Goal: Task Accomplishment & Management: Complete application form

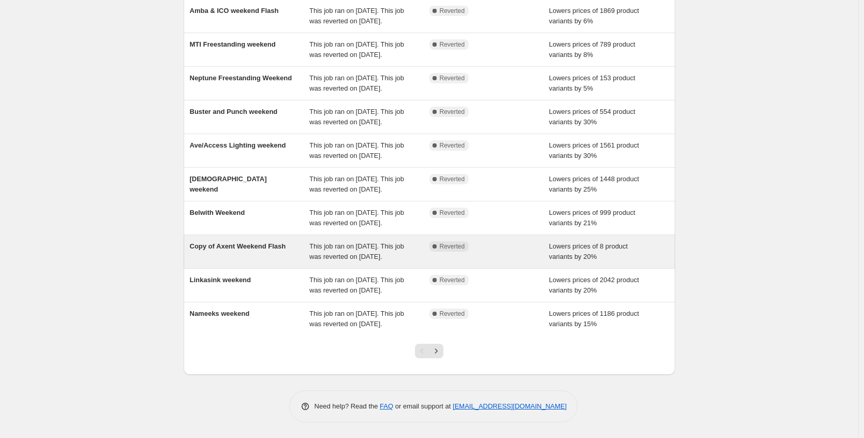
scroll to position [199, 0]
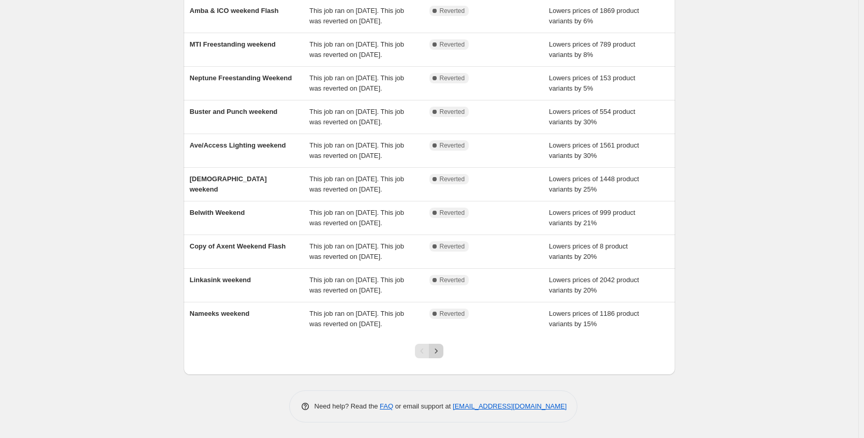
click at [442, 353] on icon "Next" at bounding box center [436, 351] width 10 height 10
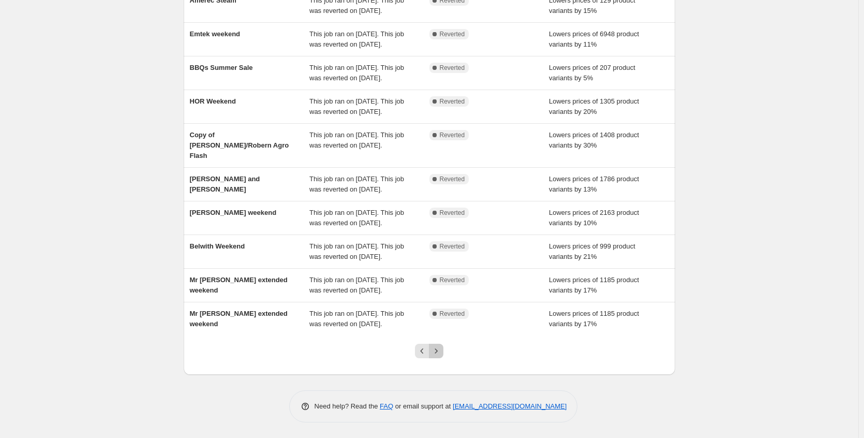
click at [442, 347] on icon "Next" at bounding box center [436, 351] width 10 height 10
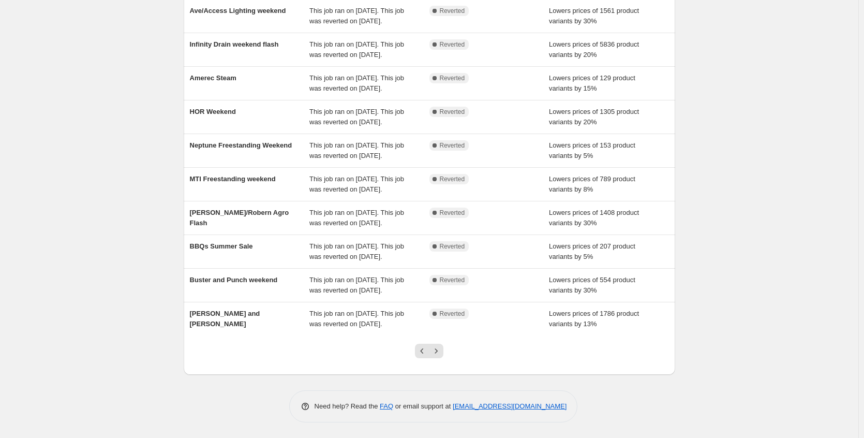
click at [442, 347] on icon "Next" at bounding box center [436, 351] width 10 height 10
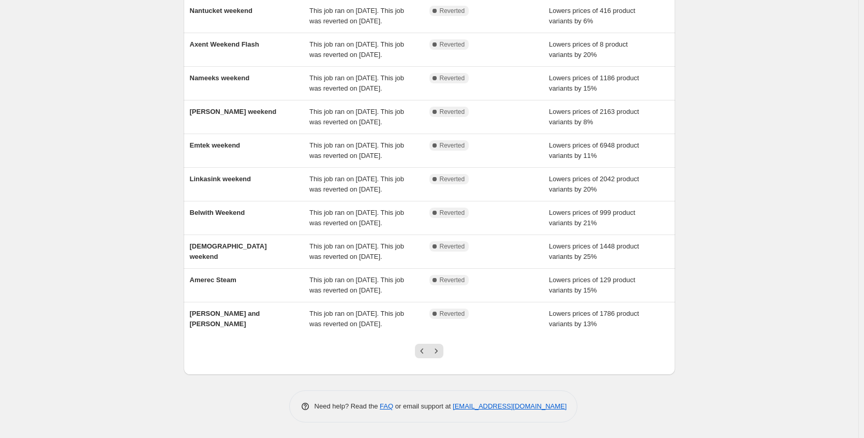
click at [442, 347] on icon "Next" at bounding box center [436, 351] width 10 height 10
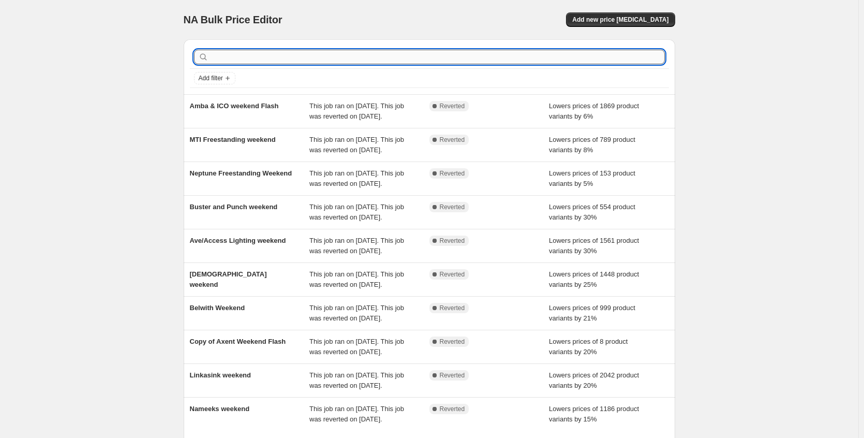
click at [241, 58] on input "text" at bounding box center [438, 57] width 455 height 14
type input "sch"
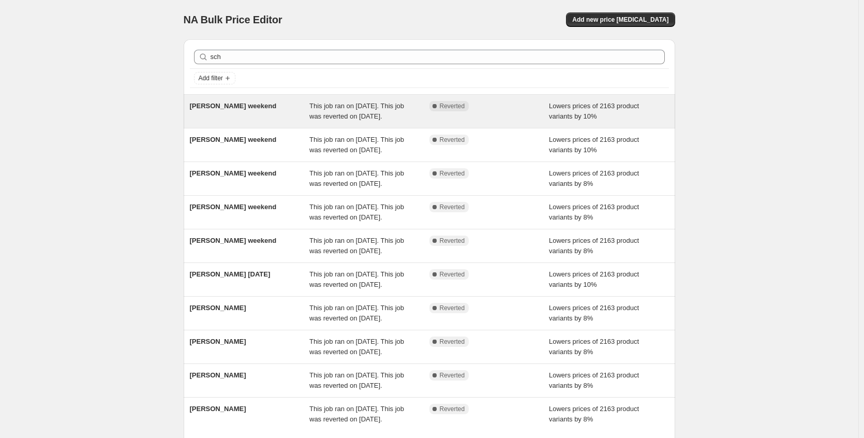
click at [268, 101] on div "Schaub weekend" at bounding box center [250, 111] width 120 height 21
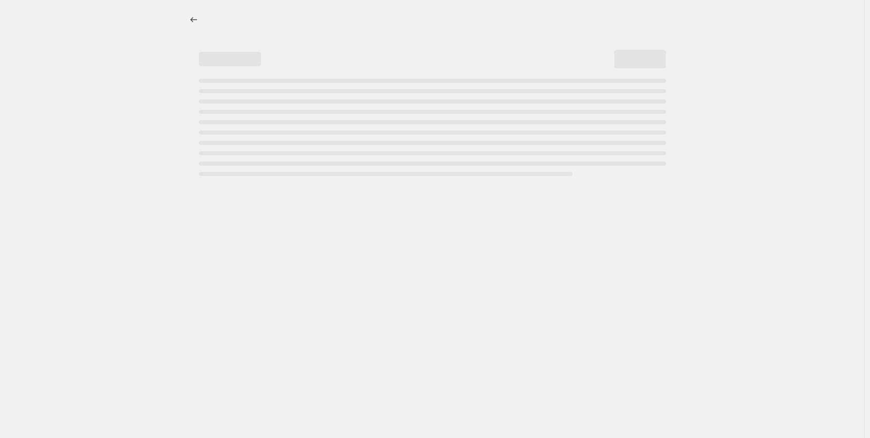
select select "percentage"
select select "no_change"
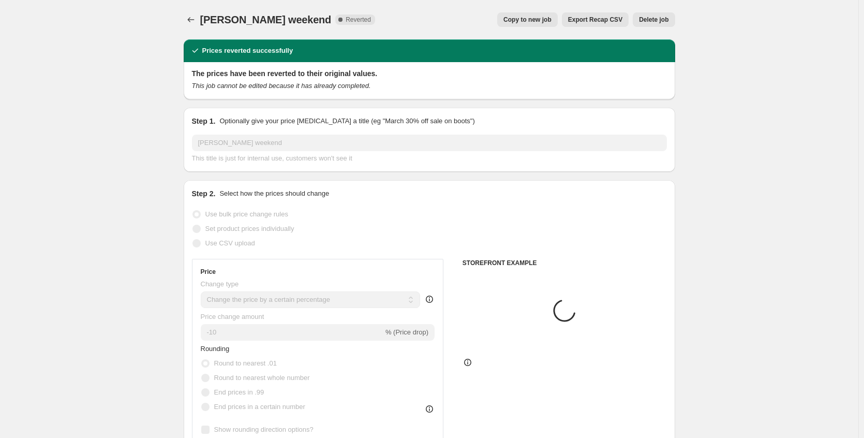
select select "collection"
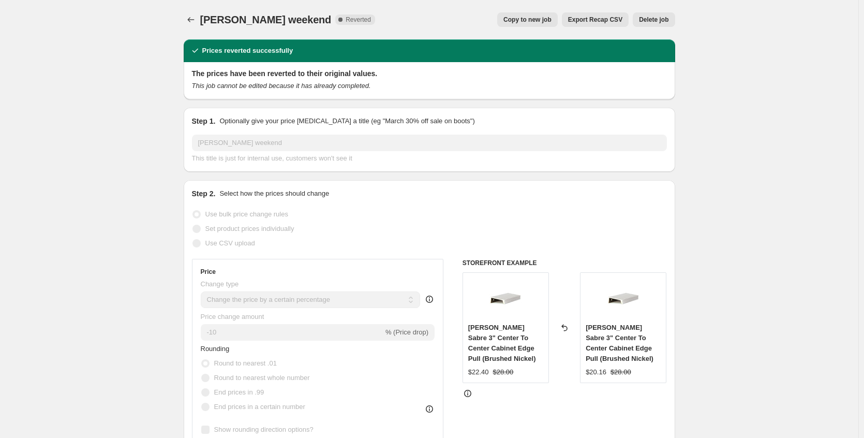
click at [510, 21] on span "Copy to new job" at bounding box center [528, 20] width 48 height 8
select select "percentage"
select select "no_change"
select select "collection"
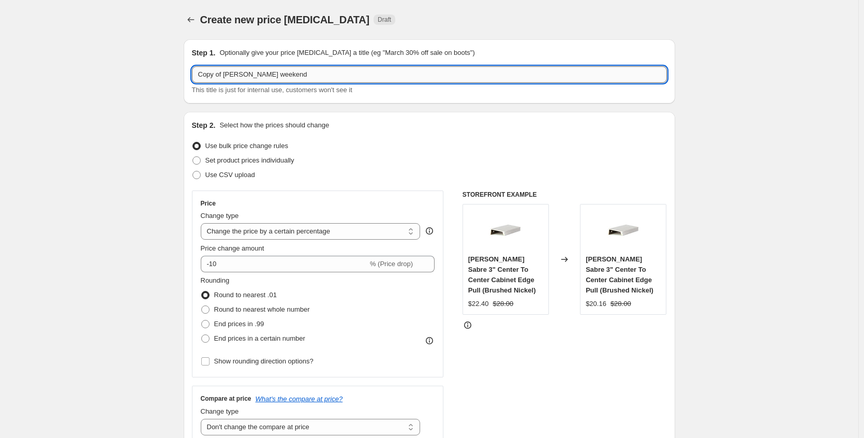
click at [230, 73] on input "Copy of Schaub weekend" at bounding box center [429, 74] width 475 height 17
drag, startPoint x: 229, startPoint y: 76, endPoint x: 58, endPoint y: 75, distance: 170.8
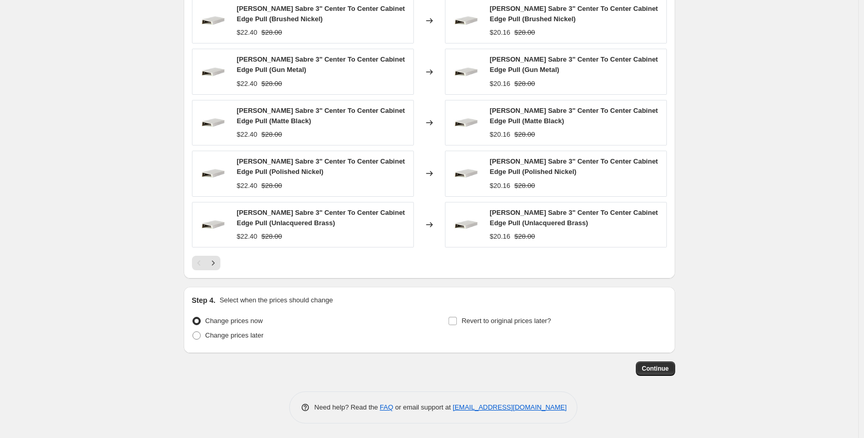
scroll to position [730, 0]
type input "Schaub weekend"
click at [216, 334] on span "Change prices later" at bounding box center [235, 334] width 58 height 8
click at [193, 331] on input "Change prices later" at bounding box center [193, 330] width 1 height 1
radio input "true"
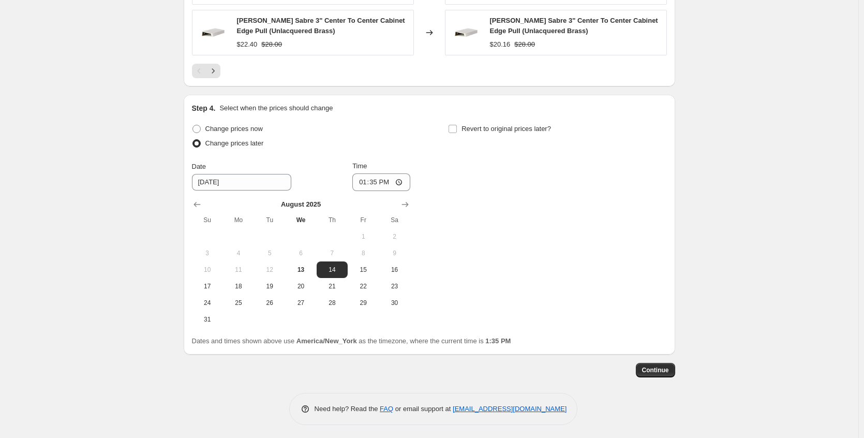
scroll to position [924, 0]
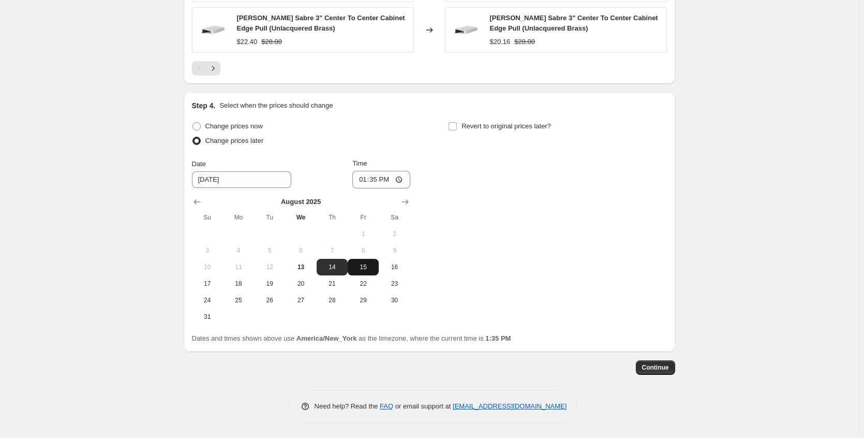
click at [363, 269] on span "15" at bounding box center [363, 267] width 23 height 8
type input "[DATE]"
click at [522, 124] on span "Revert to original prices later?" at bounding box center [507, 126] width 90 height 8
click at [457, 124] on input "Revert to original prices later?" at bounding box center [453, 126] width 8 height 8
checkbox input "true"
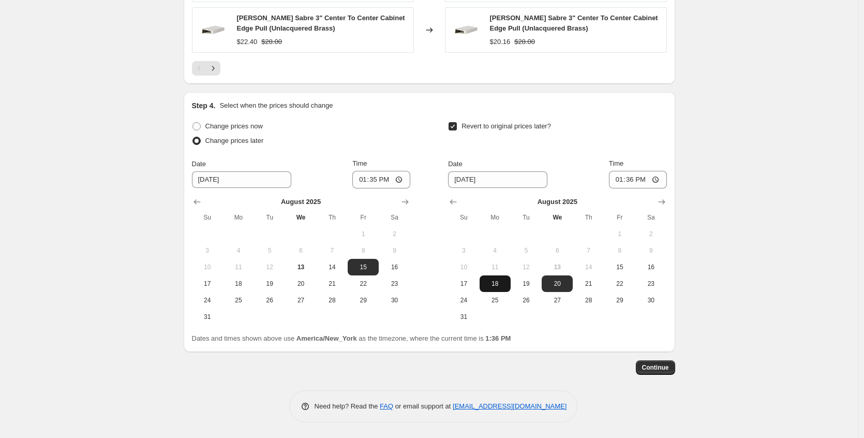
click at [500, 285] on span "18" at bounding box center [495, 284] width 23 height 8
type input "[DATE]"
click at [660, 179] on input "13:36" at bounding box center [638, 180] width 58 height 18
type input "07:40"
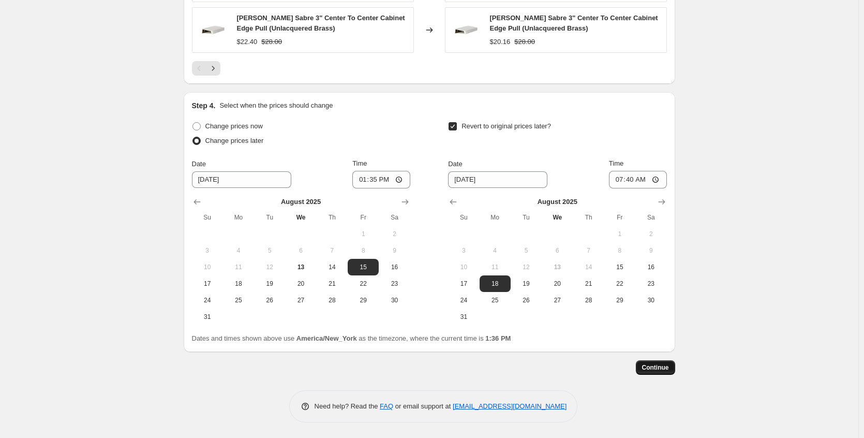
click at [664, 365] on span "Continue" at bounding box center [655, 367] width 27 height 8
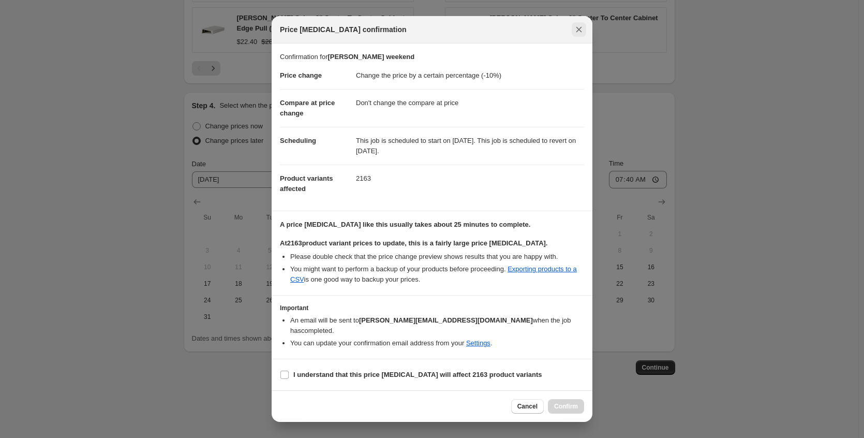
click at [585, 37] on button "Close" at bounding box center [579, 29] width 14 height 14
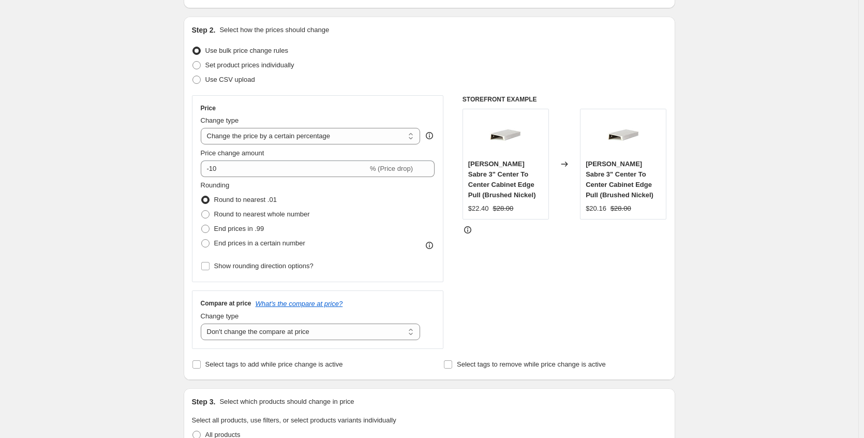
scroll to position [0, 0]
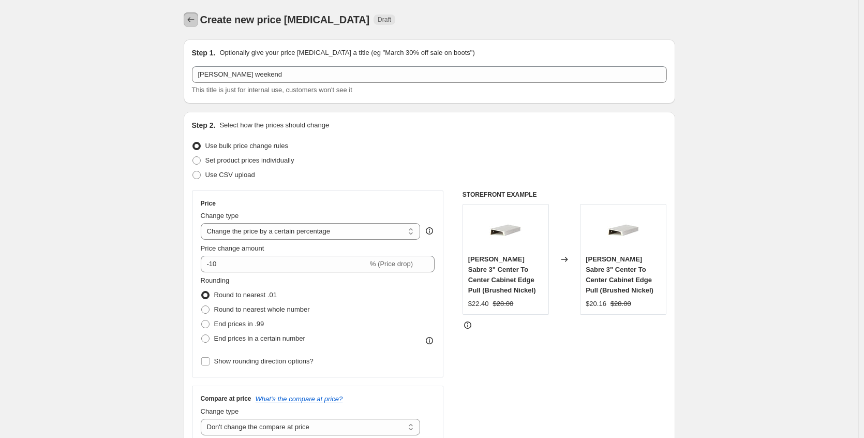
click at [189, 18] on icon "Price change jobs" at bounding box center [191, 19] width 10 height 10
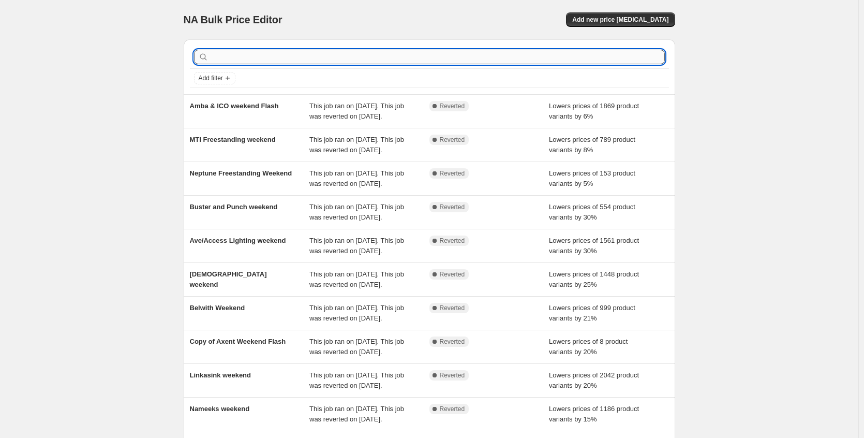
click at [248, 62] on input "text" at bounding box center [438, 57] width 455 height 14
click at [290, 53] on input "text" at bounding box center [438, 57] width 455 height 14
type input "[PERSON_NAME]"
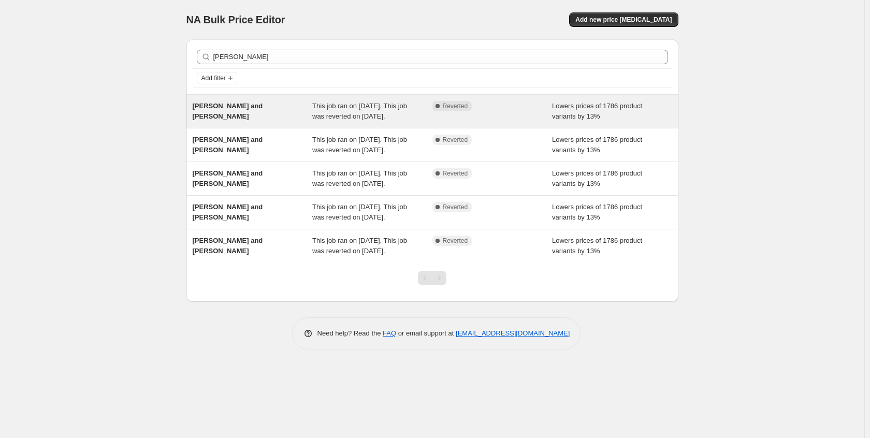
click at [299, 106] on div "[PERSON_NAME] and [PERSON_NAME]" at bounding box center [253, 111] width 120 height 21
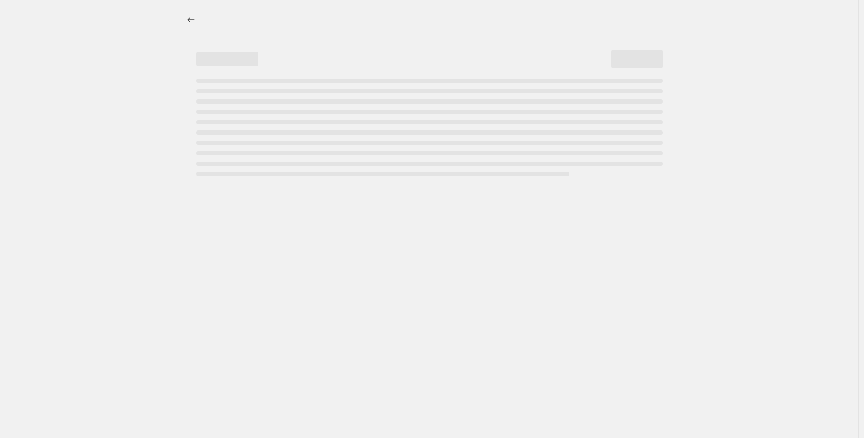
select select "percentage"
select select "no_change"
select select "collection"
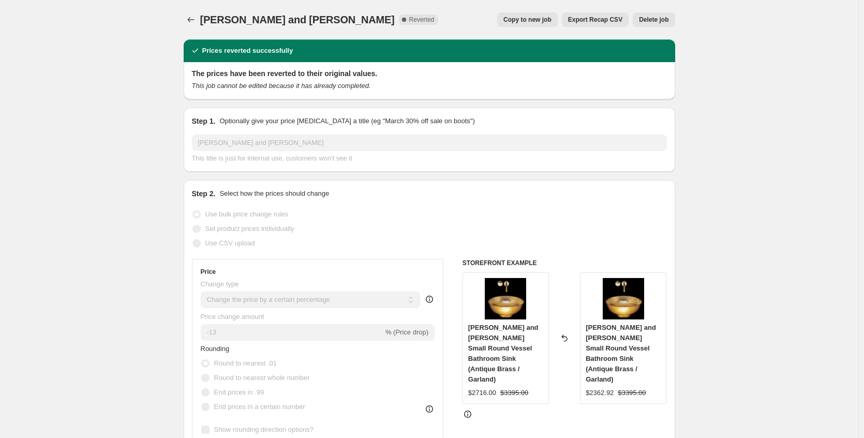
click at [541, 18] on span "Copy to new job" at bounding box center [528, 20] width 48 height 8
select select "percentage"
select select "no_change"
select select "collection"
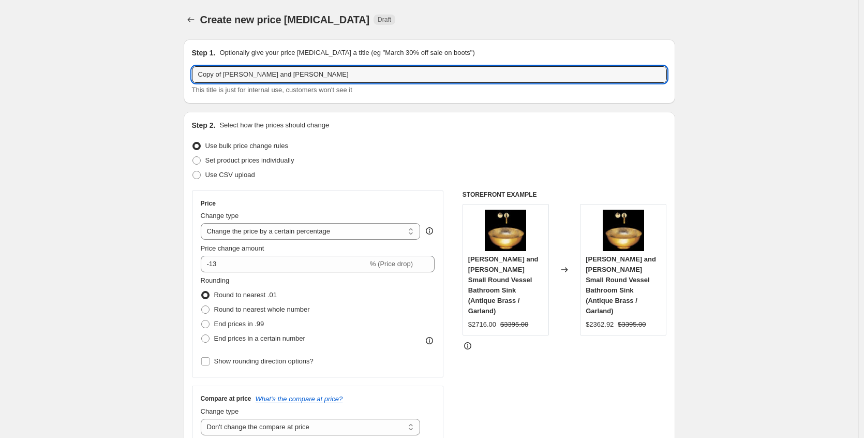
drag, startPoint x: 228, startPoint y: 74, endPoint x: 148, endPoint y: 74, distance: 80.2
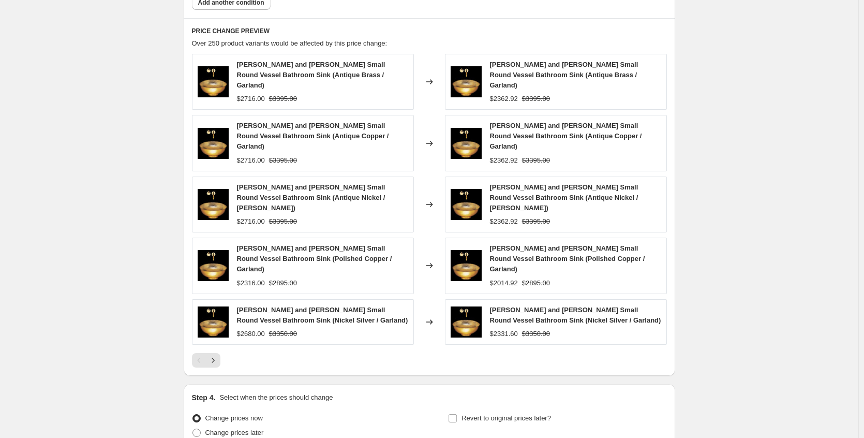
scroll to position [730, 0]
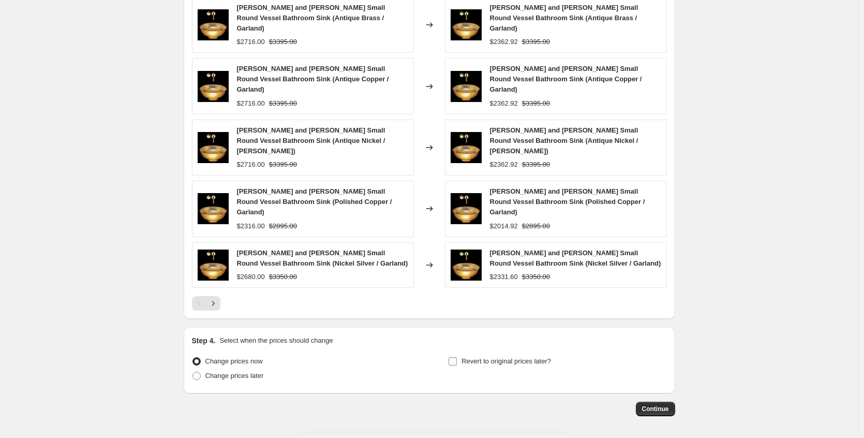
type input "[PERSON_NAME] and [PERSON_NAME]"
click at [472, 357] on span "Revert to original prices later?" at bounding box center [507, 361] width 90 height 8
click at [457, 357] on input "Revert to original prices later?" at bounding box center [453, 361] width 8 height 8
checkbox input "true"
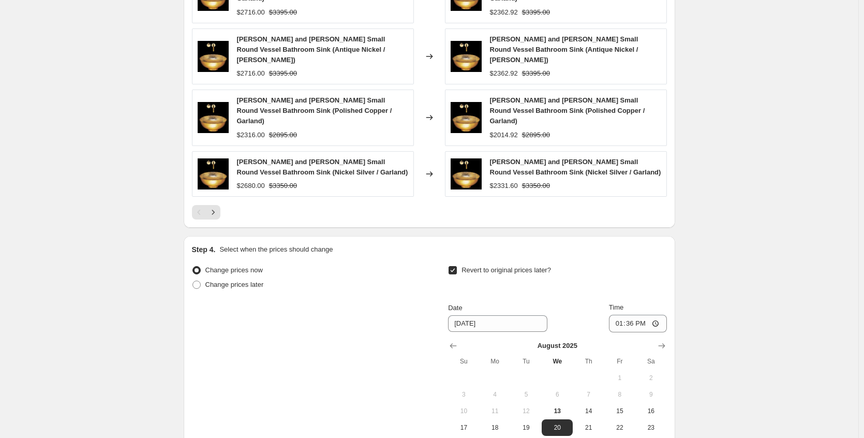
scroll to position [924, 0]
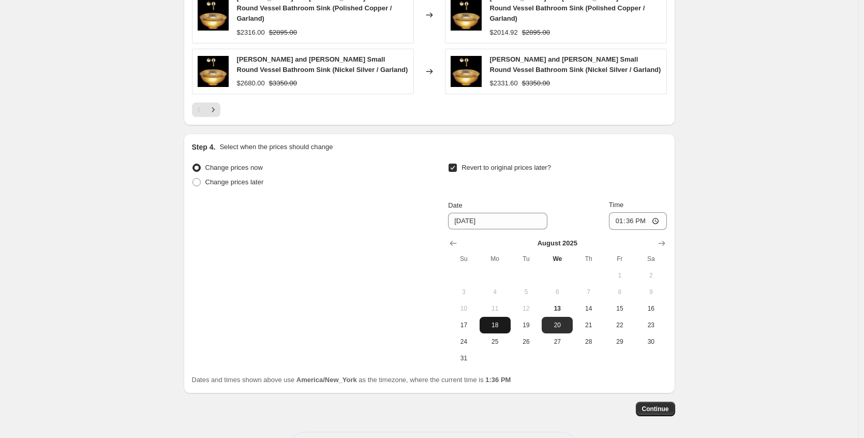
click at [502, 321] on span "18" at bounding box center [495, 325] width 23 height 8
type input "[DATE]"
click at [661, 405] on span "Continue" at bounding box center [655, 409] width 27 height 8
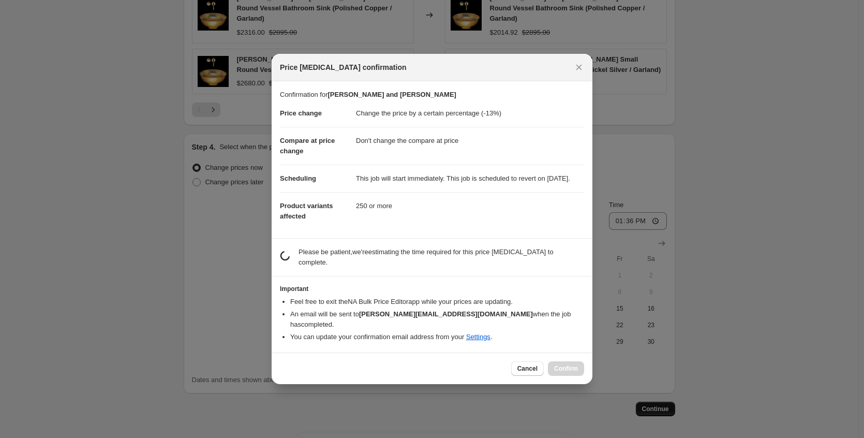
scroll to position [0, 0]
click at [522, 370] on span "Cancel" at bounding box center [528, 368] width 20 height 8
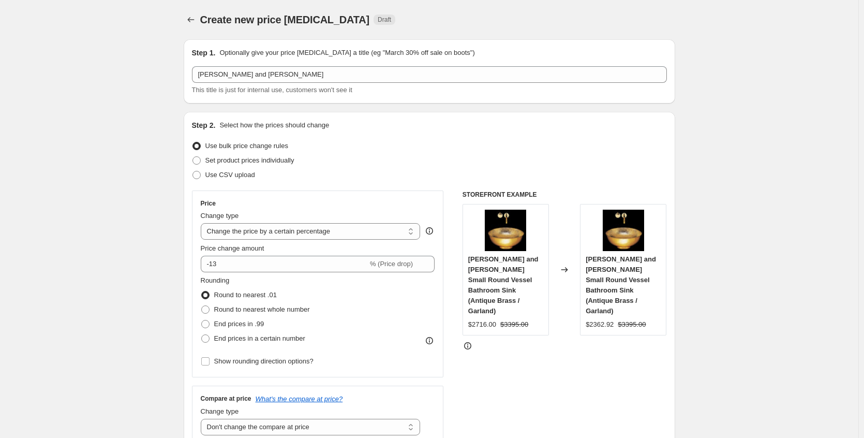
scroll to position [924, 0]
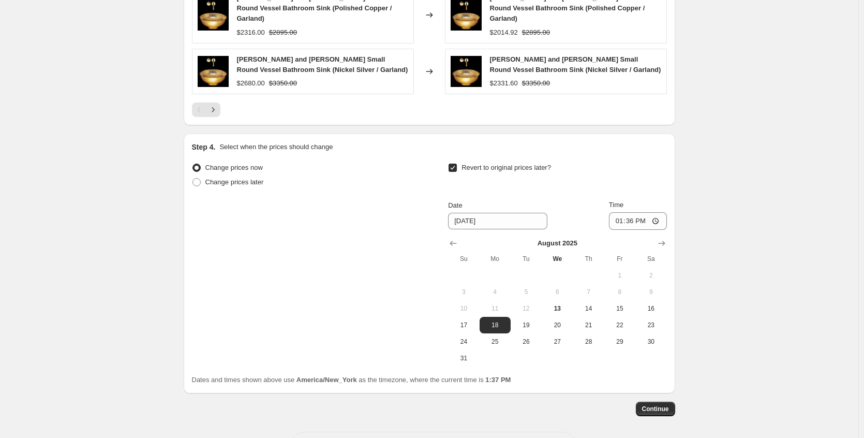
drag, startPoint x: 666, startPoint y: 368, endPoint x: 741, endPoint y: 268, distance: 125.4
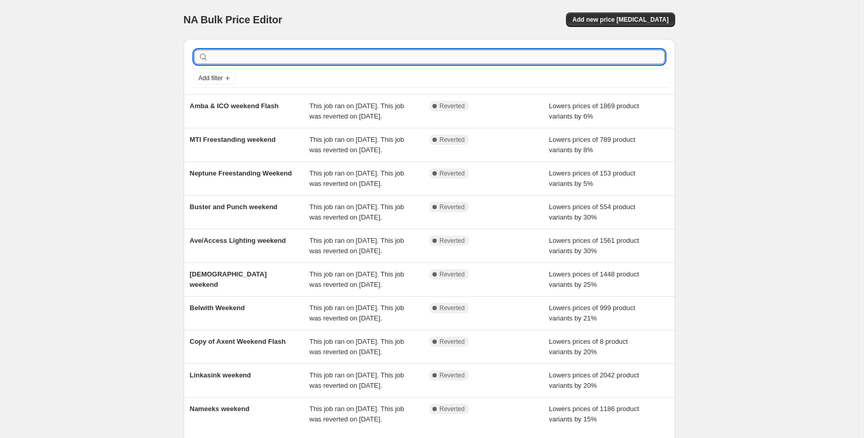
click at [272, 50] on input "text" at bounding box center [438, 57] width 455 height 14
type input "[PERSON_NAME]"
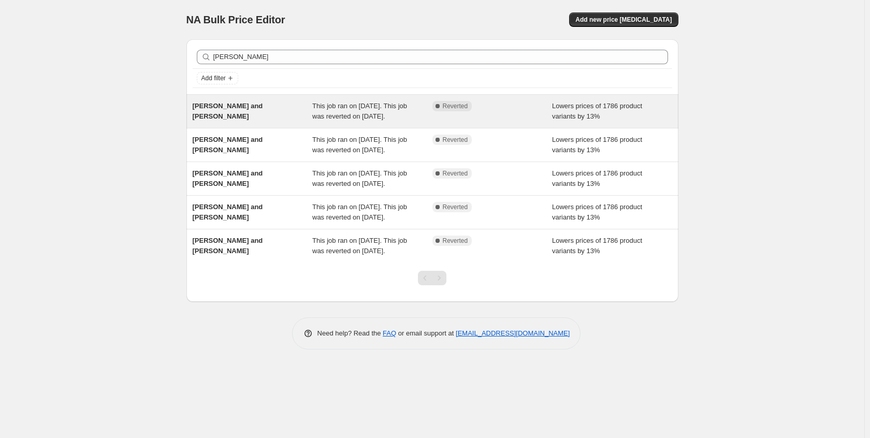
click at [247, 108] on div "[PERSON_NAME] and [PERSON_NAME]" at bounding box center [253, 111] width 120 height 21
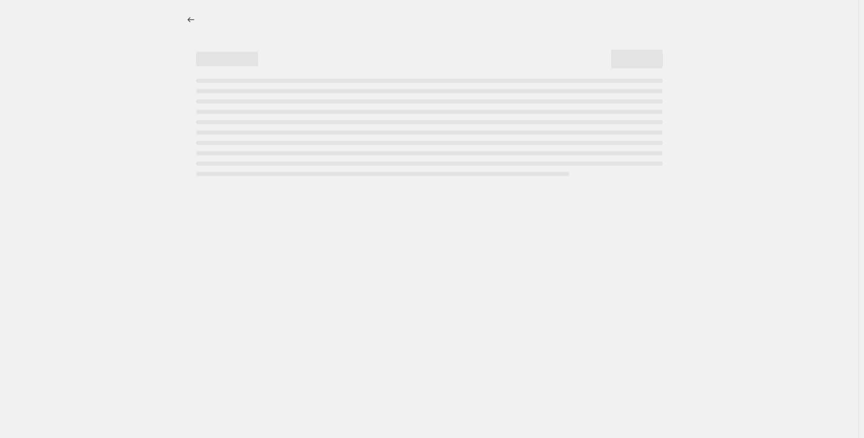
select select "percentage"
select select "no_change"
select select "collection"
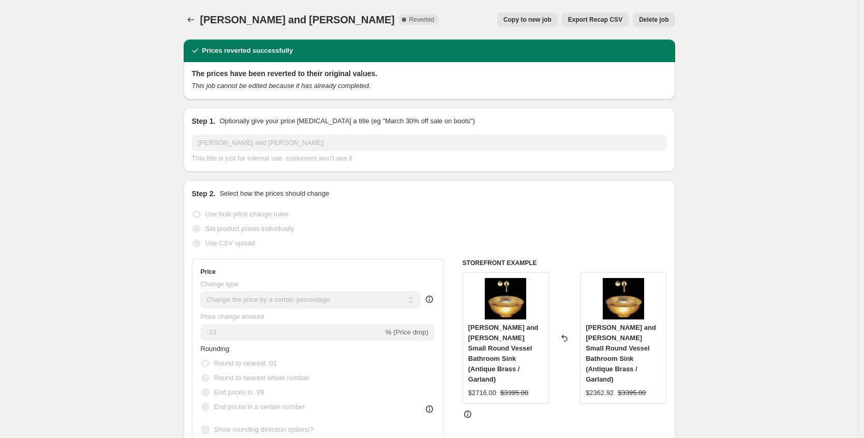
click at [544, 24] on button "Copy to new job" at bounding box center [527, 19] width 61 height 14
select select "percentage"
select select "no_change"
select select "collection"
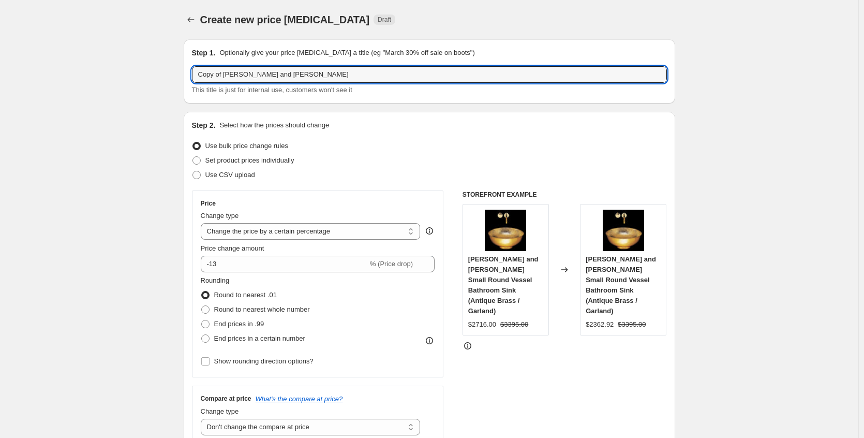
drag, startPoint x: 227, startPoint y: 74, endPoint x: 161, endPoint y: 72, distance: 66.3
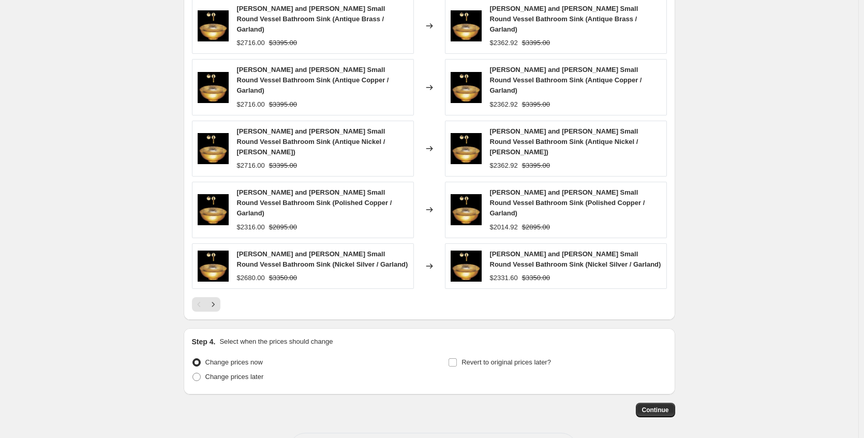
scroll to position [730, 0]
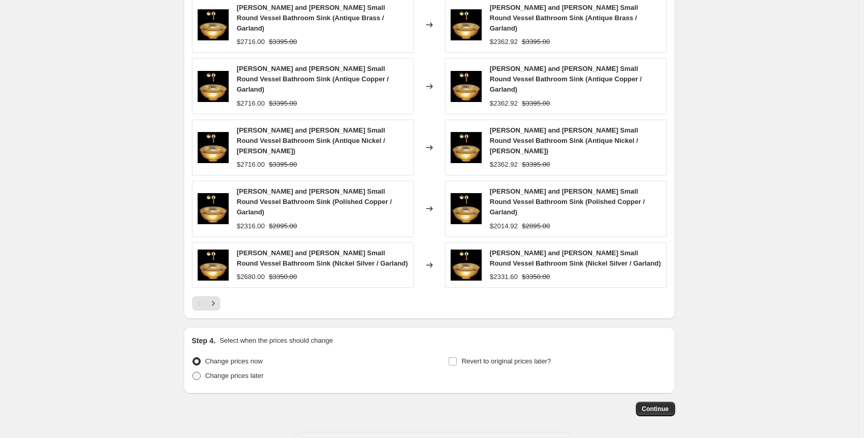
type input "[PERSON_NAME] and [PERSON_NAME]"
click at [254, 372] on span "Change prices later" at bounding box center [235, 376] width 58 height 8
click at [193, 372] on input "Change prices later" at bounding box center [193, 372] width 1 height 1
radio input "true"
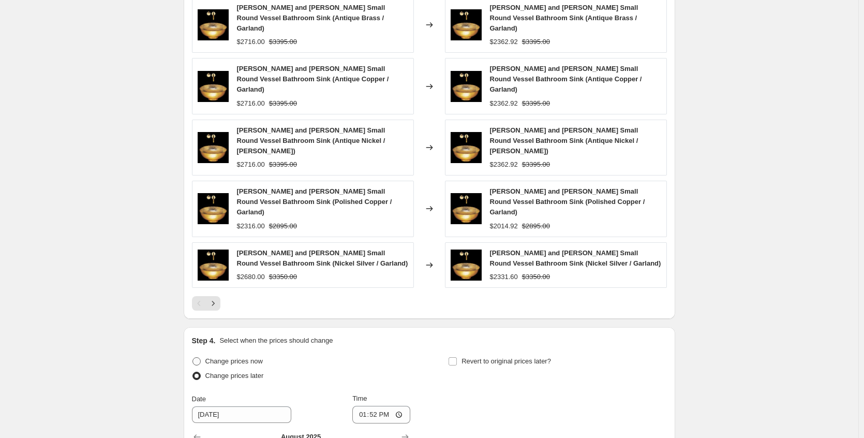
click at [250, 357] on span "Change prices now" at bounding box center [234, 361] width 57 height 8
click at [193, 357] on input "Change prices now" at bounding box center [193, 357] width 1 height 1
radio input "true"
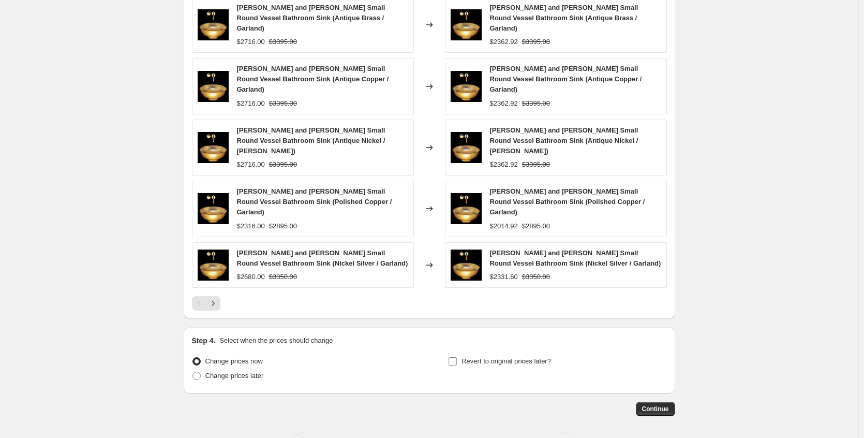
click at [481, 356] on span "Revert to original prices later?" at bounding box center [507, 361] width 90 height 10
click at [457, 357] on input "Revert to original prices later?" at bounding box center [453, 361] width 8 height 8
checkbox input "true"
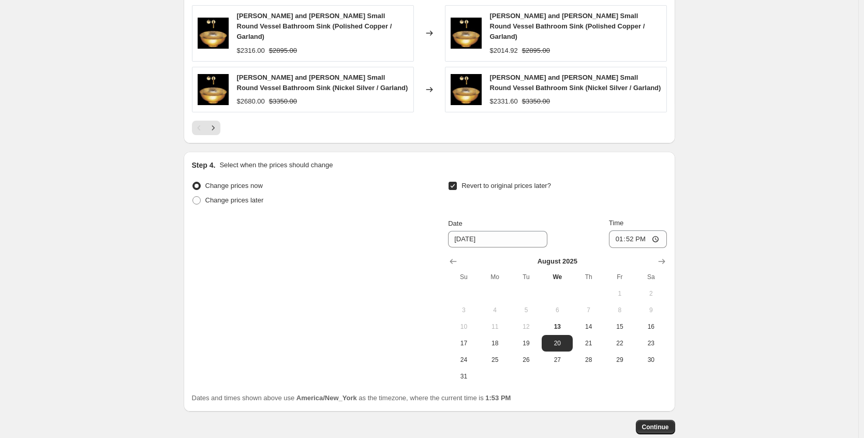
scroll to position [924, 0]
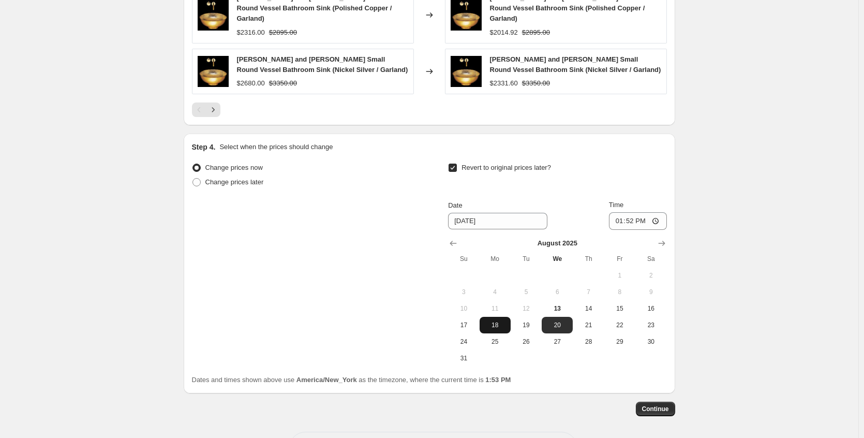
click at [500, 317] on button "18" at bounding box center [495, 325] width 31 height 17
type input "[DATE]"
click at [654, 405] on span "Continue" at bounding box center [655, 409] width 27 height 8
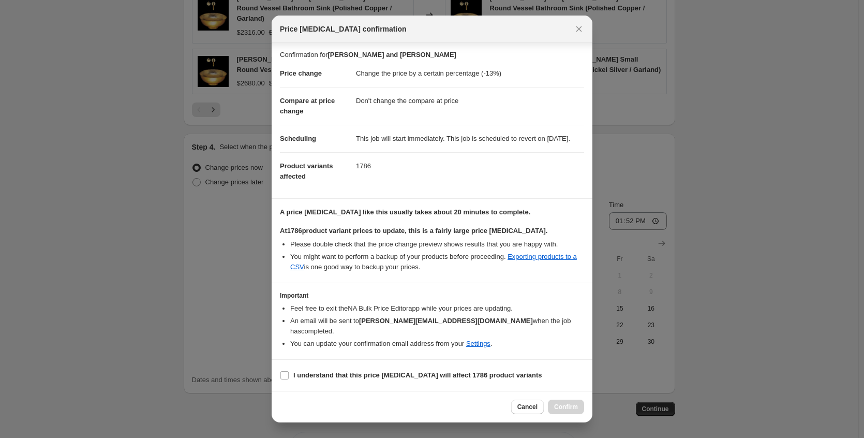
scroll to position [12, 0]
click at [379, 368] on label "I understand that this price [MEDICAL_DATA] will affect 1786 product variants" at bounding box center [411, 375] width 262 height 14
click at [289, 371] on input "I understand that this price [MEDICAL_DATA] will affect 1786 product variants" at bounding box center [285, 375] width 8 height 8
checkbox input "true"
click at [556, 405] on span "Confirm" at bounding box center [566, 407] width 24 height 8
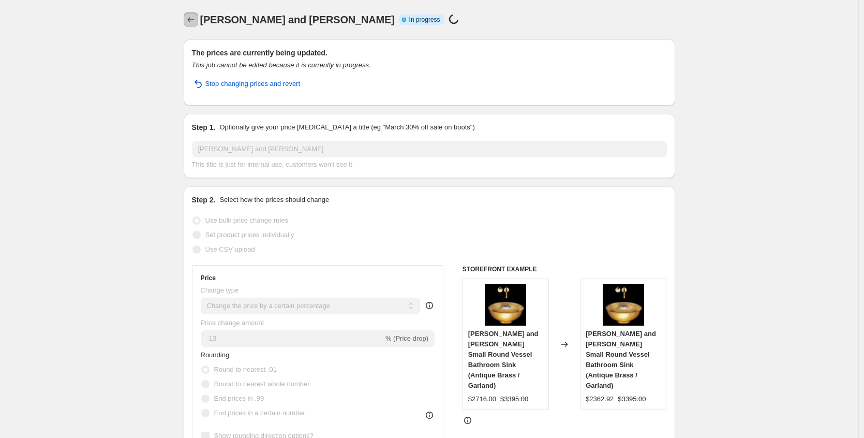
click at [195, 20] on icon "Price change jobs" at bounding box center [191, 19] width 10 height 10
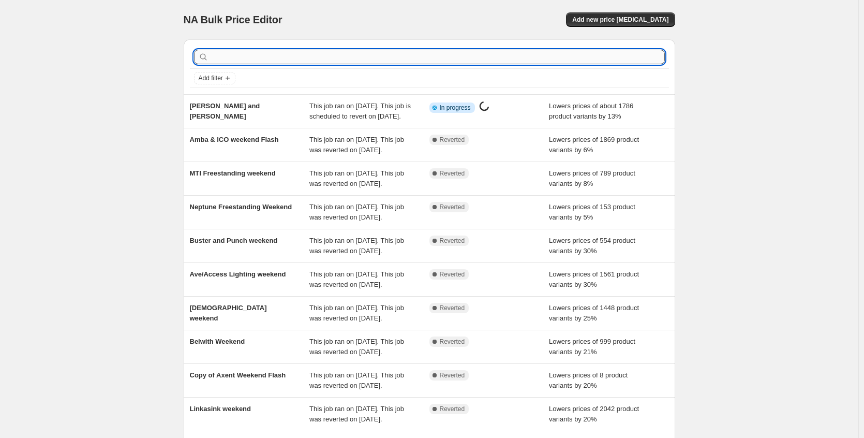
click at [261, 58] on input "text" at bounding box center [438, 57] width 455 height 14
type input "amerec"
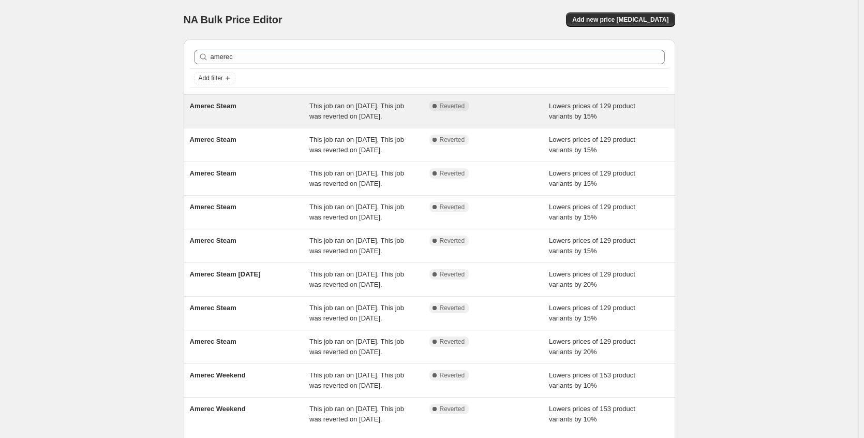
click at [260, 112] on div "Amerec Steam" at bounding box center [250, 111] width 120 height 21
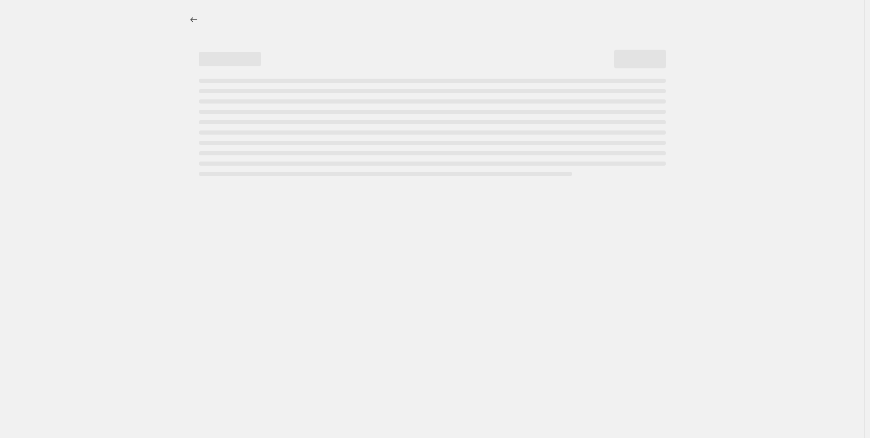
select select "percentage"
select select "no_change"
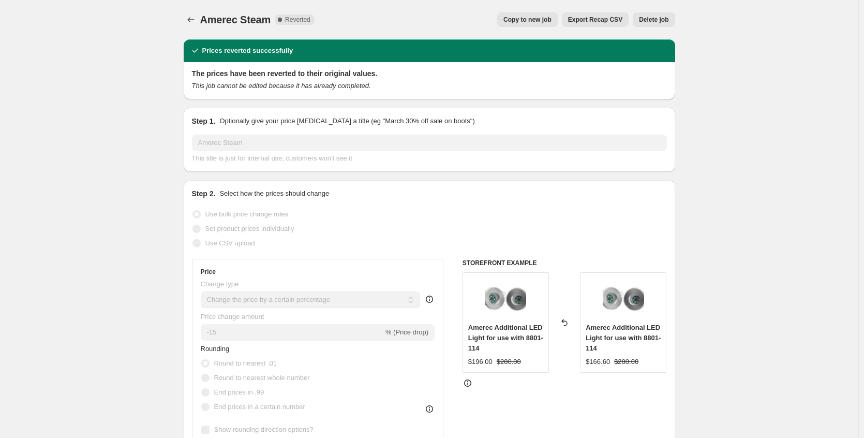
click at [539, 22] on span "Copy to new job" at bounding box center [528, 20] width 48 height 8
select select "percentage"
select select "no_change"
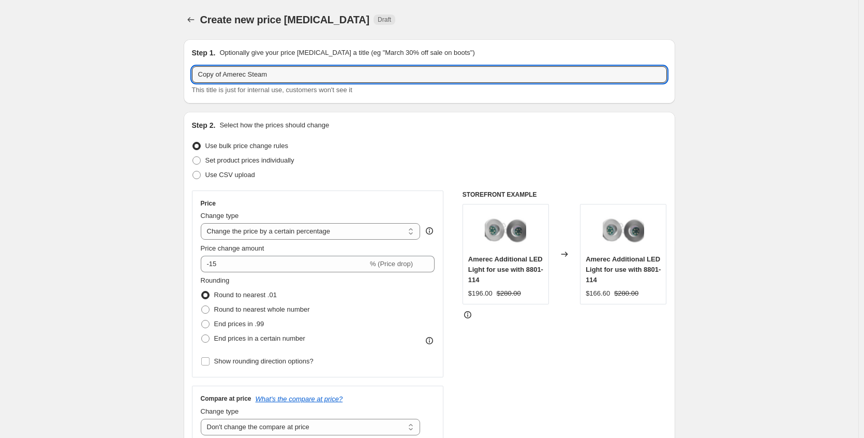
drag, startPoint x: 229, startPoint y: 75, endPoint x: 171, endPoint y: 72, distance: 57.5
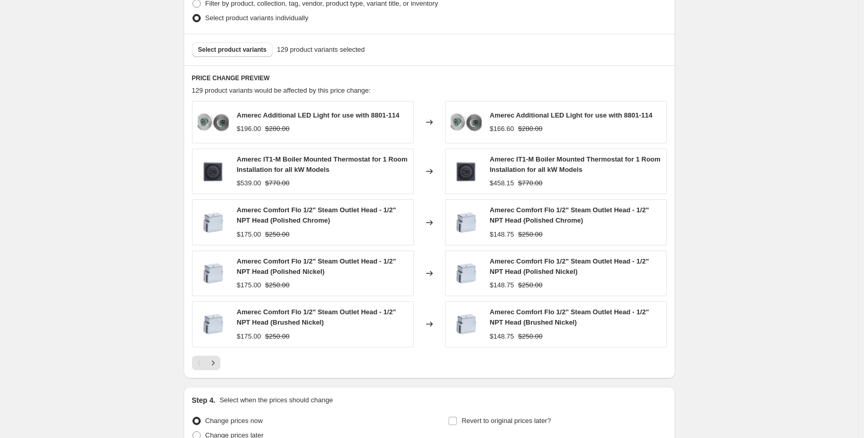
scroll to position [642, 0]
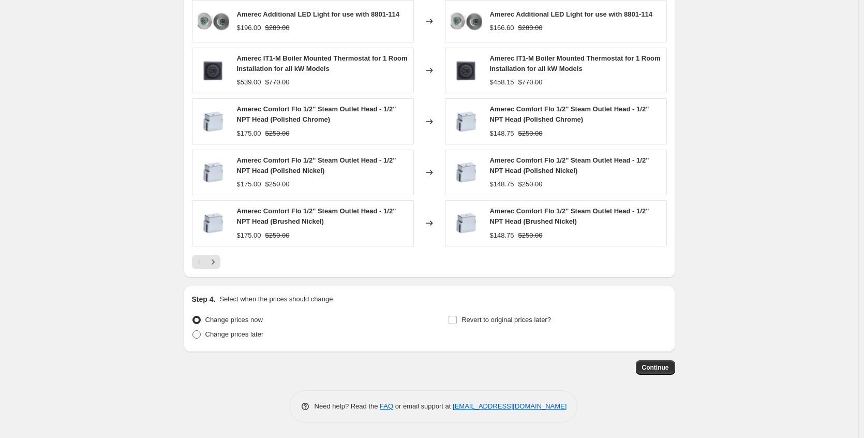
type input "Amerec Steam"
click at [264, 331] on span "Change prices later" at bounding box center [235, 334] width 58 height 8
click at [193, 331] on input "Change prices later" at bounding box center [193, 330] width 1 height 1
radio input "true"
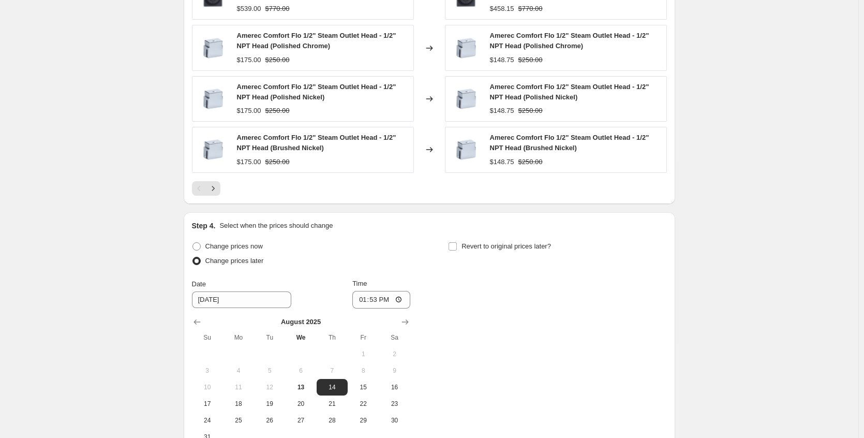
scroll to position [836, 0]
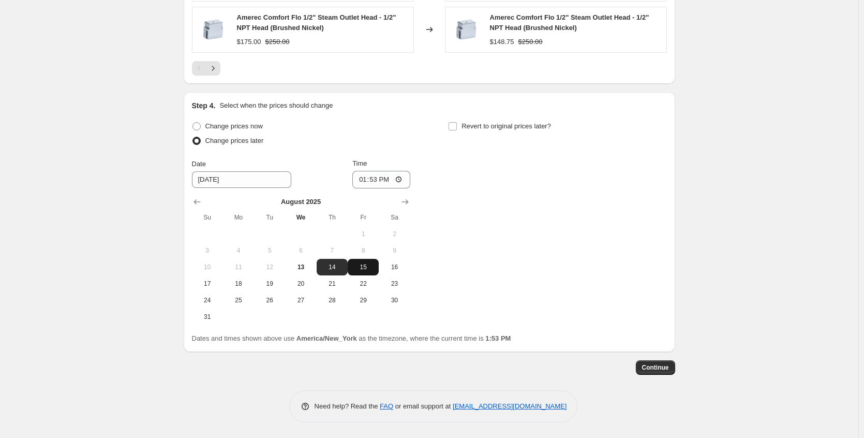
click at [363, 270] on span "15" at bounding box center [363, 267] width 23 height 8
type input "[DATE]"
click at [461, 130] on label "Revert to original prices later?" at bounding box center [499, 126] width 103 height 14
click at [457, 130] on input "Revert to original prices later?" at bounding box center [453, 126] width 8 height 8
checkbox input "true"
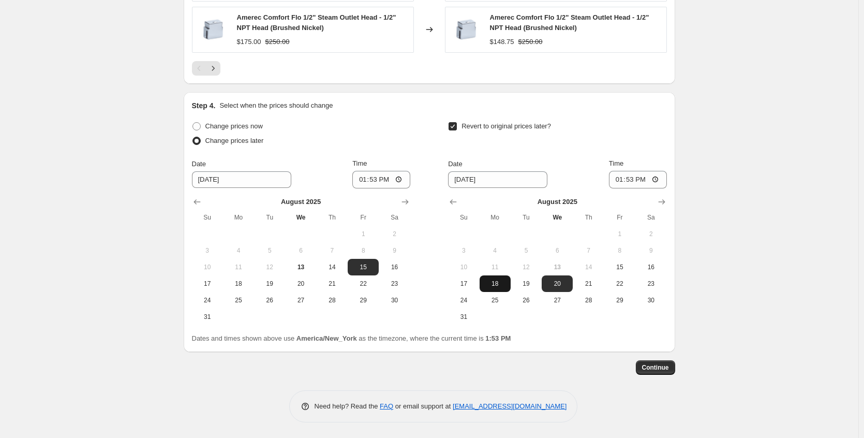
click at [505, 288] on button "18" at bounding box center [495, 283] width 31 height 17
type input "[DATE]"
click at [661, 370] on span "Continue" at bounding box center [655, 367] width 27 height 8
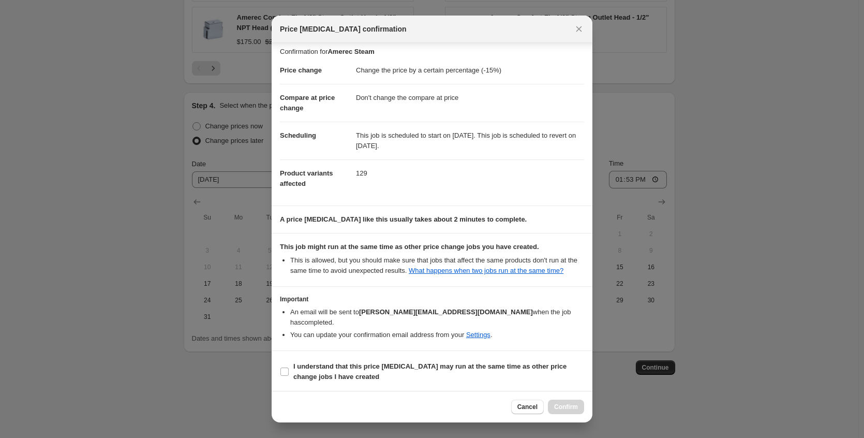
scroll to position [6, 0]
click at [410, 373] on span "I understand that this price [MEDICAL_DATA] may run at the same time as other p…" at bounding box center [439, 370] width 291 height 21
click at [289, 373] on input "I understand that this price [MEDICAL_DATA] may run at the same time as other p…" at bounding box center [285, 370] width 8 height 8
checkbox input "true"
click at [576, 408] on span "Confirm" at bounding box center [566, 407] width 24 height 8
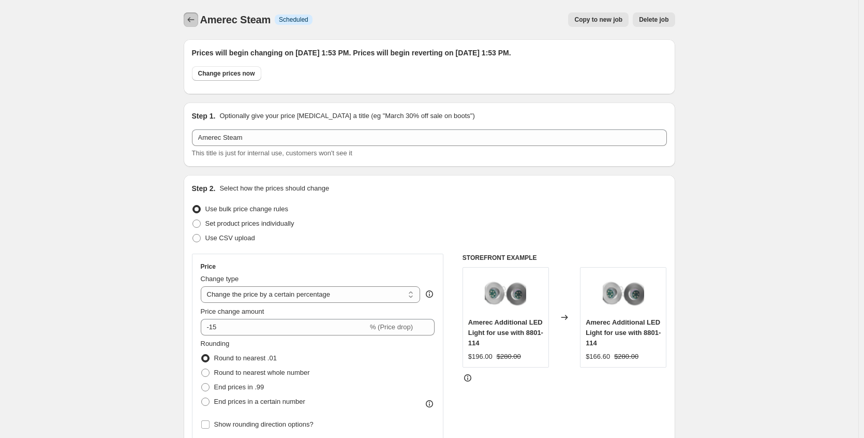
click at [198, 17] on button "Price change jobs" at bounding box center [191, 19] width 14 height 14
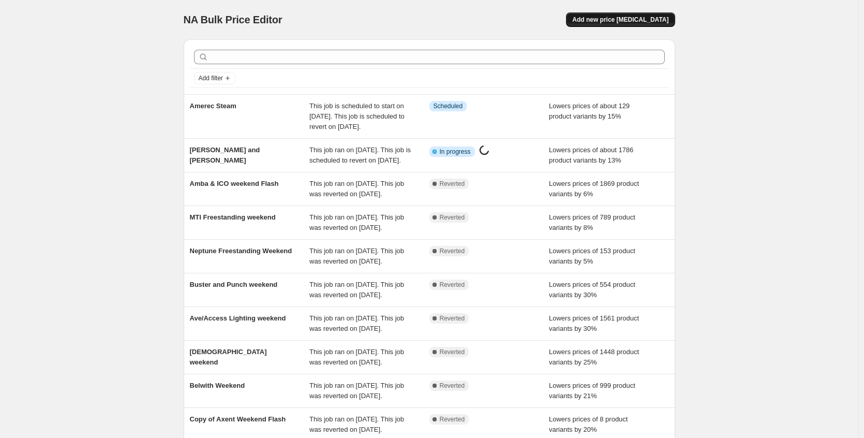
click at [617, 25] on button "Add new price [MEDICAL_DATA]" at bounding box center [620, 19] width 109 height 14
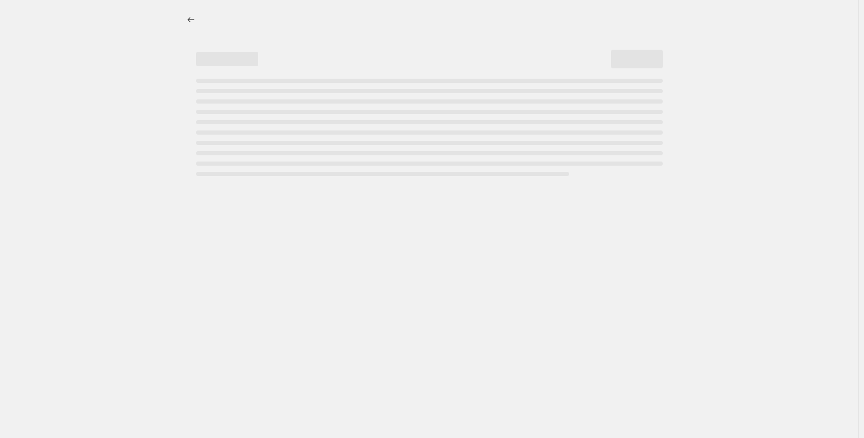
select select "percentage"
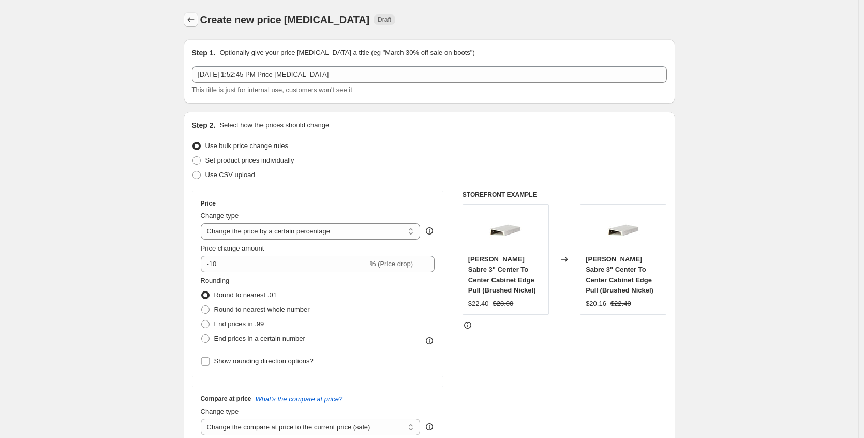
click at [195, 20] on icon "Price change jobs" at bounding box center [191, 19] width 10 height 10
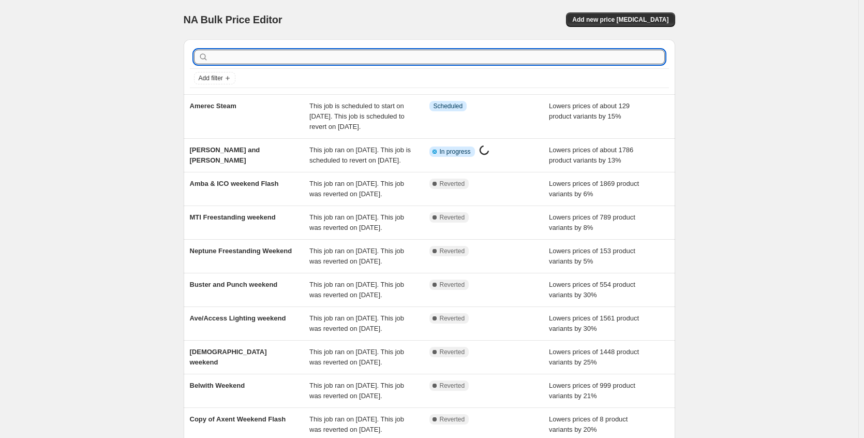
click at [267, 61] on input "text" at bounding box center [438, 57] width 455 height 14
type input "namee"
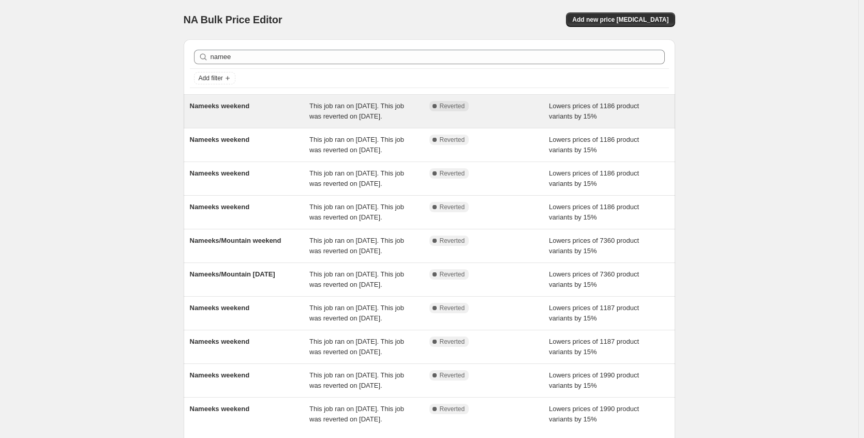
click at [267, 110] on div "Nameeks weekend" at bounding box center [250, 111] width 120 height 21
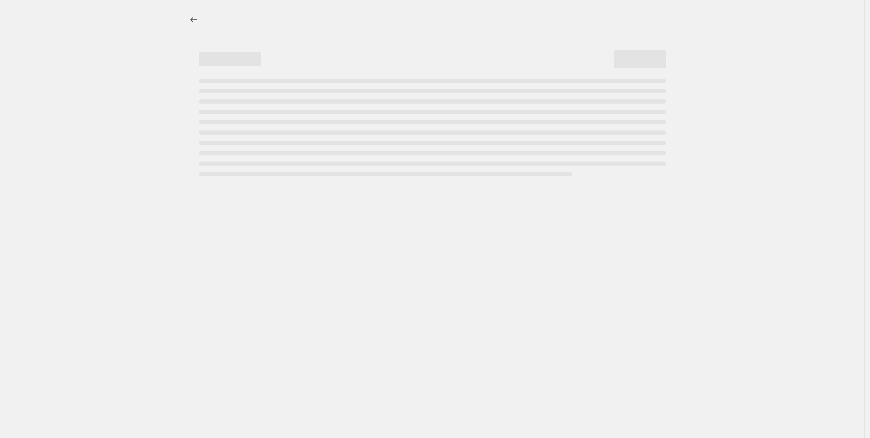
select select "percentage"
select select "no_change"
select select "collection"
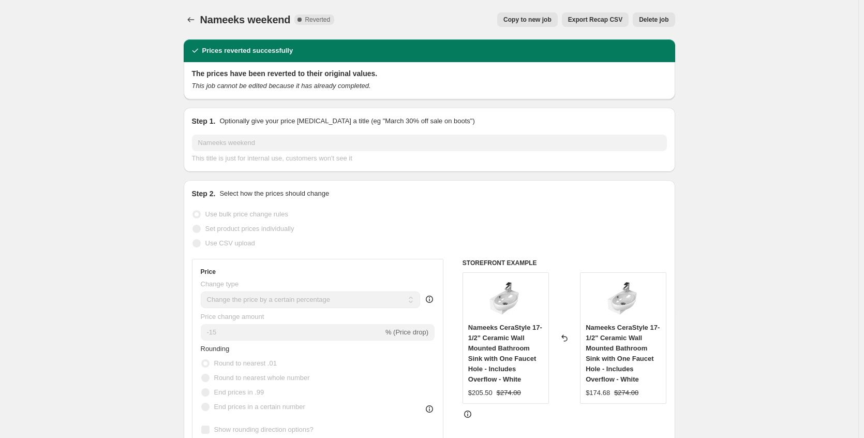
click at [520, 22] on span "Copy to new job" at bounding box center [528, 20] width 48 height 8
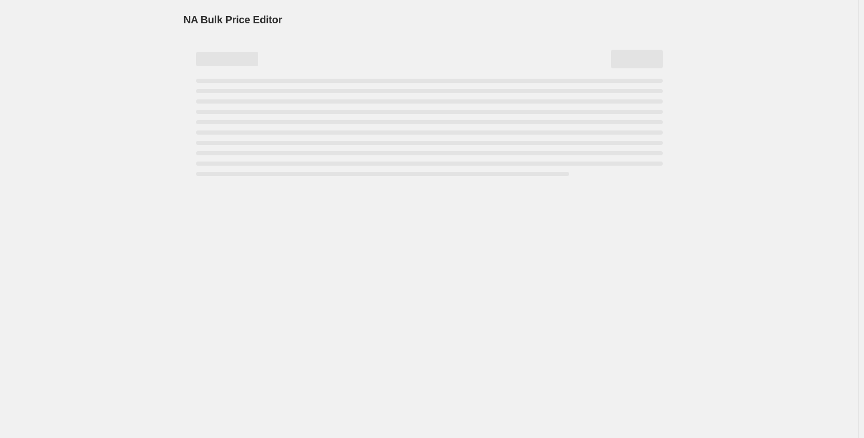
select select "percentage"
select select "no_change"
select select "collection"
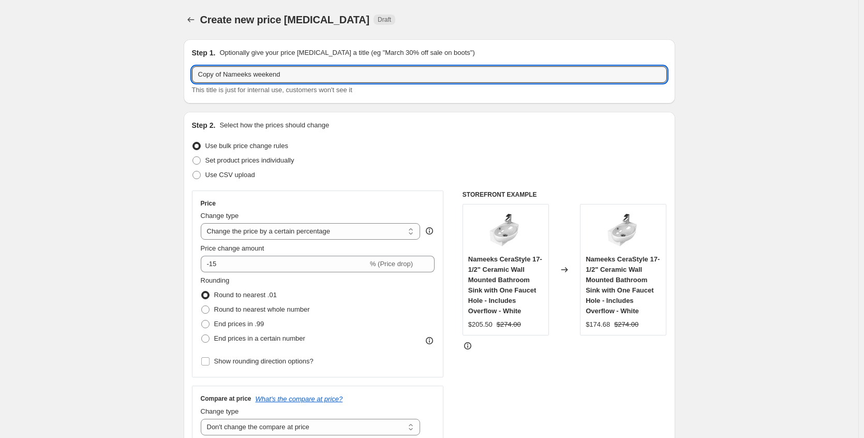
drag, startPoint x: 227, startPoint y: 76, endPoint x: 139, endPoint y: 71, distance: 88.6
select select "percentage"
select select "no_change"
select select "collection"
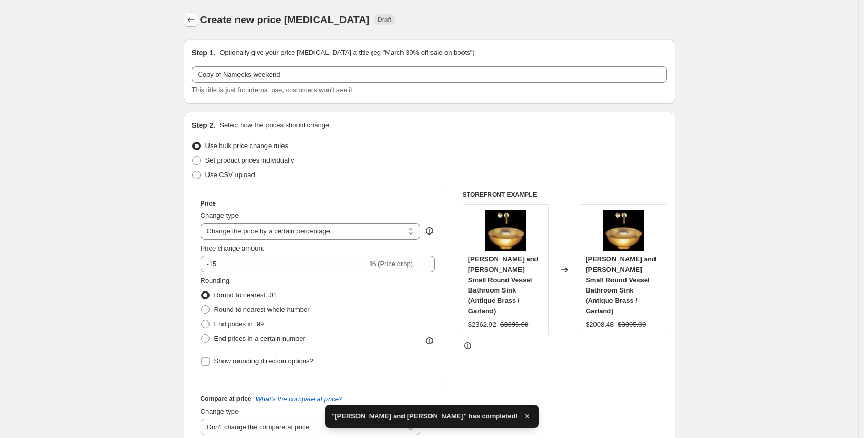
click at [196, 23] on icon "Price change jobs" at bounding box center [191, 19] width 10 height 10
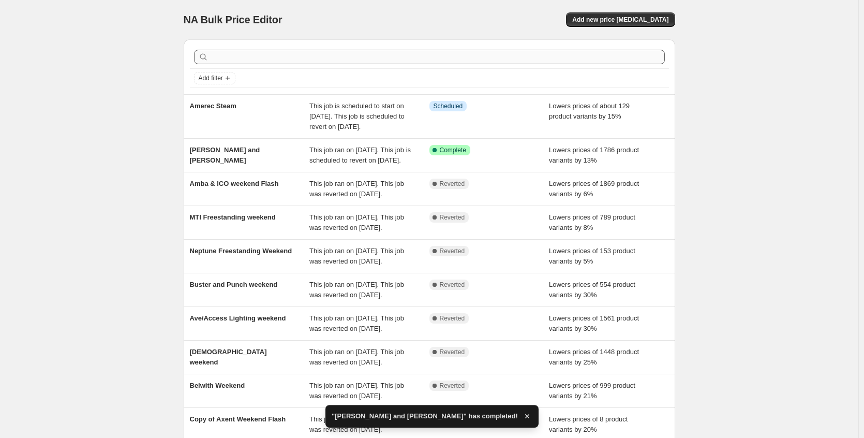
click at [300, 64] on div at bounding box center [429, 57] width 479 height 23
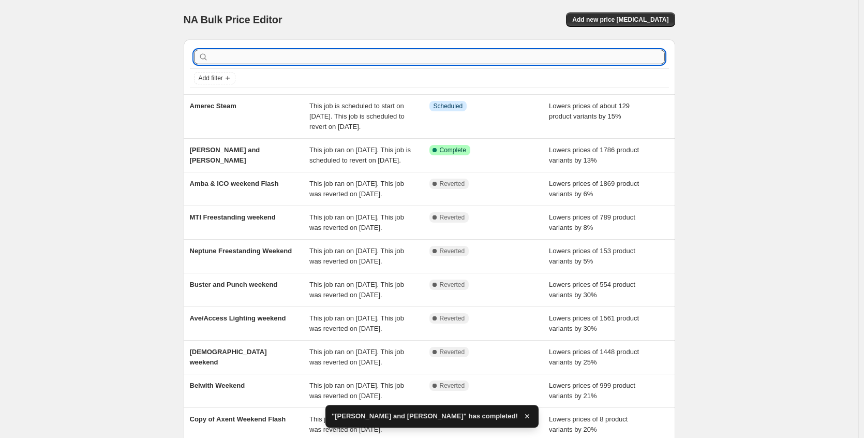
click at [300, 57] on input "text" at bounding box center [438, 57] width 455 height 14
type input "namee"
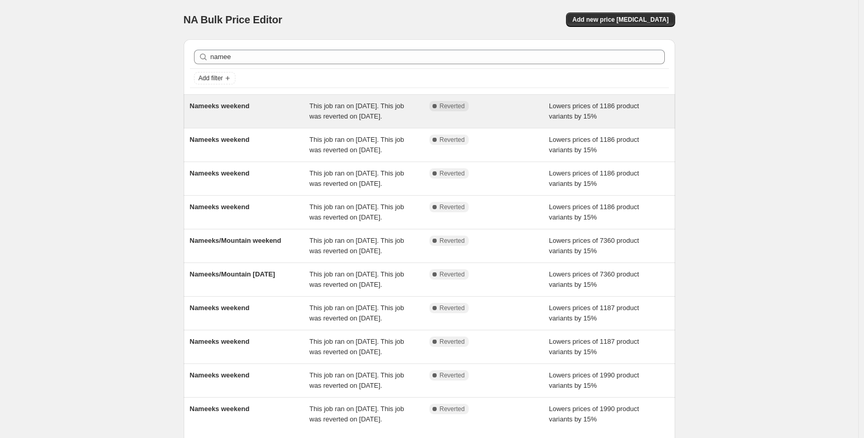
click at [268, 113] on div "Nameeks weekend" at bounding box center [250, 111] width 120 height 21
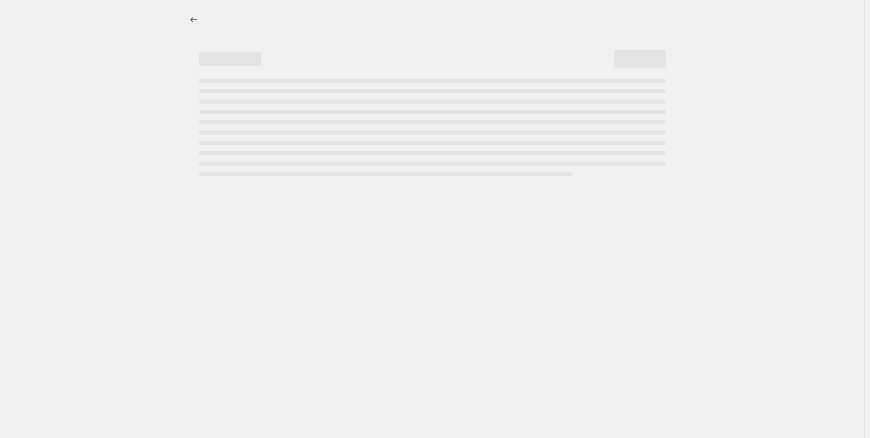
select select "percentage"
select select "no_change"
select select "collection"
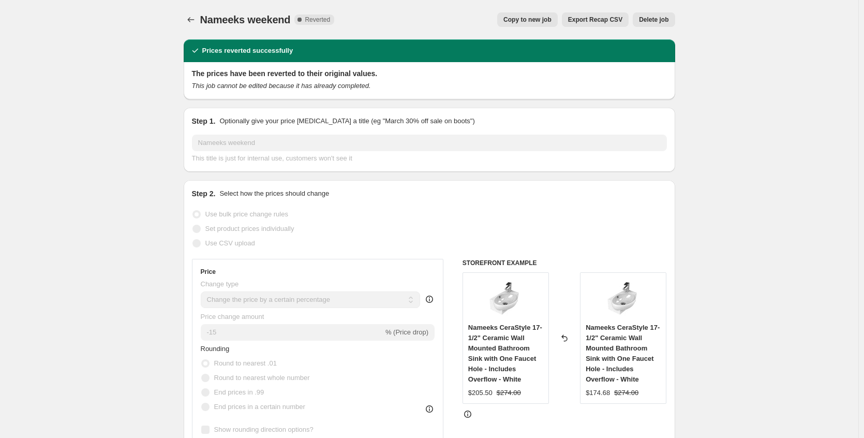
click at [517, 20] on span "Copy to new job" at bounding box center [528, 20] width 48 height 8
select select "percentage"
select select "no_change"
select select "collection"
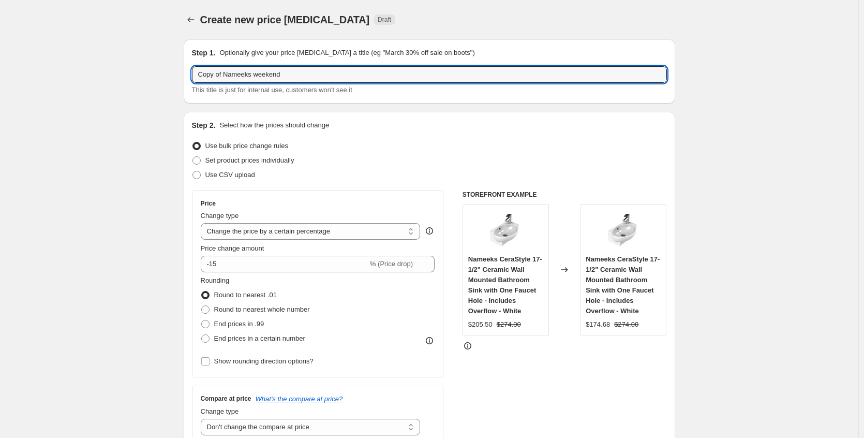
drag, startPoint x: 229, startPoint y: 74, endPoint x: 139, endPoint y: 82, distance: 89.9
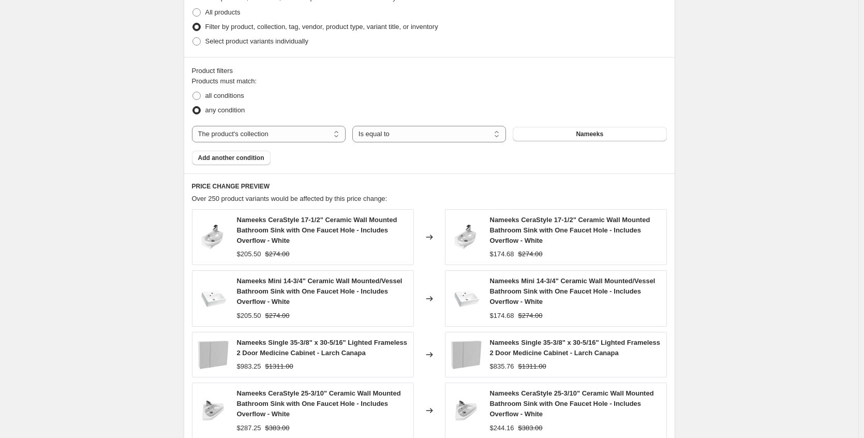
scroll to position [771, 0]
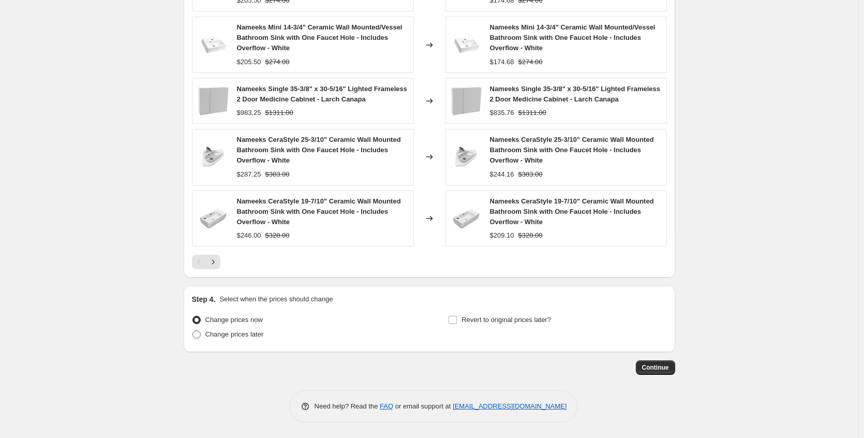
type input "Nameeks weekend"
click at [264, 334] on span "Change prices later" at bounding box center [235, 334] width 58 height 8
click at [193, 331] on input "Change prices later" at bounding box center [193, 330] width 1 height 1
radio input "true"
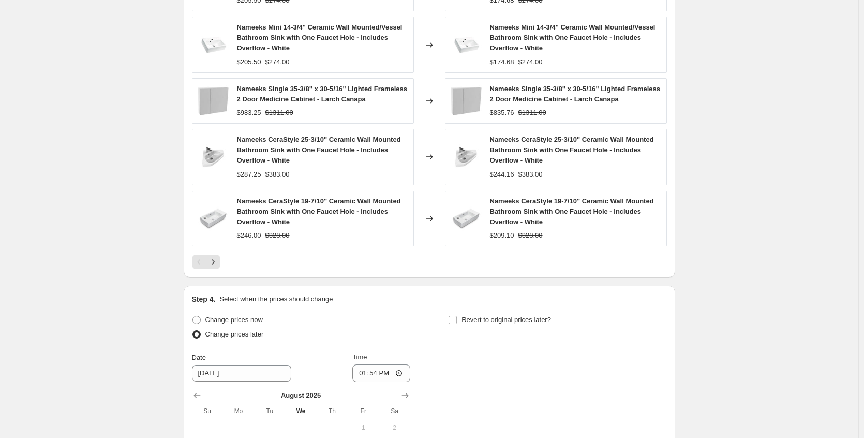
scroll to position [965, 0]
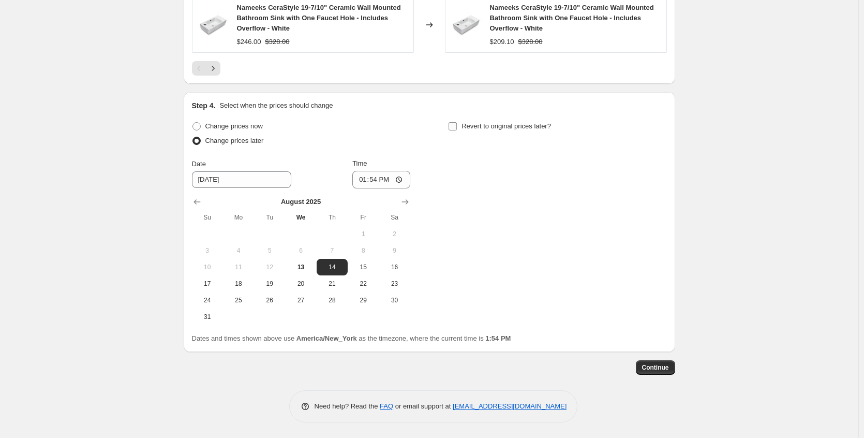
click at [493, 124] on span "Revert to original prices later?" at bounding box center [507, 126] width 90 height 8
click at [457, 124] on input "Revert to original prices later?" at bounding box center [453, 126] width 8 height 8
checkbox input "true"
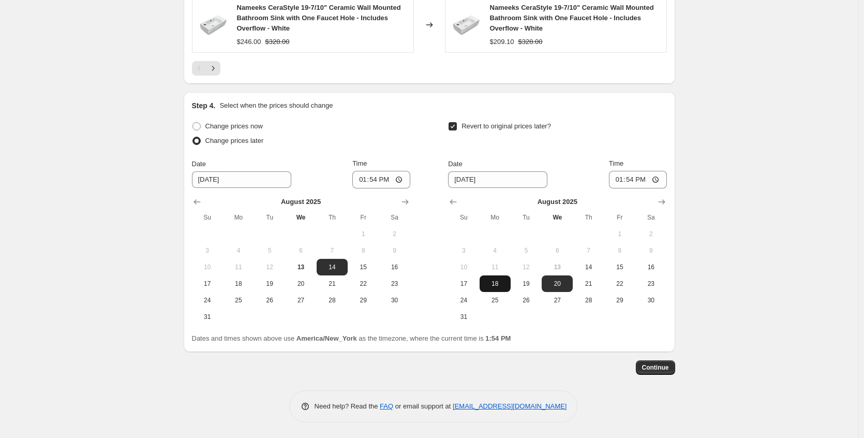
click at [502, 284] on span "18" at bounding box center [495, 284] width 23 height 8
type input "[DATE]"
click at [646, 368] on span "Continue" at bounding box center [655, 367] width 27 height 8
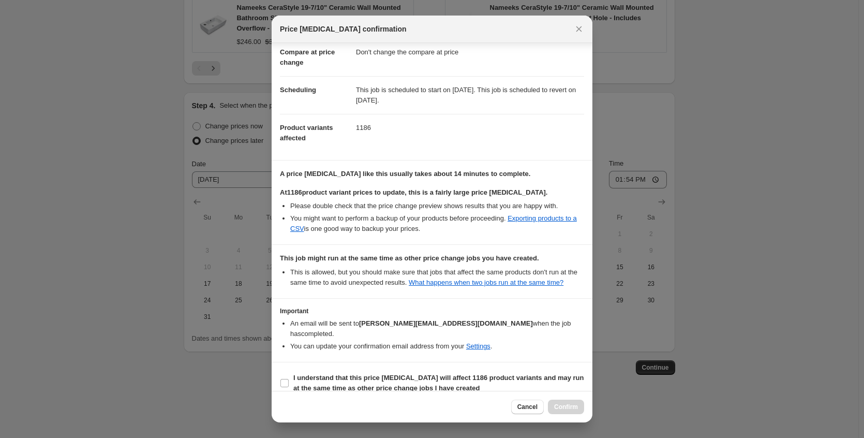
scroll to position [74, 0]
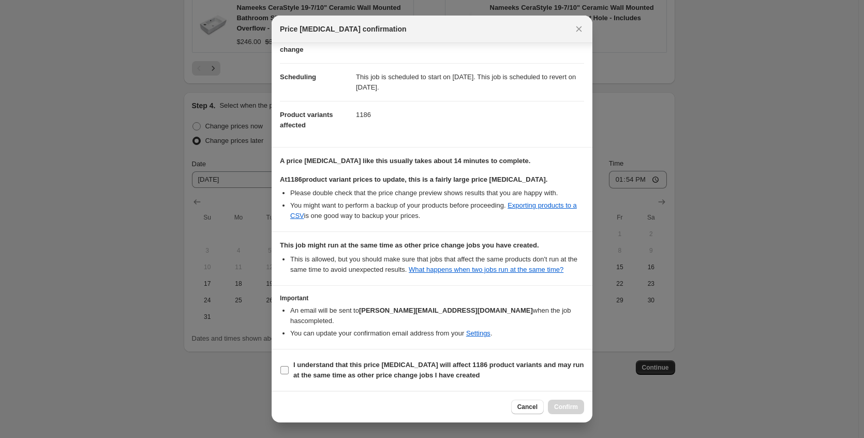
click at [373, 361] on b "I understand that this price [MEDICAL_DATA] will affect 1186 product variants a…" at bounding box center [439, 370] width 291 height 18
click at [289, 366] on input "I understand that this price [MEDICAL_DATA] will affect 1186 product variants a…" at bounding box center [285, 370] width 8 height 8
checkbox input "true"
click at [550, 407] on button "Confirm" at bounding box center [566, 407] width 36 height 14
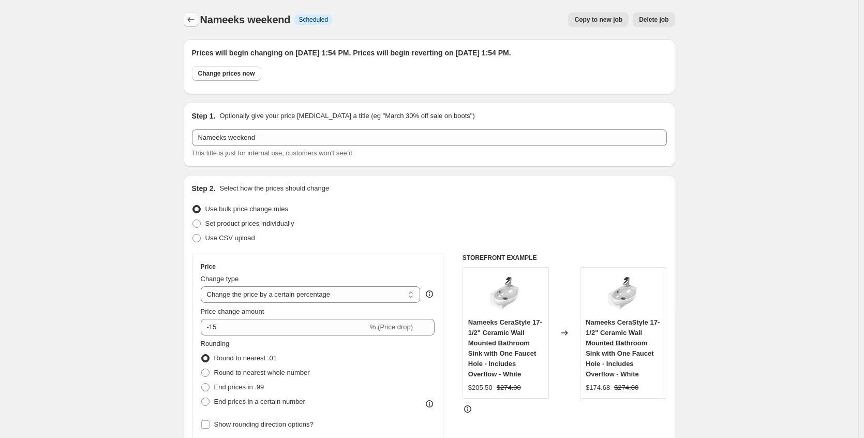
click at [196, 18] on icon "Price change jobs" at bounding box center [191, 19] width 10 height 10
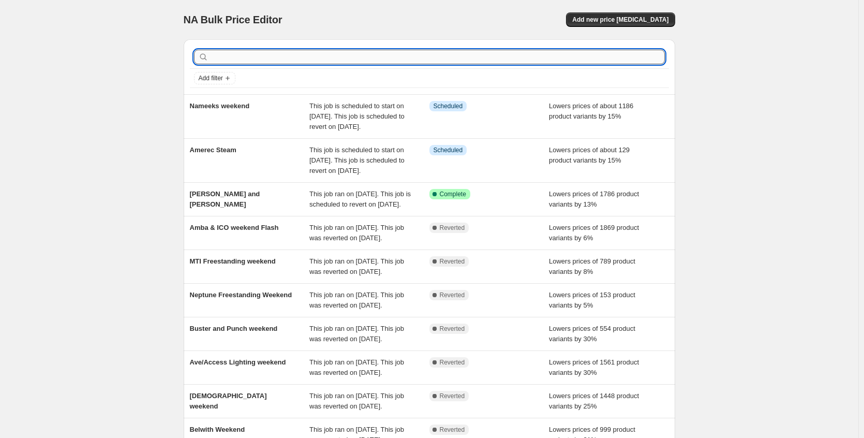
click at [250, 55] on input "text" at bounding box center [438, 57] width 455 height 14
type input "apta"
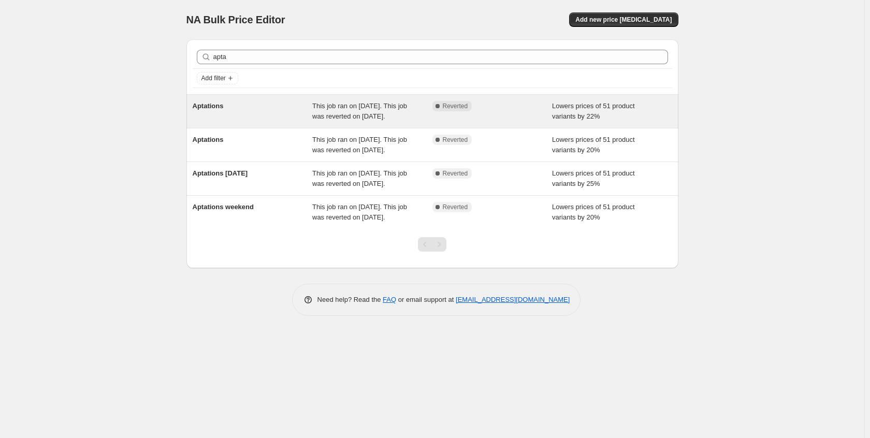
click at [263, 115] on div "Aptations" at bounding box center [253, 111] width 120 height 21
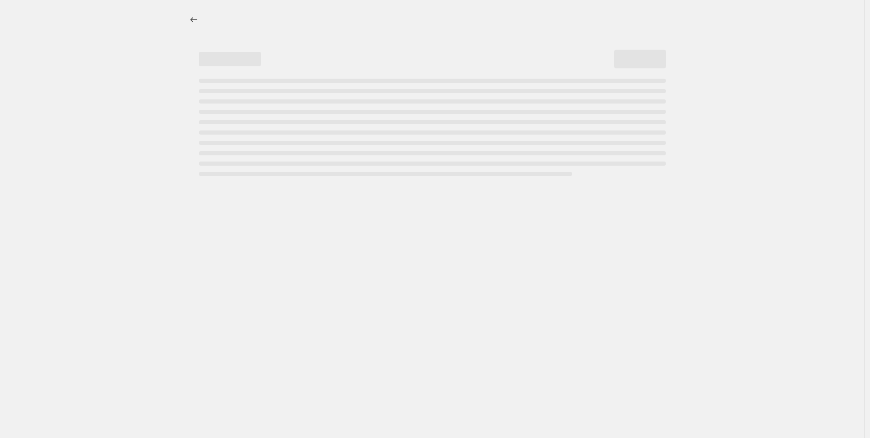
select select "percentage"
select select "no_change"
select select "collection"
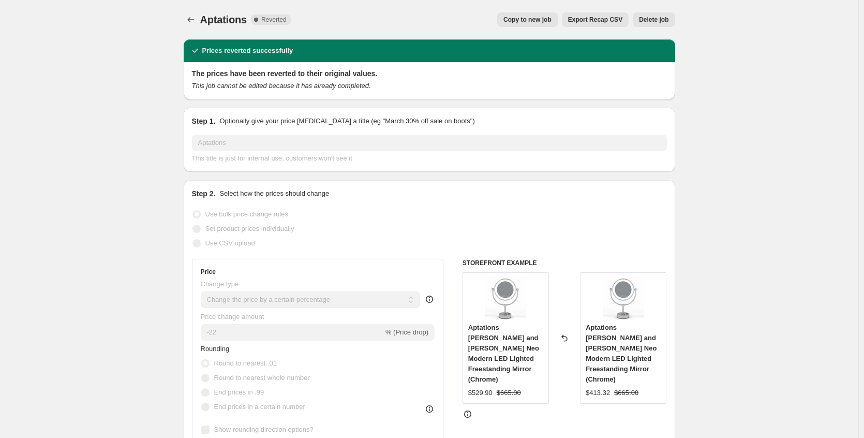
click at [547, 23] on span "Copy to new job" at bounding box center [528, 20] width 48 height 8
select select "percentage"
select select "no_change"
select select "collection"
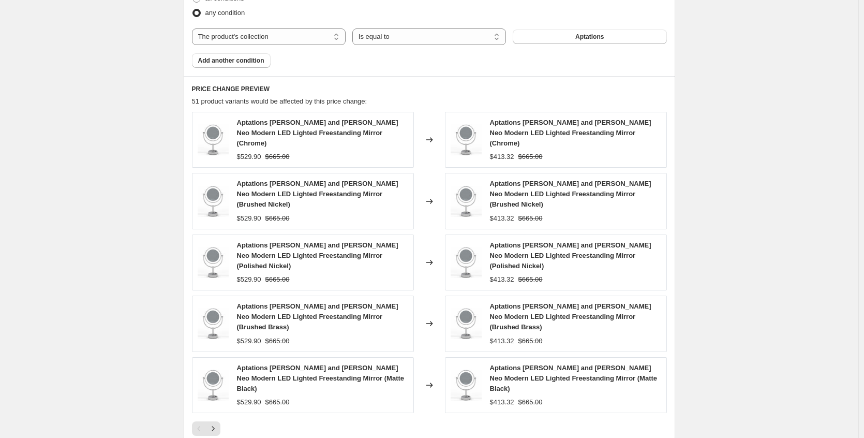
scroll to position [788, 0]
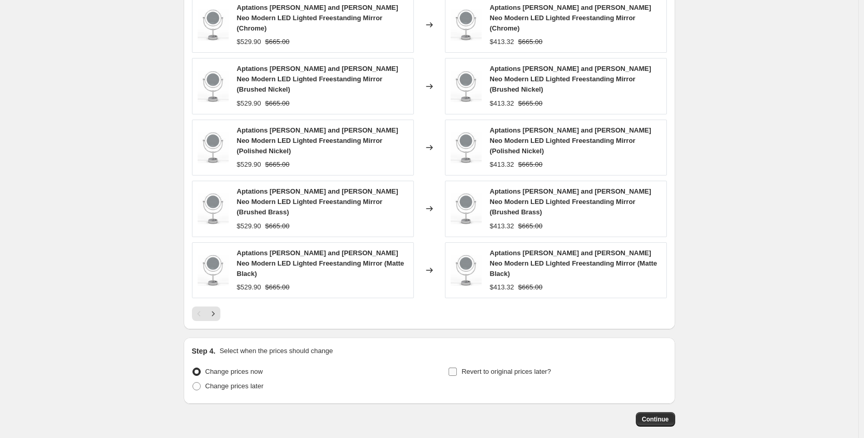
click at [497, 368] on span "Revert to original prices later?" at bounding box center [507, 372] width 90 height 8
click at [457, 368] on input "Revert to original prices later?" at bounding box center [453, 372] width 8 height 8
checkbox input "true"
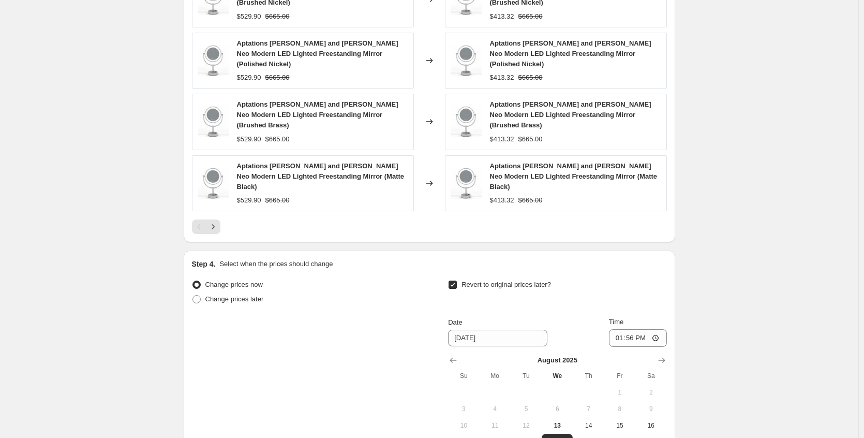
scroll to position [981, 0]
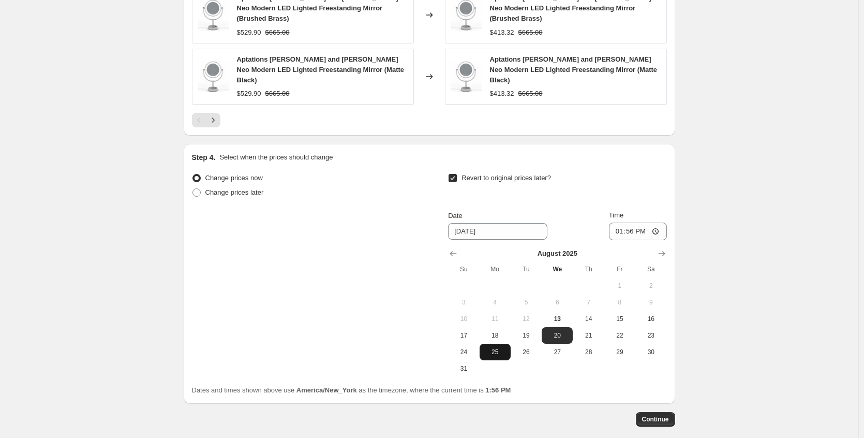
click at [502, 344] on button "25" at bounding box center [495, 352] width 31 height 17
type input "[DATE]"
click at [659, 415] on span "Continue" at bounding box center [655, 419] width 27 height 8
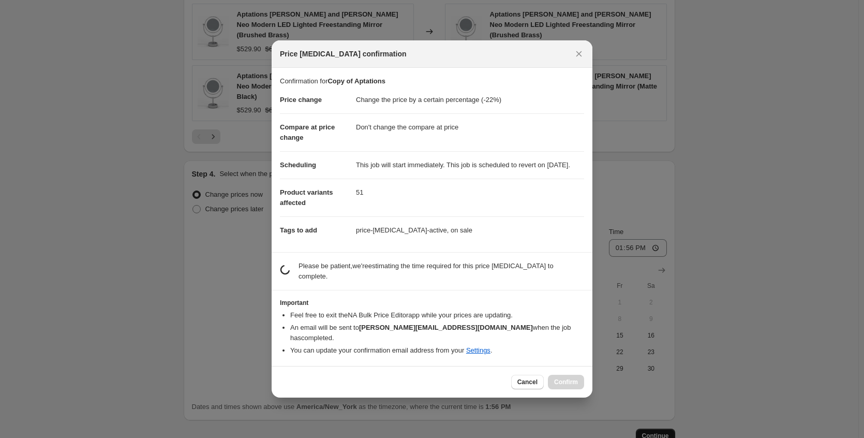
scroll to position [0, 0]
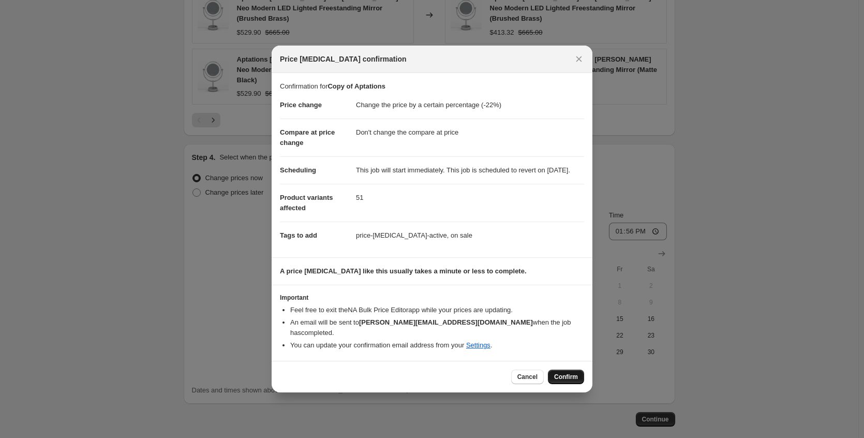
click at [563, 376] on span "Confirm" at bounding box center [566, 377] width 24 height 8
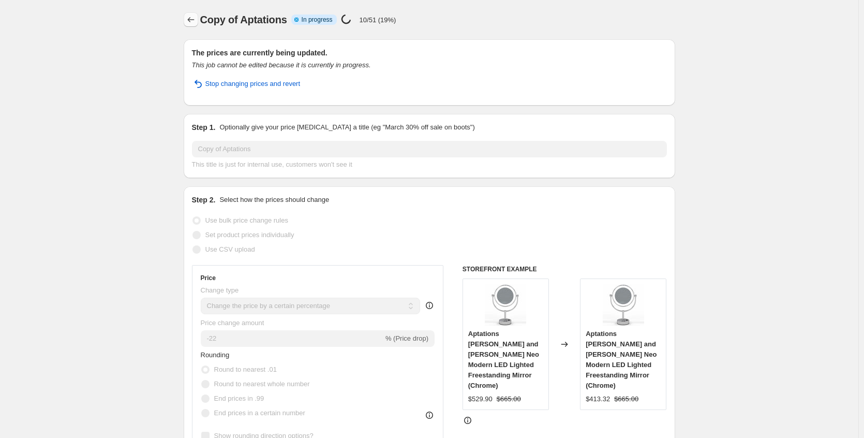
click at [194, 16] on icon "Price change jobs" at bounding box center [191, 19] width 10 height 10
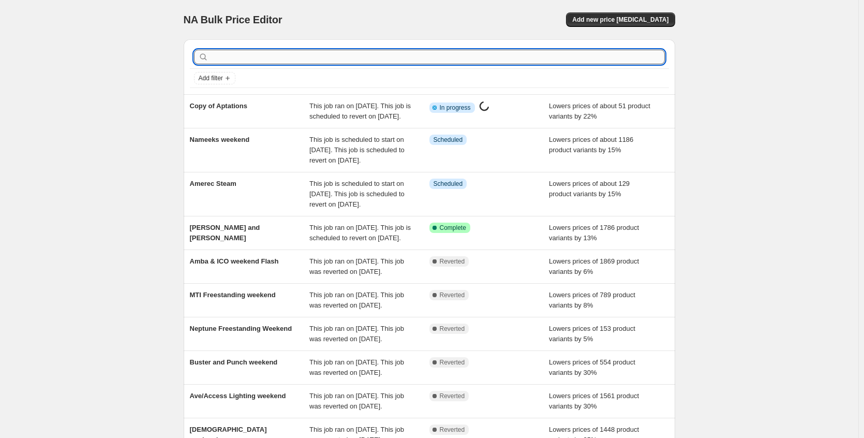
click at [325, 61] on input "text" at bounding box center [438, 57] width 455 height 14
type input "l"
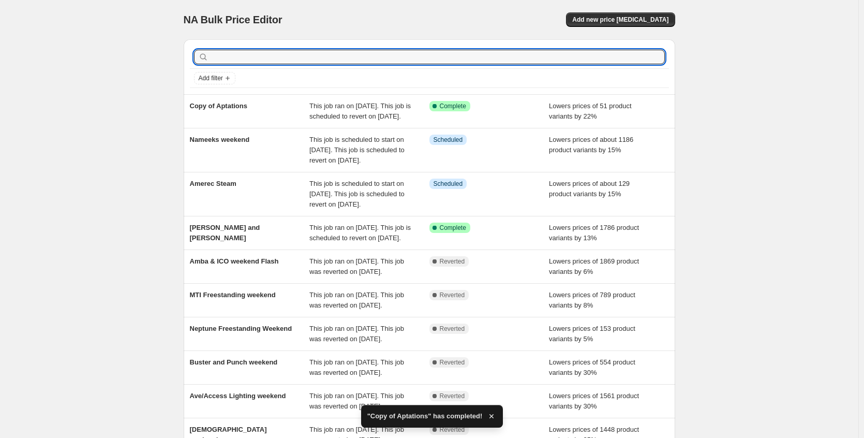
click at [325, 61] on input "text" at bounding box center [438, 57] width 455 height 14
type input "linka"
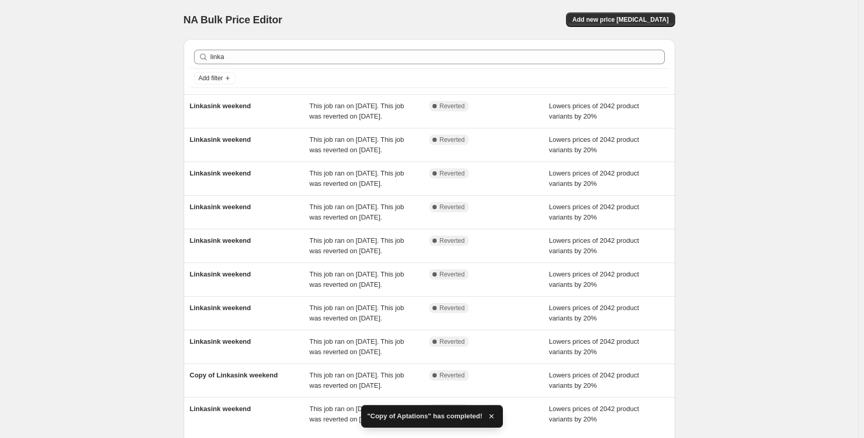
click at [276, 108] on div "Linkasink weekend" at bounding box center [250, 111] width 120 height 21
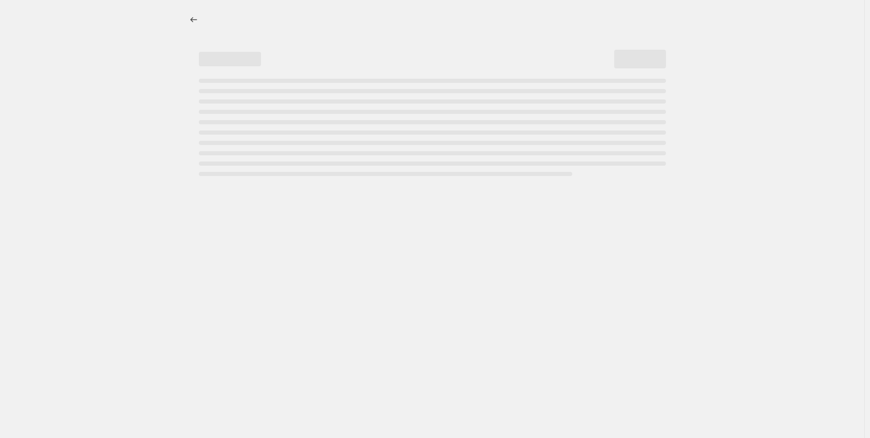
select select "percentage"
select select "no_change"
select select "collection"
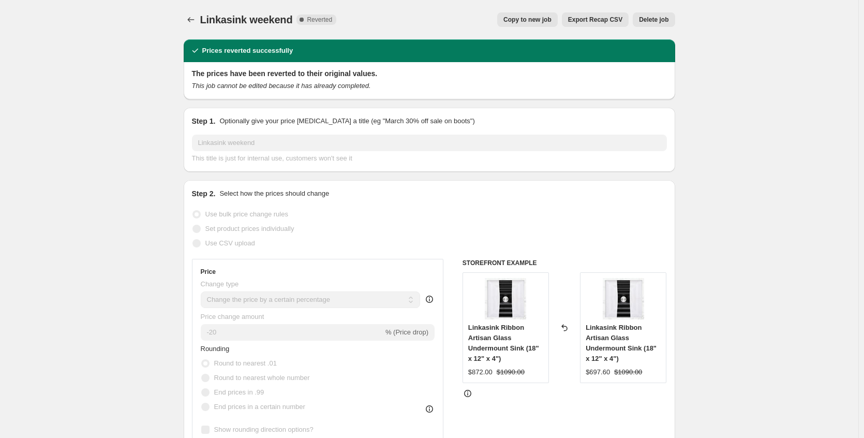
click at [526, 20] on span "Copy to new job" at bounding box center [528, 20] width 48 height 8
select select "percentage"
select select "no_change"
select select "collection"
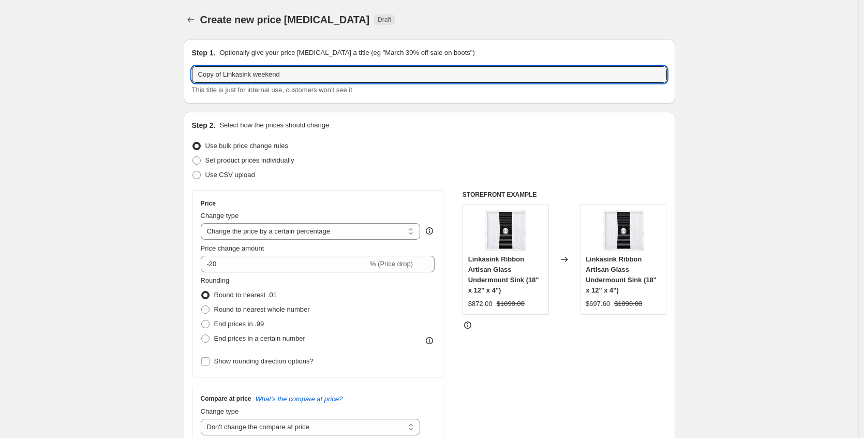
drag, startPoint x: 227, startPoint y: 75, endPoint x: 131, endPoint y: 69, distance: 96.5
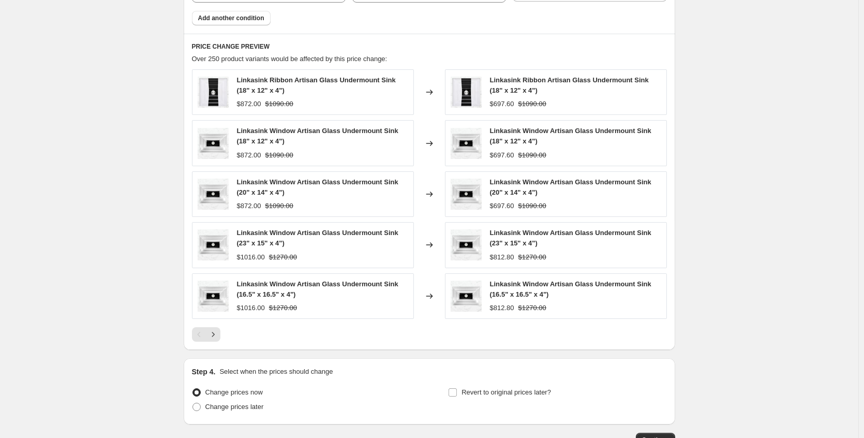
scroll to position [730, 0]
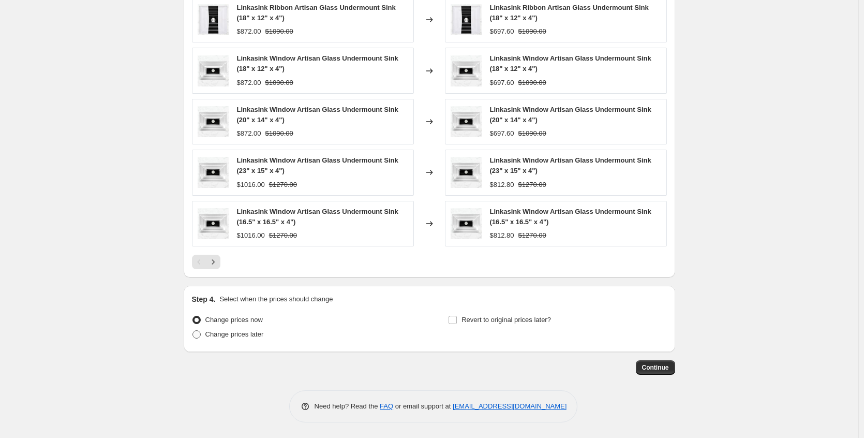
type input "Linkasink weekend"
click at [263, 338] on span "Change prices later" at bounding box center [235, 334] width 58 height 8
click at [193, 331] on input "Change prices later" at bounding box center [193, 330] width 1 height 1
radio input "true"
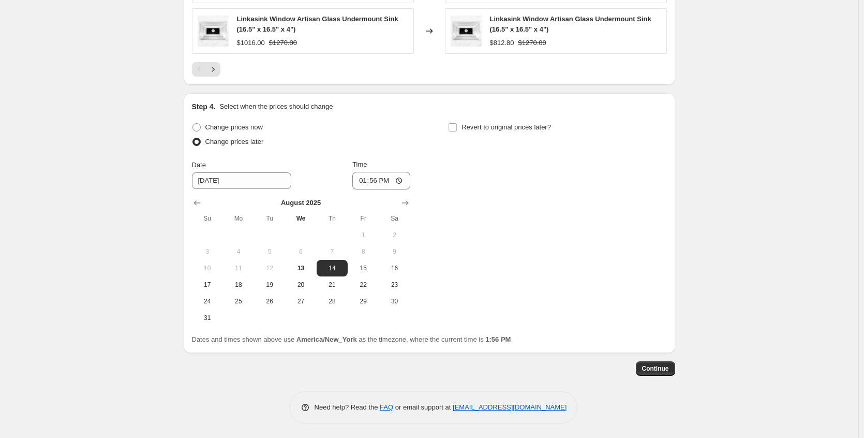
scroll to position [924, 0]
click at [367, 270] on span "15" at bounding box center [363, 267] width 23 height 8
type input "[DATE]"
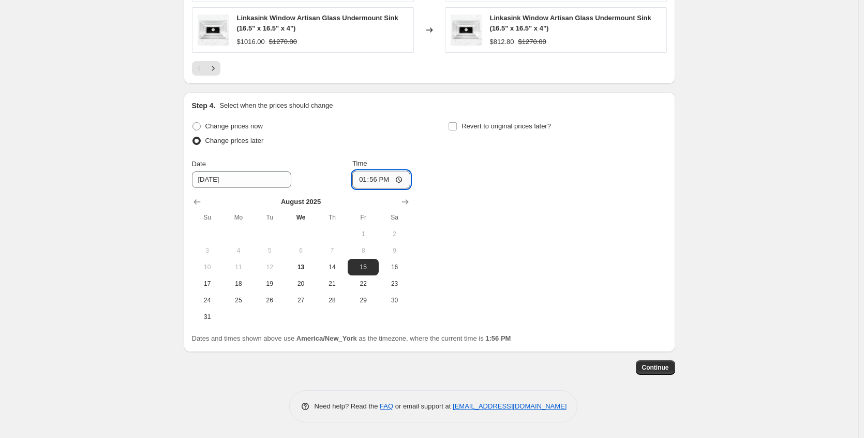
click at [403, 182] on input "13:56" at bounding box center [382, 180] width 58 height 18
type input "19:56"
click at [485, 194] on div "Change prices now Change prices later Date [DATE] Time 19:56 [DATE] Su Mo Tu We…" at bounding box center [429, 222] width 475 height 206
click at [456, 125] on input "Revert to original prices later?" at bounding box center [453, 126] width 8 height 8
checkbox input "true"
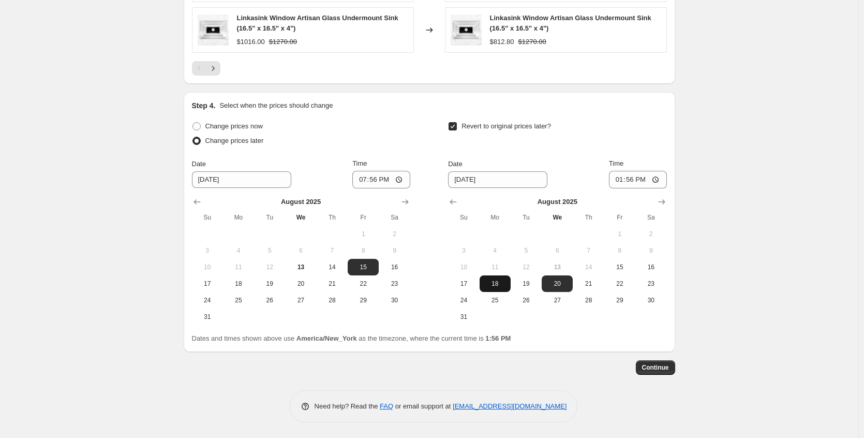
click at [491, 280] on span "18" at bounding box center [495, 284] width 23 height 8
type input "[DATE]"
click at [655, 178] on input "13:56" at bounding box center [638, 180] width 58 height 18
type input "01:56"
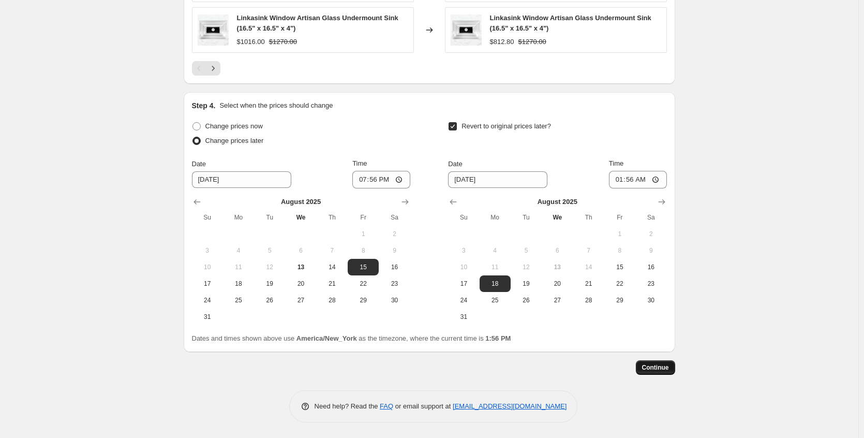
click at [664, 373] on button "Continue" at bounding box center [655, 367] width 39 height 14
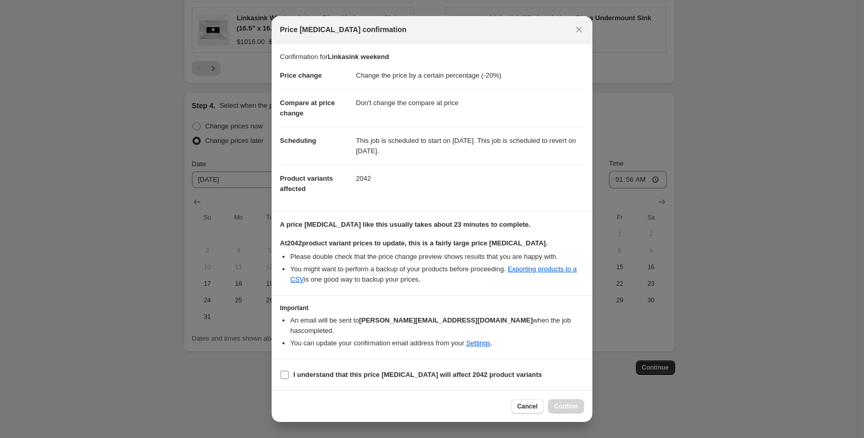
click at [437, 371] on b "I understand that this price [MEDICAL_DATA] will affect 2042 product variants" at bounding box center [418, 375] width 249 height 8
click at [289, 371] on input "I understand that this price [MEDICAL_DATA] will affect 2042 product variants" at bounding box center [285, 375] width 8 height 8
checkbox input "true"
click at [567, 402] on span "Confirm" at bounding box center [566, 406] width 24 height 8
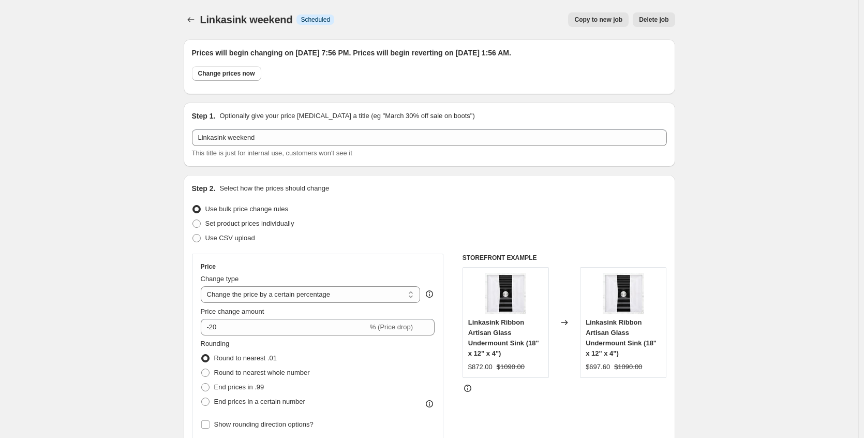
click at [186, 13] on div at bounding box center [192, 19] width 17 height 14
click at [189, 18] on icon "Price change jobs" at bounding box center [191, 19] width 10 height 10
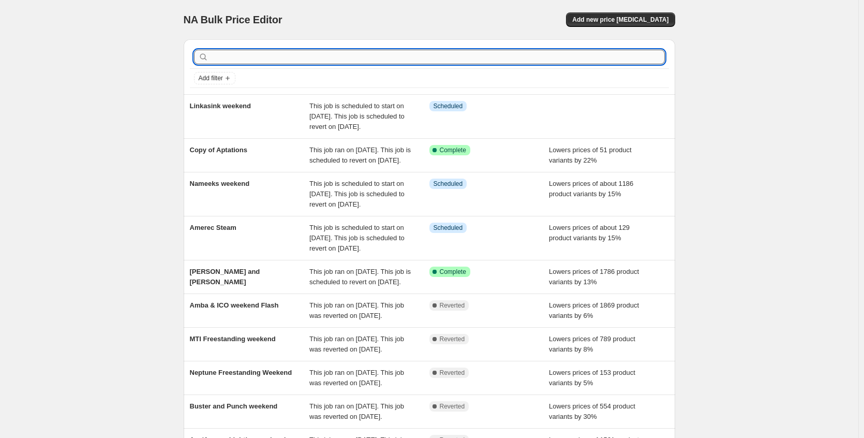
click at [301, 53] on input "text" at bounding box center [438, 57] width 455 height 14
click at [231, 52] on input "text" at bounding box center [438, 57] width 455 height 14
type input "belw"
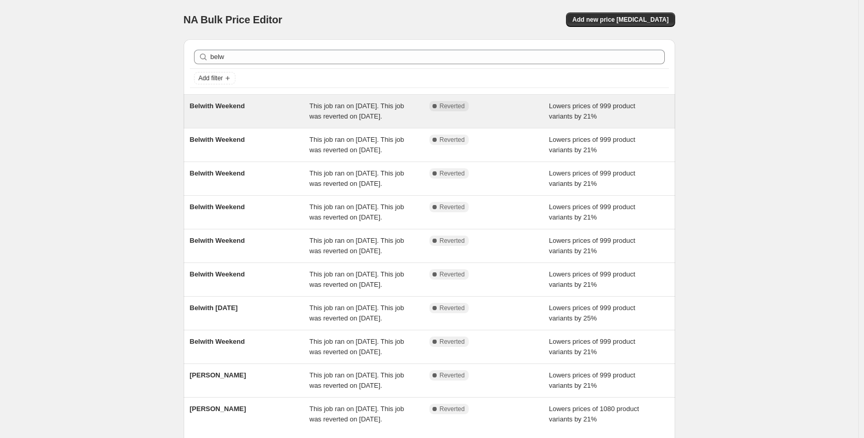
click at [233, 109] on span "Belwith Weekend" at bounding box center [217, 106] width 55 height 8
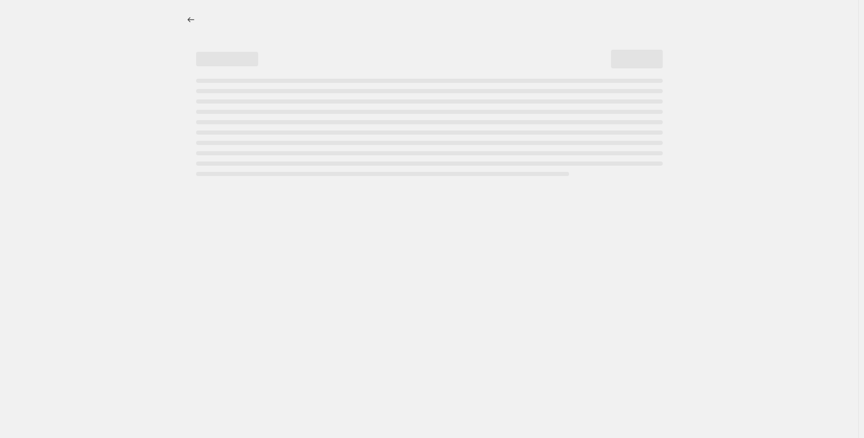
select select "percentage"
select select "no_change"
select select "collection"
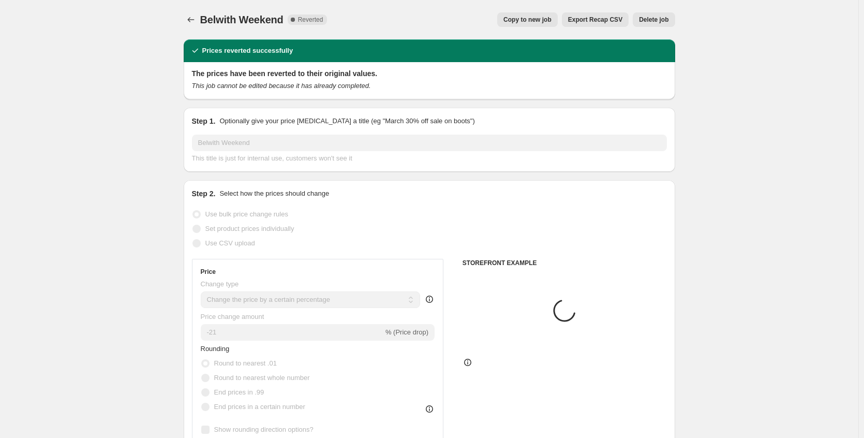
click at [535, 16] on button "Copy to new job" at bounding box center [527, 19] width 61 height 14
select select "percentage"
select select "no_change"
select select "collection"
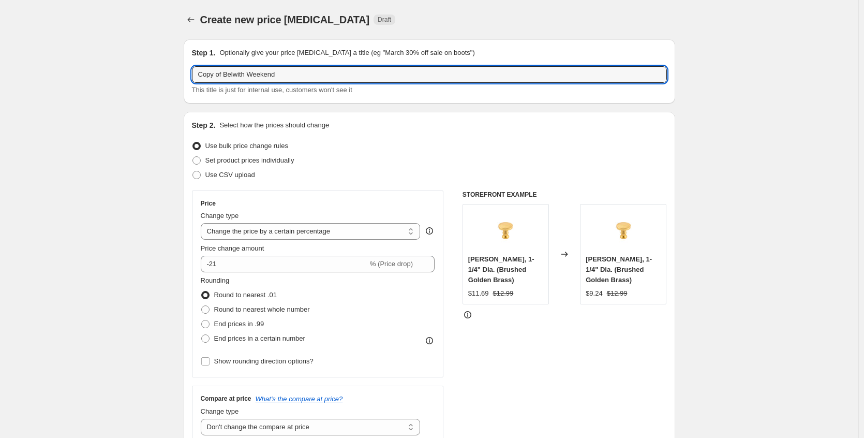
drag, startPoint x: 226, startPoint y: 75, endPoint x: 165, endPoint y: 71, distance: 61.2
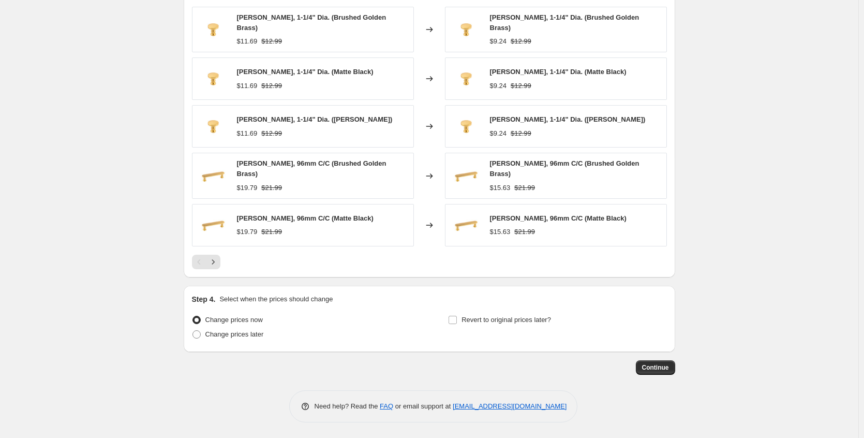
scroll to position [730, 0]
type input "Belwith Weekend"
click at [234, 338] on span "Change prices later" at bounding box center [235, 334] width 58 height 8
click at [193, 331] on input "Change prices later" at bounding box center [193, 330] width 1 height 1
radio input "true"
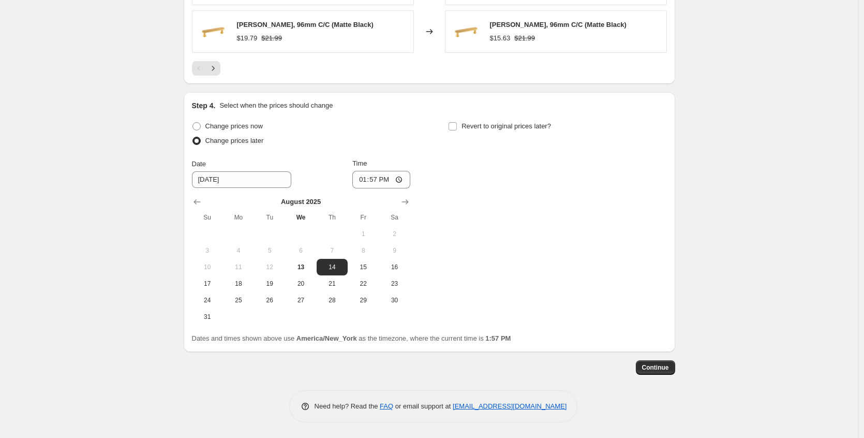
scroll to position [924, 0]
click at [527, 125] on span "Revert to original prices later?" at bounding box center [507, 126] width 90 height 8
click at [457, 125] on input "Revert to original prices later?" at bounding box center [453, 126] width 8 height 8
checkbox input "true"
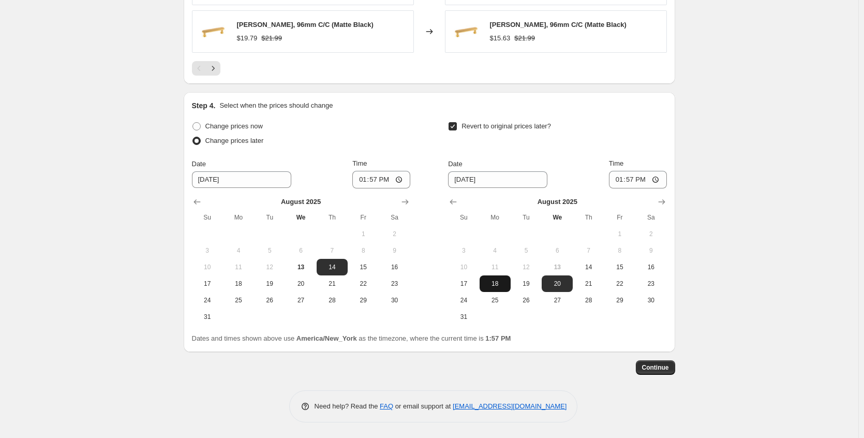
click at [493, 283] on span "18" at bounding box center [495, 284] width 23 height 8
type input "[DATE]"
click at [662, 181] on input "13:57" at bounding box center [638, 180] width 58 height 18
type input "01:57"
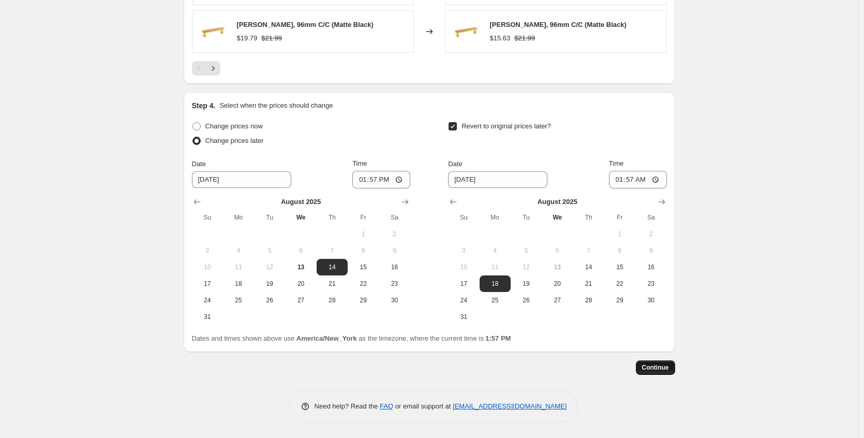
click at [667, 371] on span "Continue" at bounding box center [655, 367] width 27 height 8
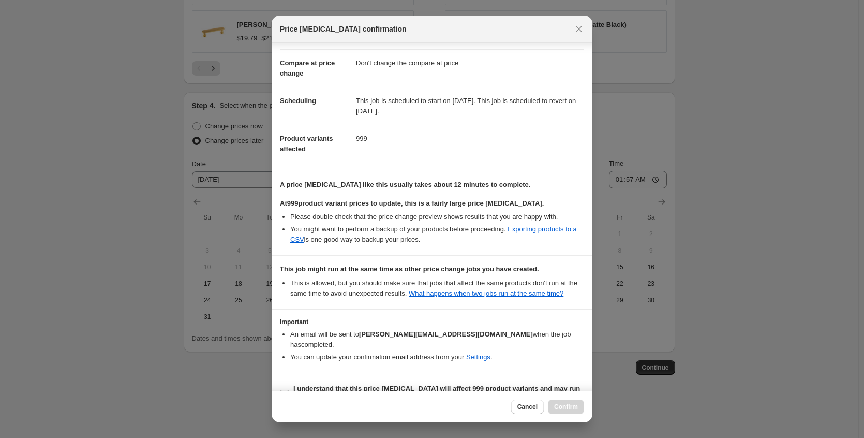
scroll to position [74, 0]
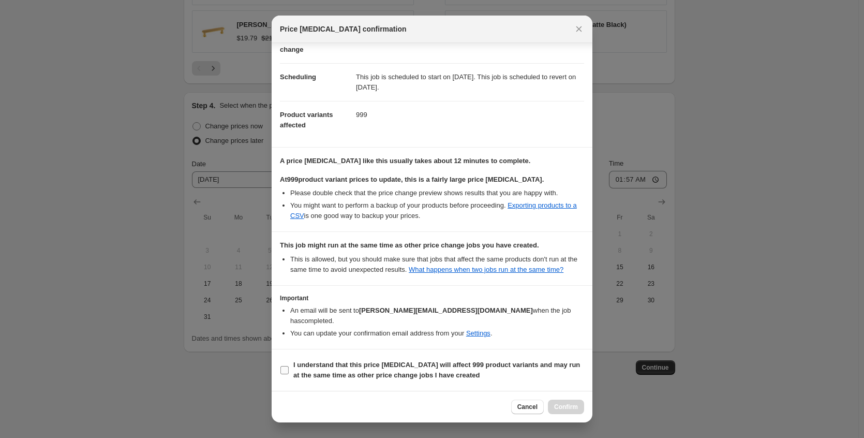
click at [438, 367] on b "I understand that this price [MEDICAL_DATA] will affect 999 product variants an…" at bounding box center [437, 370] width 287 height 18
click at [289, 367] on input "I understand that this price [MEDICAL_DATA] will affect 999 product variants an…" at bounding box center [285, 370] width 8 height 8
checkbox input "true"
click at [565, 407] on span "Confirm" at bounding box center [566, 407] width 24 height 8
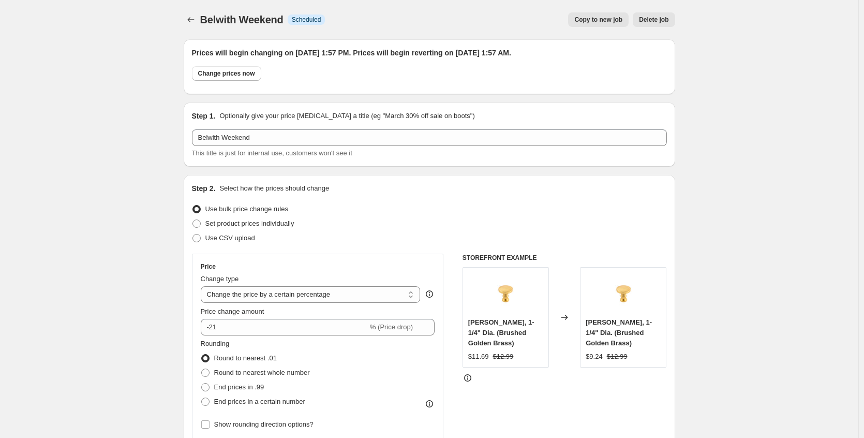
click at [193, 17] on icon "Price change jobs" at bounding box center [191, 19] width 10 height 10
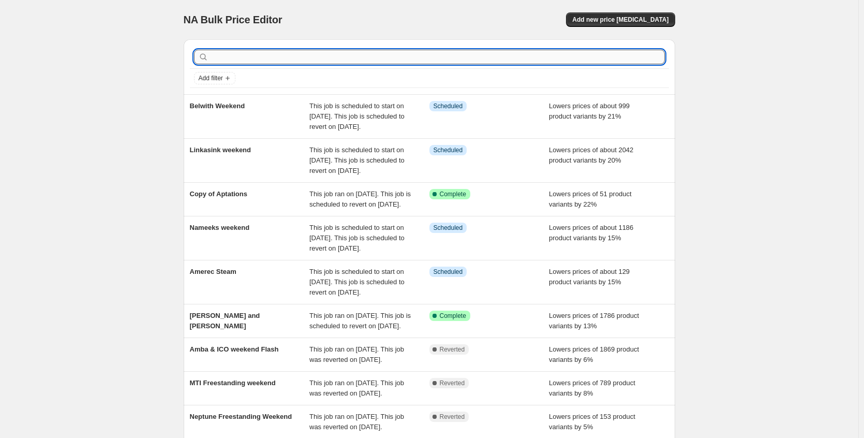
click at [237, 53] on input "text" at bounding box center [438, 57] width 455 height 14
type input "[PERSON_NAME]"
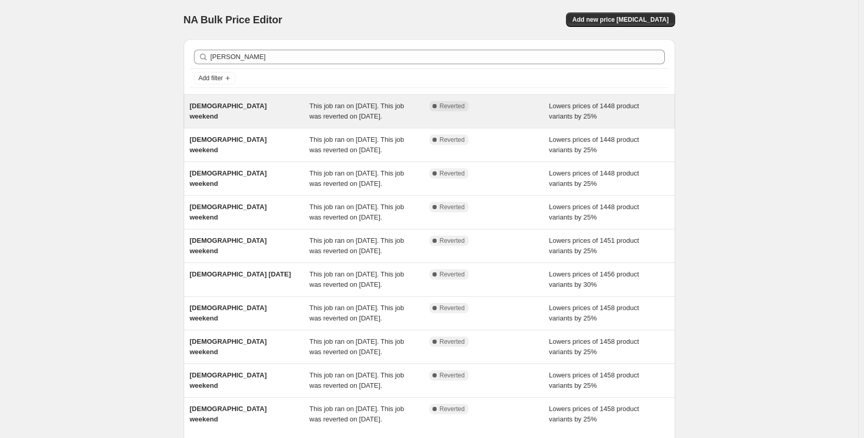
click at [269, 105] on div "[DEMOGRAPHIC_DATA] weekend" at bounding box center [250, 111] width 120 height 21
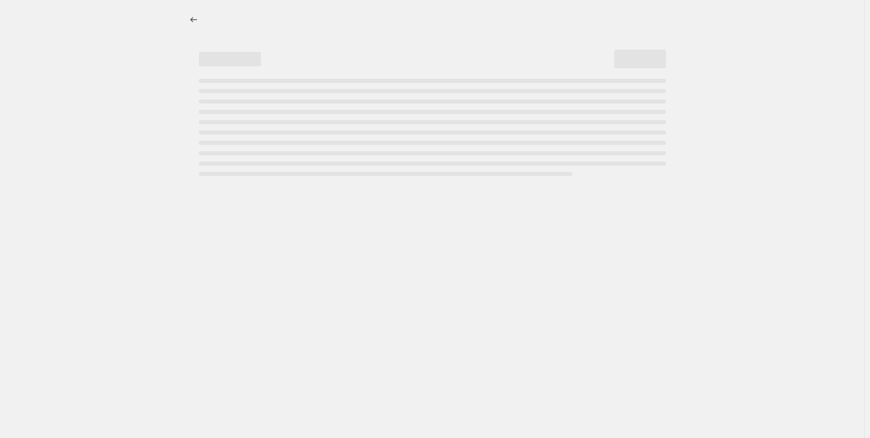
select select "percentage"
select select "no_change"
select select "collection"
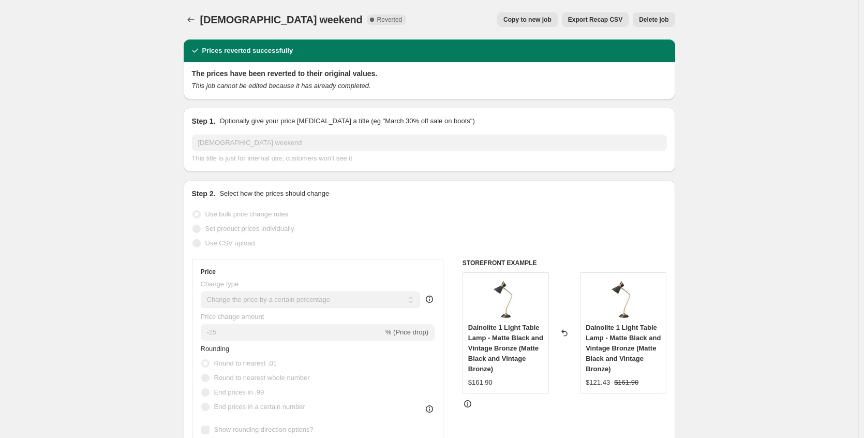
click at [534, 20] on span "Copy to new job" at bounding box center [528, 20] width 48 height 8
select select "percentage"
select select "no_change"
select select "collection"
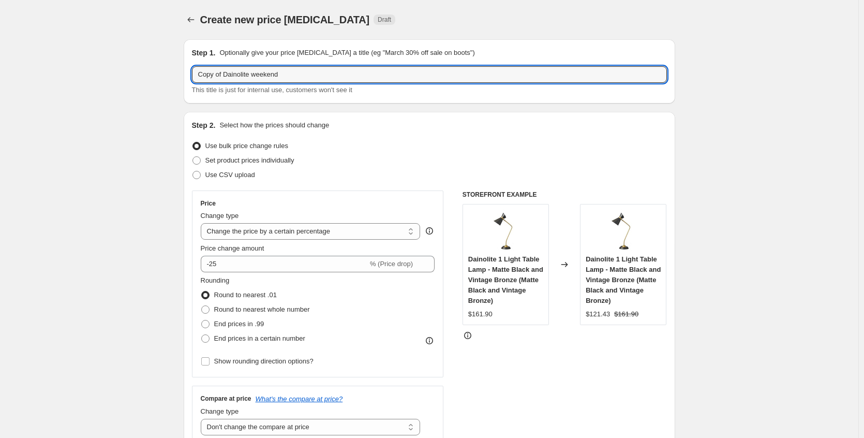
drag, startPoint x: 227, startPoint y: 74, endPoint x: 107, endPoint y: 76, distance: 119.6
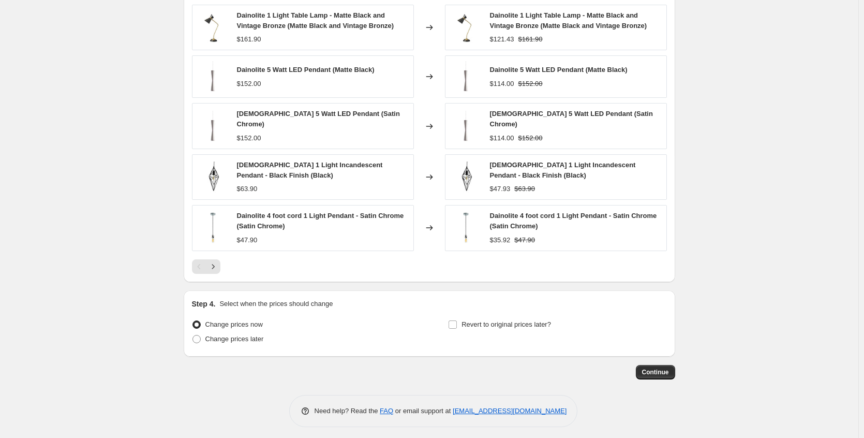
scroll to position [781, 0]
type input "[DEMOGRAPHIC_DATA] weekend"
click at [261, 334] on span "Change prices later" at bounding box center [235, 338] width 58 height 8
click at [193, 334] on input "Change prices later" at bounding box center [193, 334] width 1 height 1
radio input "true"
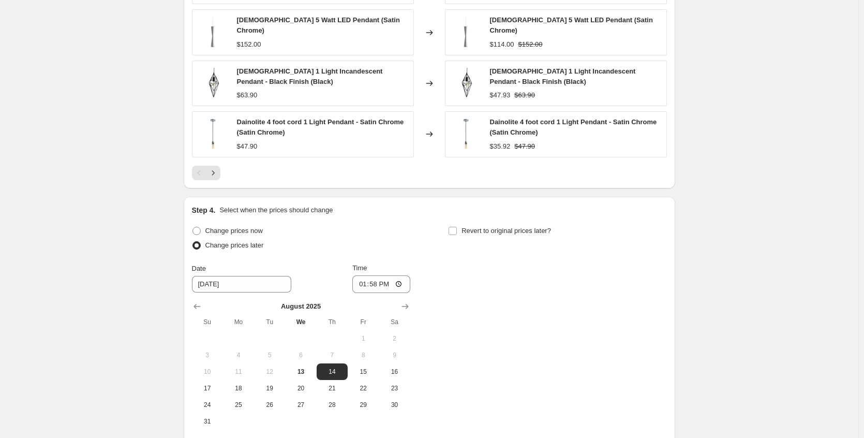
scroll to position [975, 0]
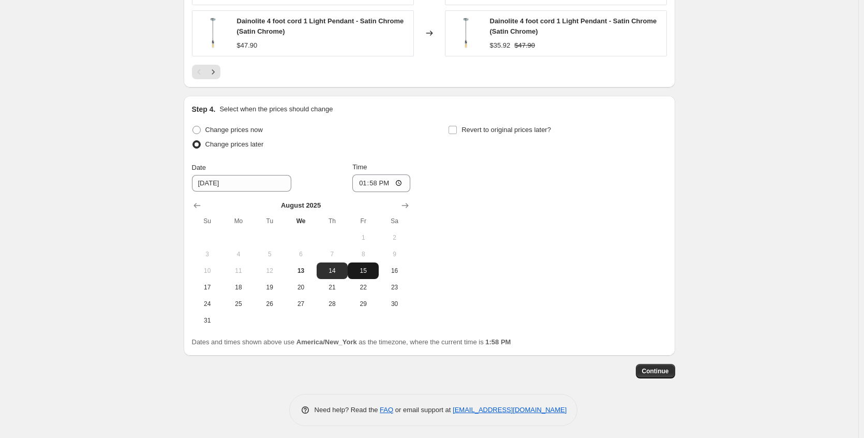
click at [360, 271] on span "15" at bounding box center [363, 271] width 23 height 8
type input "[DATE]"
click at [509, 126] on span "Revert to original prices later?" at bounding box center [507, 130] width 90 height 8
click at [457, 126] on input "Revert to original prices later?" at bounding box center [453, 130] width 8 height 8
checkbox input "true"
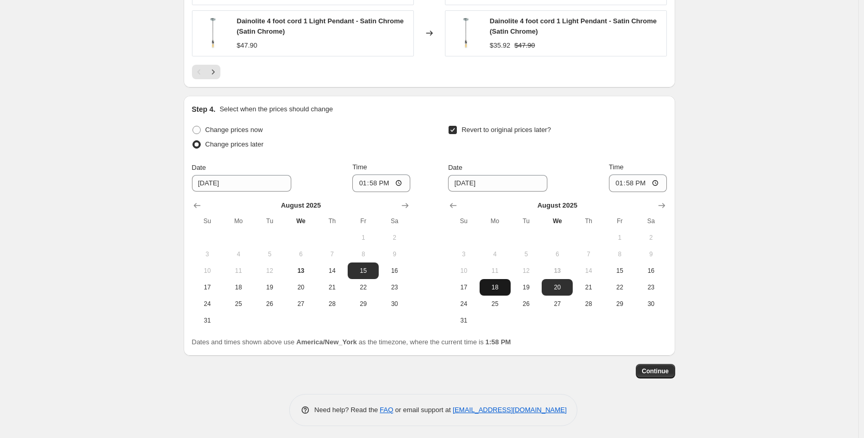
click at [505, 283] on span "18" at bounding box center [495, 287] width 23 height 8
type input "[DATE]"
click at [660, 178] on input "13:58" at bounding box center [638, 183] width 58 height 18
type input "07:58"
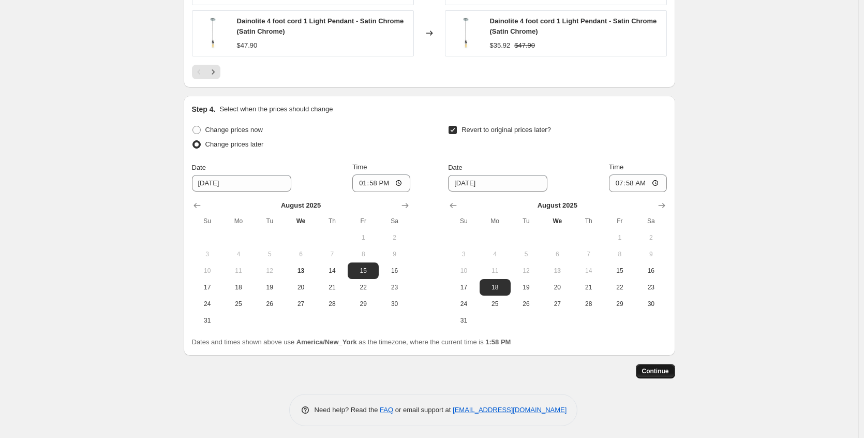
click at [663, 367] on span "Continue" at bounding box center [655, 371] width 27 height 8
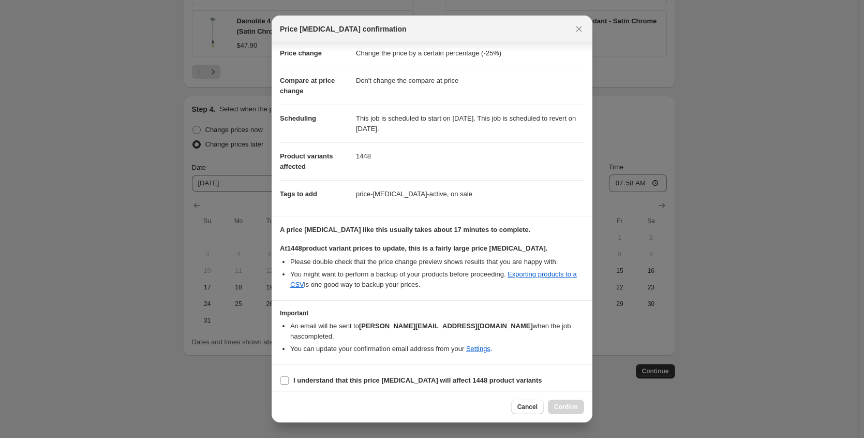
scroll to position [27, 0]
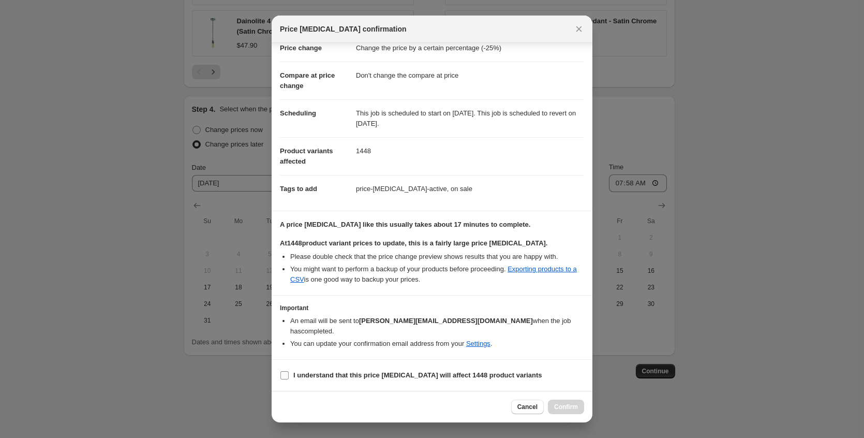
click at [375, 376] on b "I understand that this price [MEDICAL_DATA] will affect 1448 product variants" at bounding box center [418, 375] width 249 height 8
click at [289, 376] on input "I understand that this price [MEDICAL_DATA] will affect 1448 product variants" at bounding box center [285, 375] width 8 height 8
checkbox input "true"
click at [564, 413] on button "Confirm" at bounding box center [566, 407] width 36 height 14
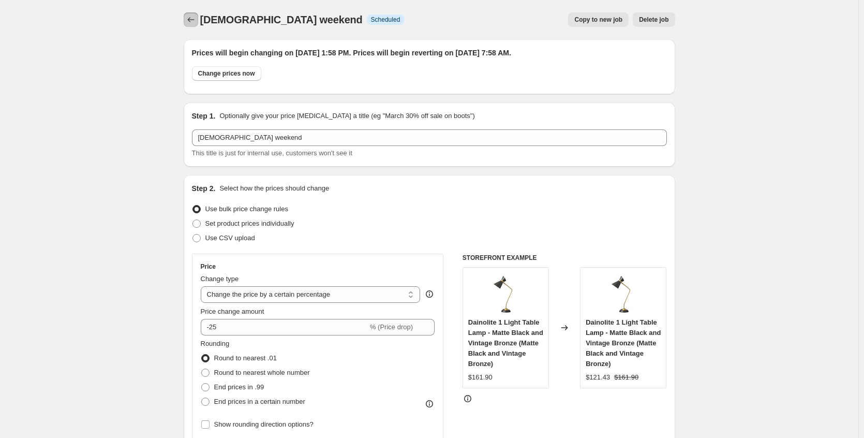
click at [192, 25] on button "Price change jobs" at bounding box center [191, 19] width 14 height 14
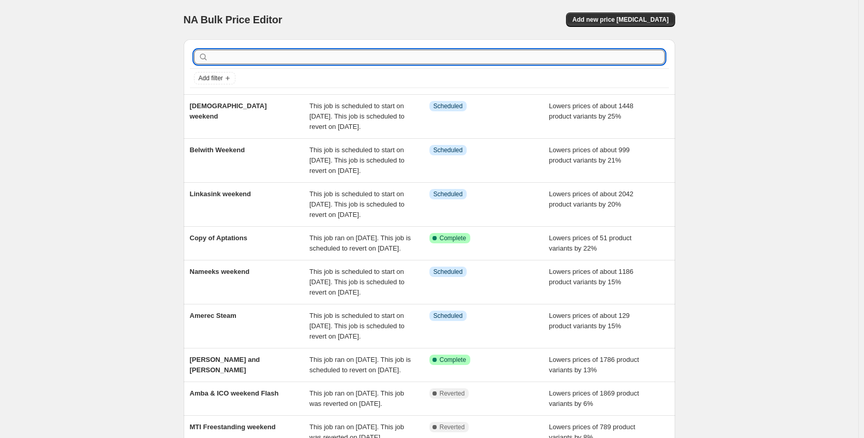
click at [233, 57] on input "text" at bounding box center [438, 57] width 455 height 14
type input "ave"
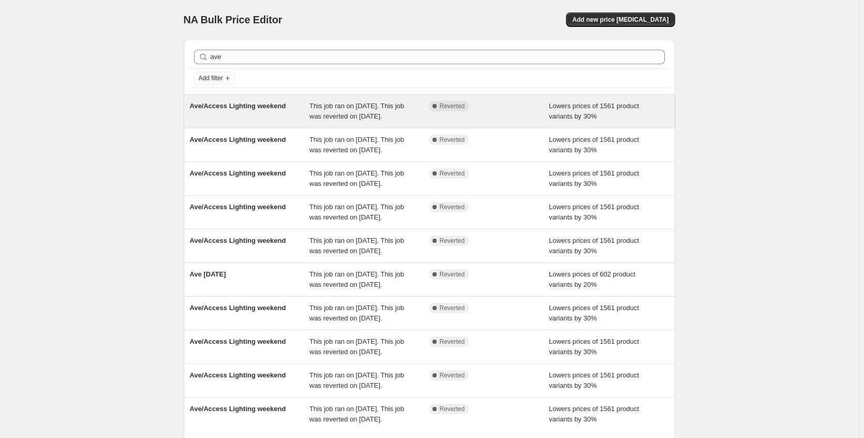
click at [258, 119] on div "Ave/Access Lighting weekend" at bounding box center [250, 111] width 120 height 21
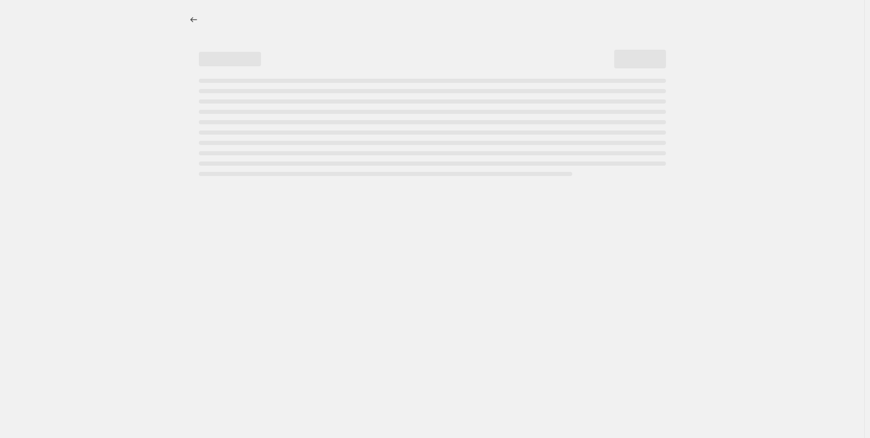
select select "percentage"
select select "no_change"
select select "collection"
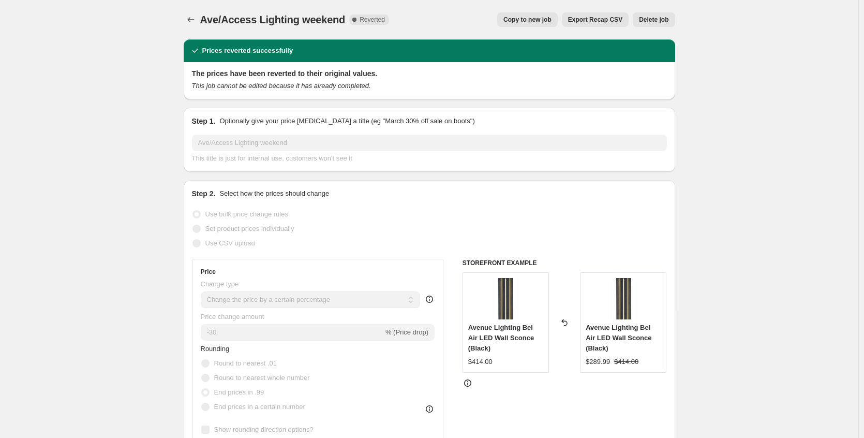
click at [543, 21] on span "Copy to new job" at bounding box center [528, 20] width 48 height 8
select select "percentage"
select select "no_change"
select select "collection"
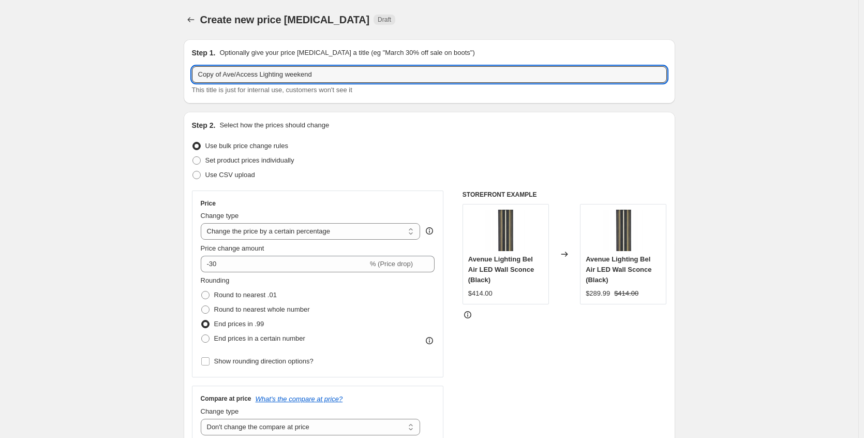
drag, startPoint x: 228, startPoint y: 74, endPoint x: 95, endPoint y: 72, distance: 133.6
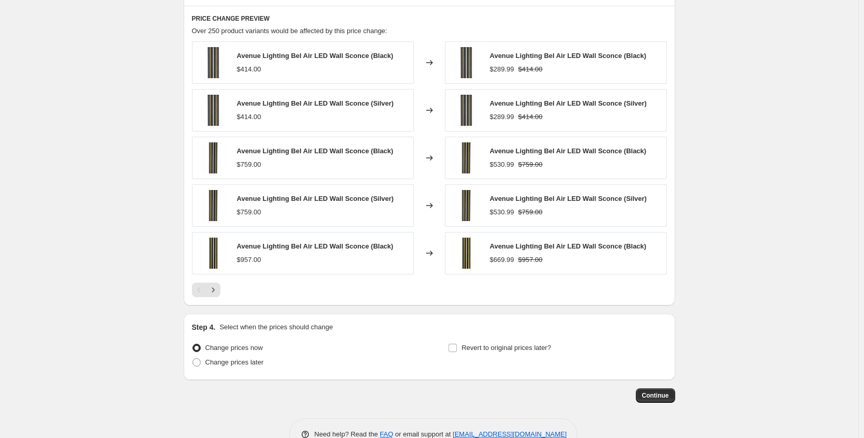
scroll to position [736, 0]
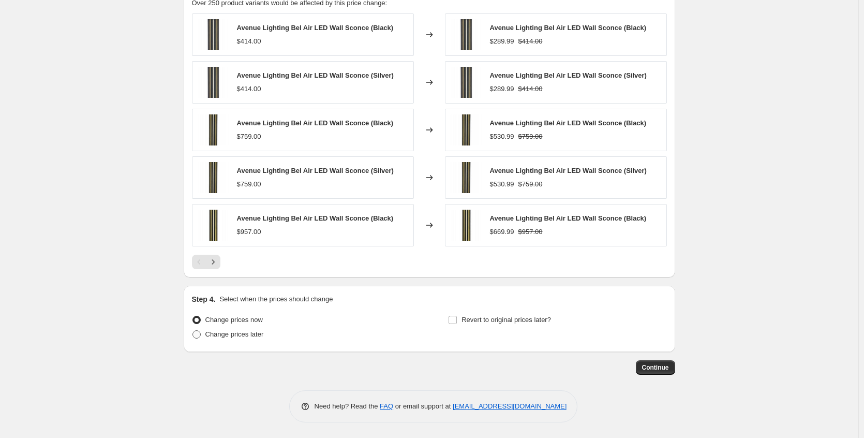
type input "Ave/Access Lighting weekend"
click at [260, 336] on span "Change prices later" at bounding box center [235, 334] width 58 height 8
click at [193, 331] on input "Change prices later" at bounding box center [193, 330] width 1 height 1
radio input "true"
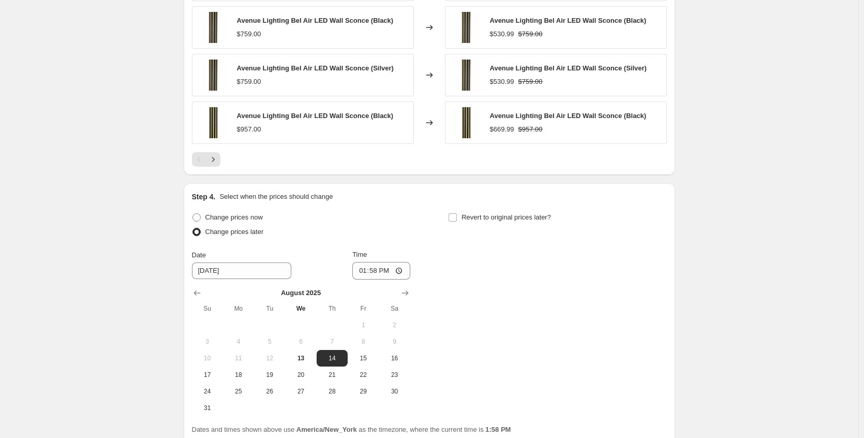
scroll to position [930, 0]
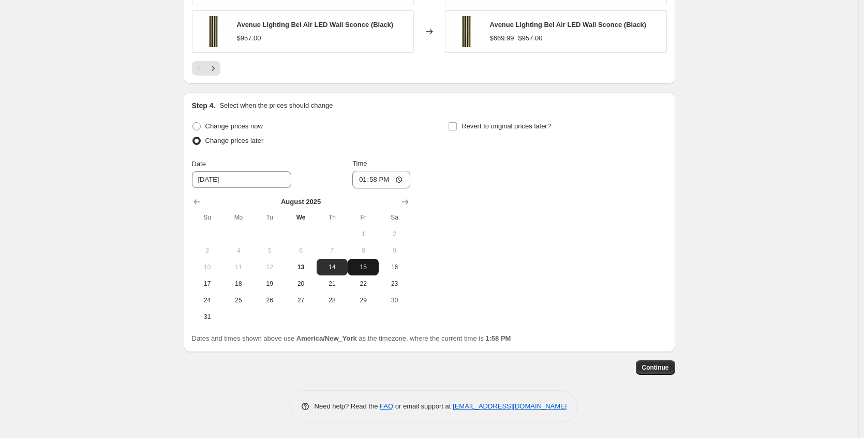
drag, startPoint x: 369, startPoint y: 271, endPoint x: 375, endPoint y: 258, distance: 14.1
click at [369, 270] on span "15" at bounding box center [363, 267] width 23 height 8
type input "[DATE]"
click at [402, 180] on input "13:58" at bounding box center [382, 180] width 58 height 18
type input "21:00"
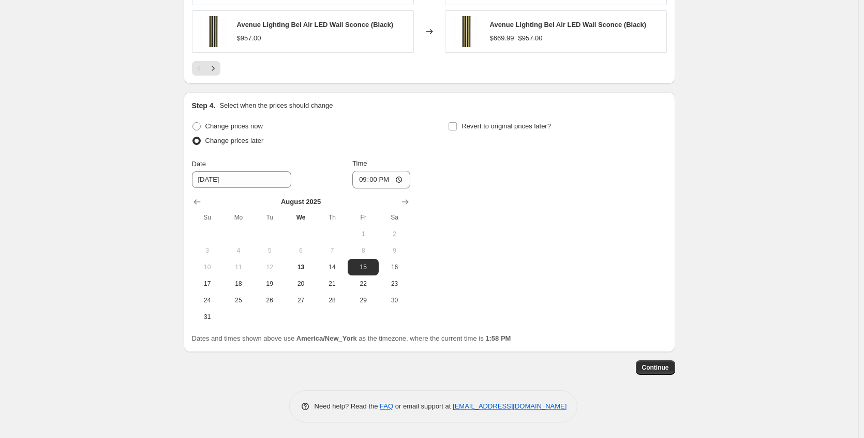
click at [489, 192] on div "Change prices now Change prices later Date [DATE] Time 21:00 [DATE] Su Mo Tu We…" at bounding box center [429, 222] width 475 height 206
click at [477, 131] on label "Revert to original prices later?" at bounding box center [499, 126] width 103 height 14
click at [457, 130] on input "Revert to original prices later?" at bounding box center [453, 126] width 8 height 8
checkbox input "true"
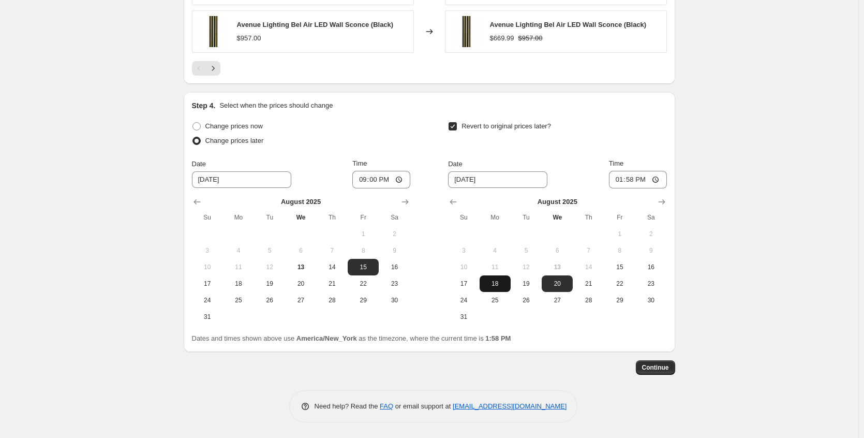
click at [505, 283] on span "18" at bounding box center [495, 284] width 23 height 8
type input "[DATE]"
click at [659, 178] on input "13:58" at bounding box center [638, 180] width 58 height 18
type input "02:00"
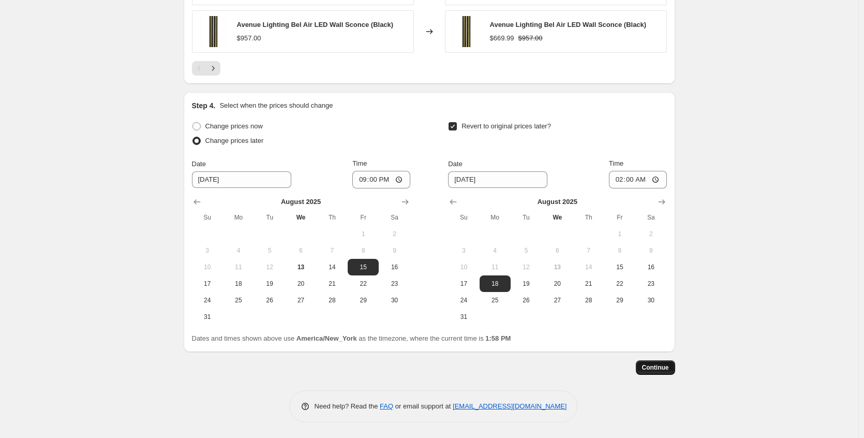
click at [669, 369] on span "Continue" at bounding box center [655, 367] width 27 height 8
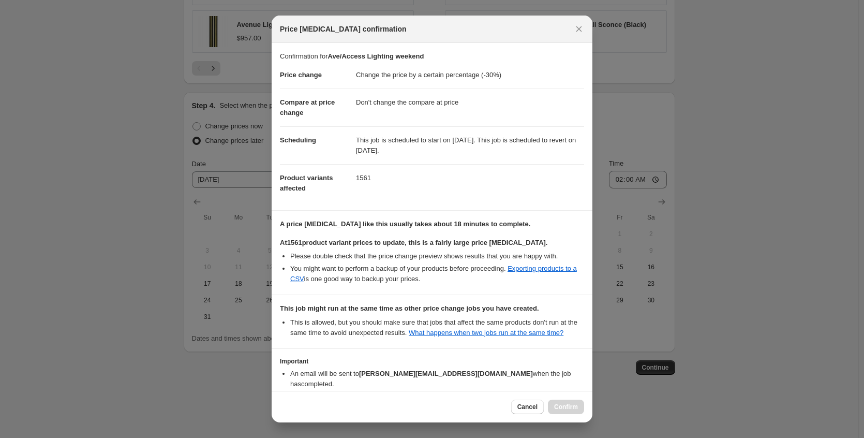
scroll to position [74, 0]
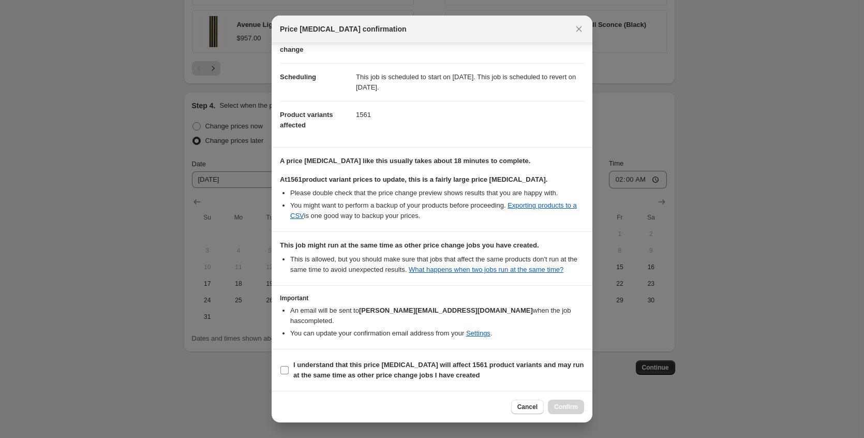
click at [375, 365] on b "I understand that this price [MEDICAL_DATA] will affect 1561 product variants a…" at bounding box center [439, 370] width 291 height 18
click at [289, 366] on input "I understand that this price [MEDICAL_DATA] will affect 1561 product variants a…" at bounding box center [285, 370] width 8 height 8
checkbox input "true"
click at [558, 405] on span "Confirm" at bounding box center [566, 407] width 24 height 8
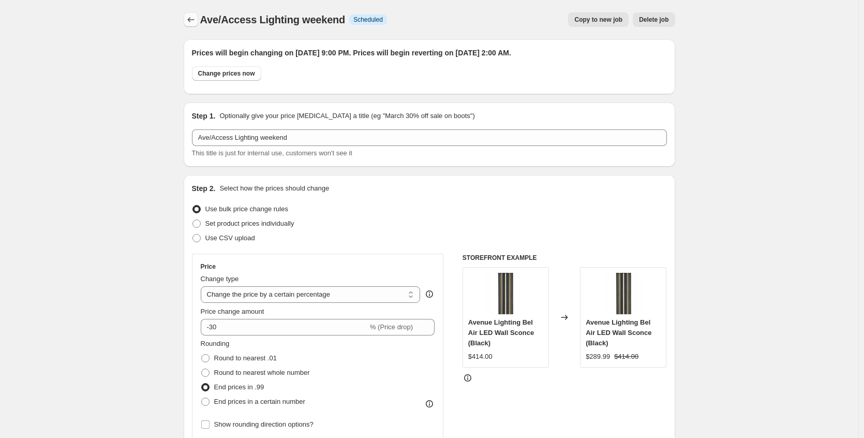
click at [188, 20] on icon "Price change jobs" at bounding box center [191, 19] width 10 height 10
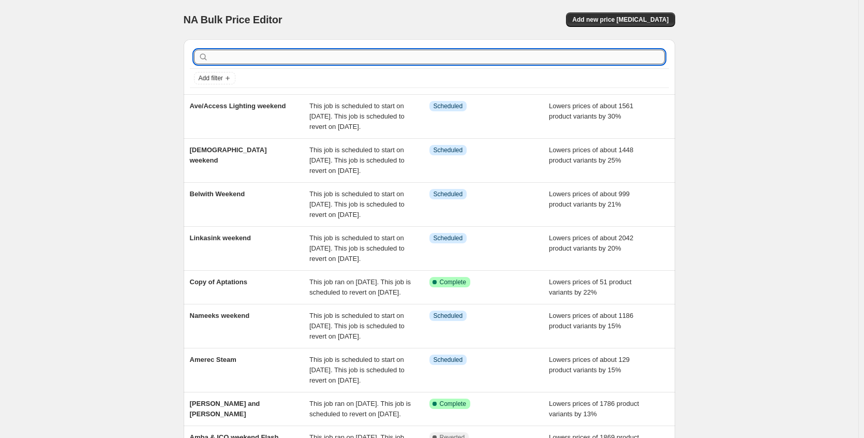
click at [253, 59] on input "text" at bounding box center [438, 57] width 455 height 14
type input "buster"
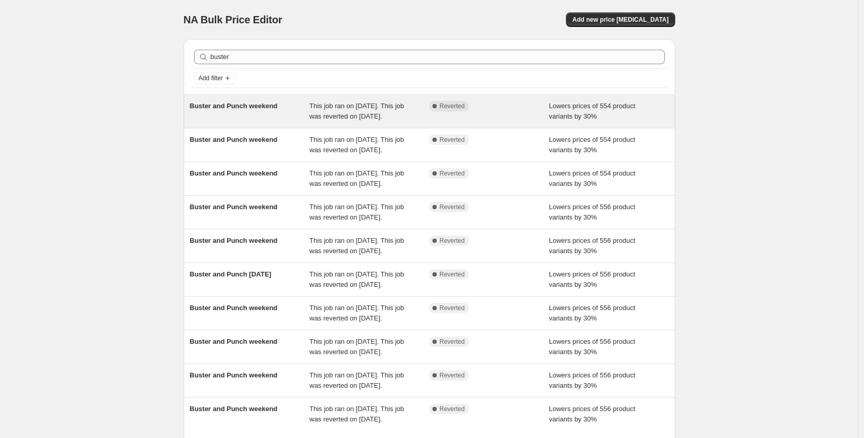
click at [251, 106] on span "Buster and Punch weekend" at bounding box center [234, 106] width 88 height 8
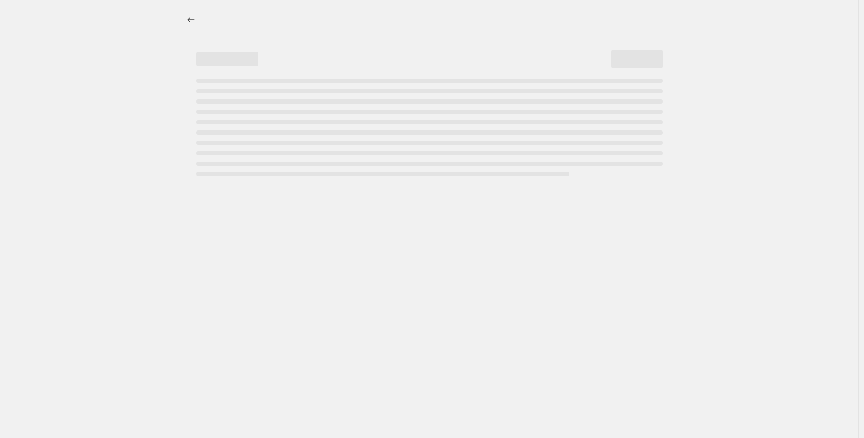
select select "percentage"
select select "no_change"
select select "collection"
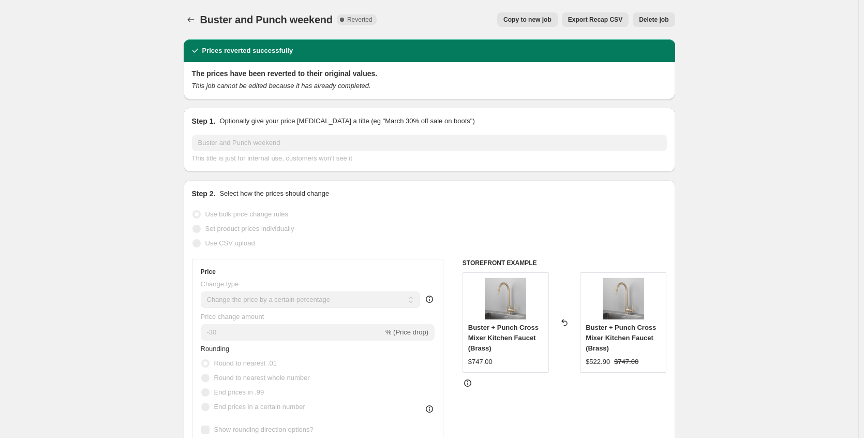
click at [551, 19] on span "Copy to new job" at bounding box center [528, 20] width 48 height 8
select select "percentage"
select select "no_change"
select select "collection"
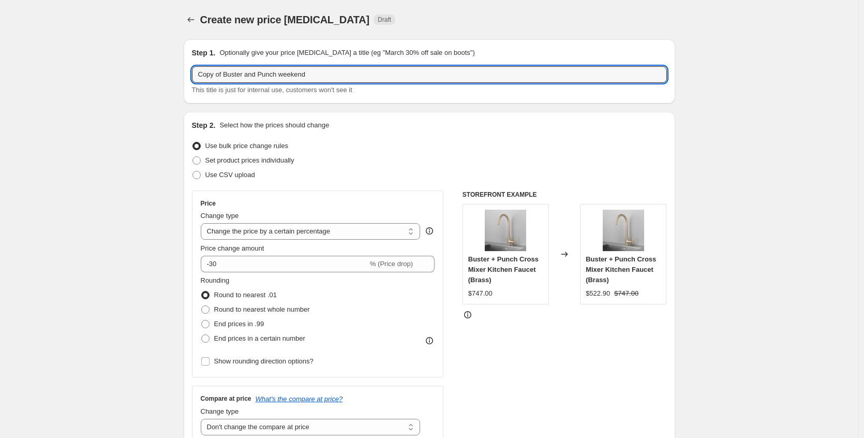
drag, startPoint x: 227, startPoint y: 75, endPoint x: 133, endPoint y: 74, distance: 94.7
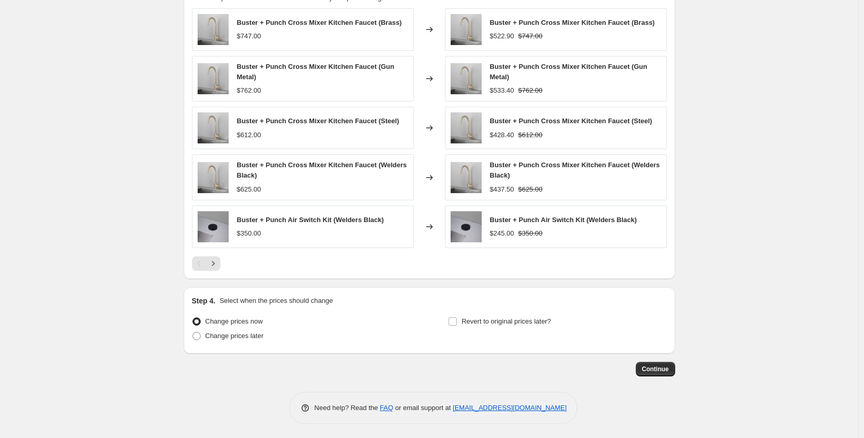
scroll to position [778, 0]
type input "Buster and Punch weekend"
click at [251, 339] on span "Change prices later" at bounding box center [235, 334] width 58 height 10
click at [193, 331] on input "Change prices later" at bounding box center [193, 330] width 1 height 1
radio input "true"
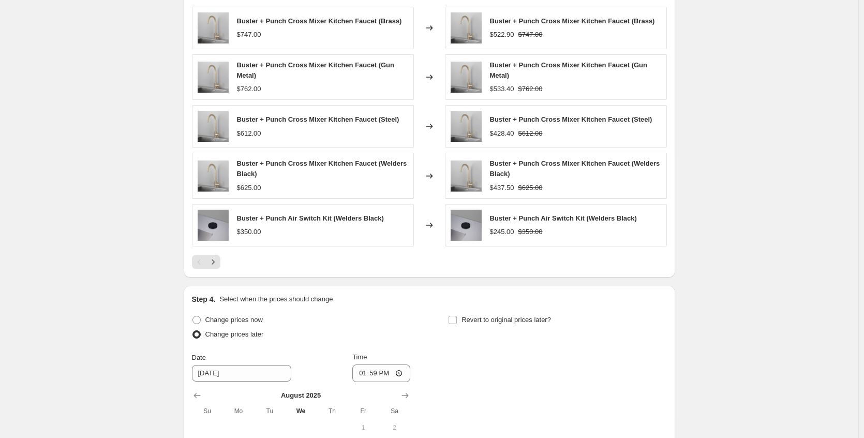
scroll to position [972, 0]
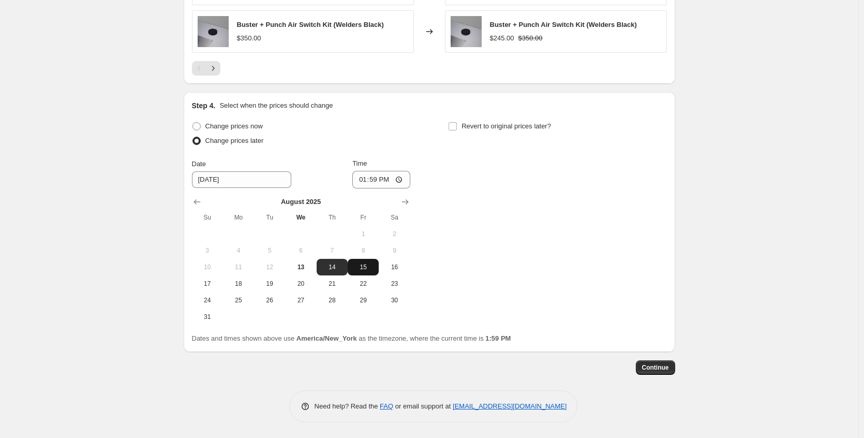
click at [363, 269] on span "15" at bounding box center [363, 267] width 23 height 8
type input "[DATE]"
click at [404, 180] on input "13:59" at bounding box center [382, 180] width 58 height 18
type input "21:10"
click at [481, 187] on div "Change prices now Change prices later Date [DATE] Time 21:[DATE] Mo Tu We Th Fr…" at bounding box center [429, 222] width 475 height 206
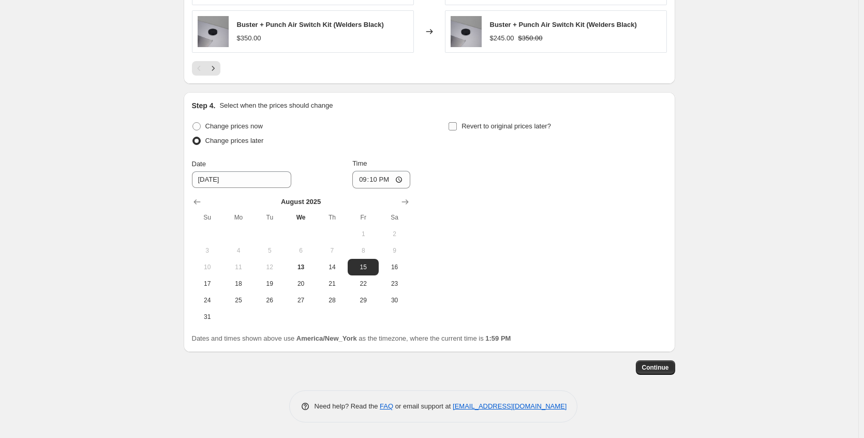
click at [474, 128] on span "Revert to original prices later?" at bounding box center [507, 126] width 90 height 8
click at [457, 128] on input "Revert to original prices later?" at bounding box center [453, 126] width 8 height 8
checkbox input "true"
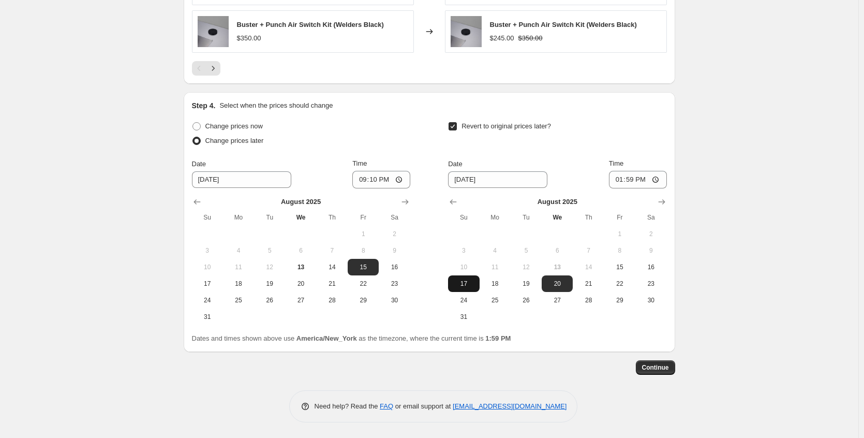
click at [466, 283] on span "17" at bounding box center [463, 284] width 23 height 8
type input "[DATE]"
click at [659, 179] on input "13:59" at bounding box center [638, 180] width 58 height 18
type input "22:05"
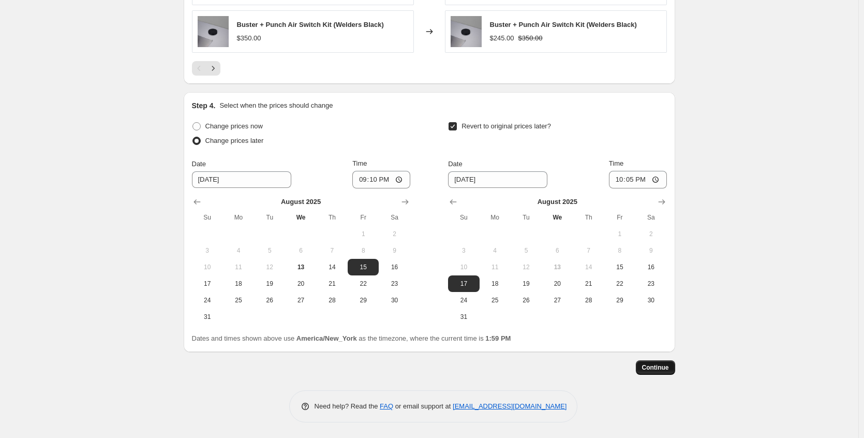
click at [668, 368] on span "Continue" at bounding box center [655, 367] width 27 height 8
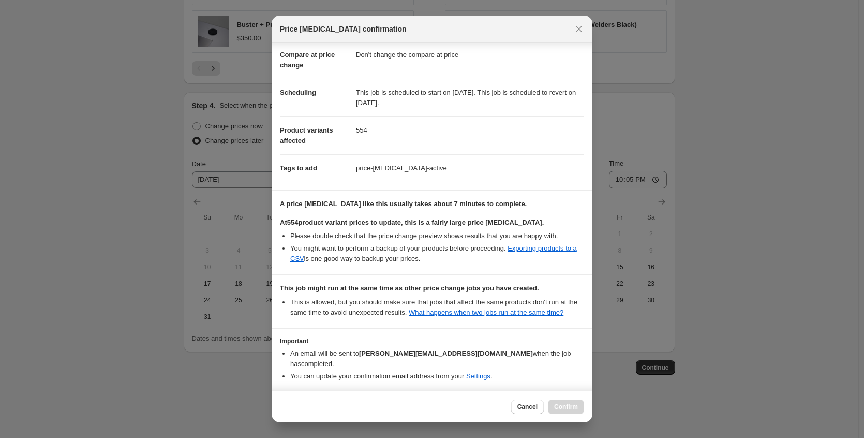
scroll to position [101, 0]
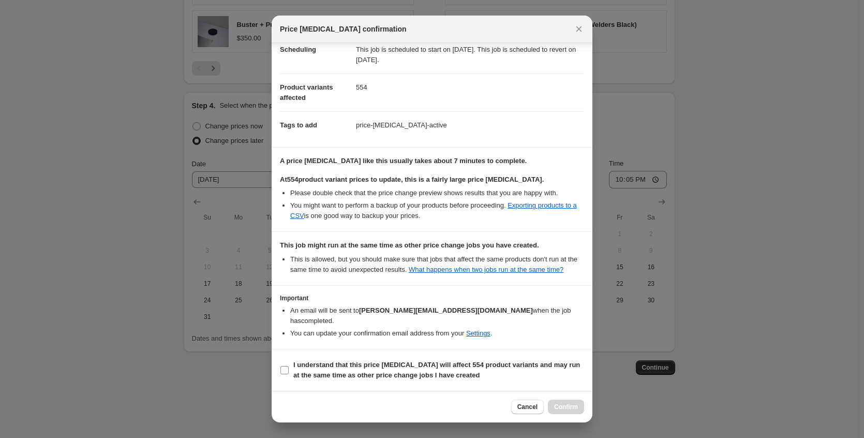
click at [415, 376] on b "I understand that this price [MEDICAL_DATA] will affect 554 product variants an…" at bounding box center [437, 370] width 287 height 18
click at [289, 374] on input "I understand that this price [MEDICAL_DATA] will affect 554 product variants an…" at bounding box center [285, 370] width 8 height 8
checkbox input "true"
click at [577, 408] on span "Confirm" at bounding box center [566, 407] width 24 height 8
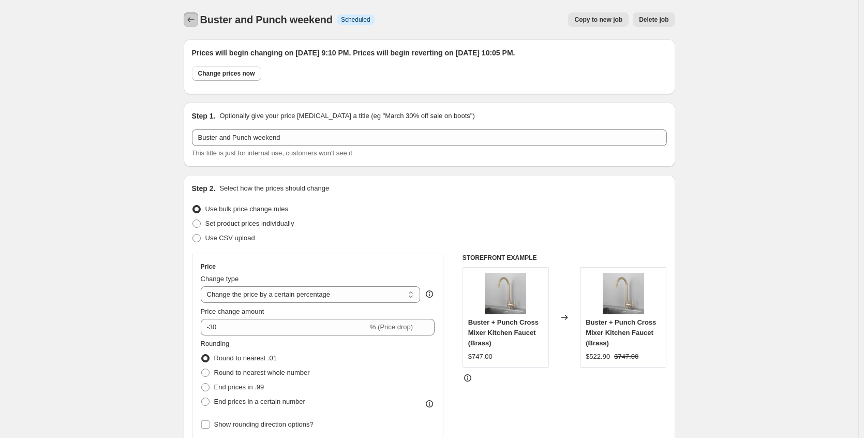
click at [194, 21] on icon "Price change jobs" at bounding box center [191, 19] width 10 height 10
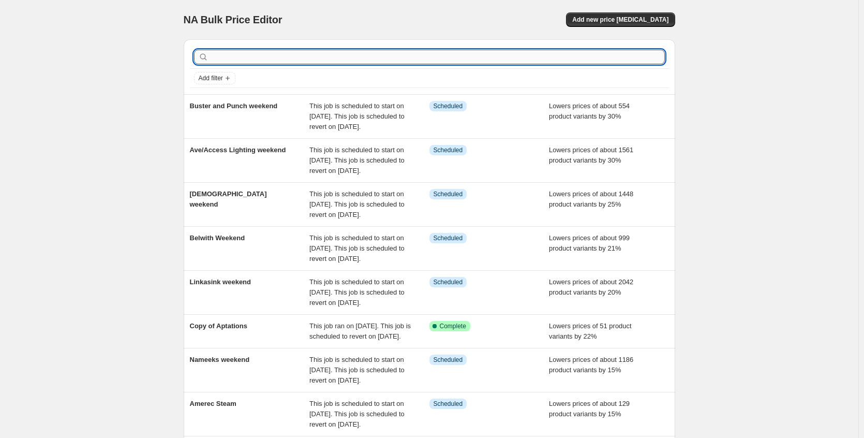
click at [332, 57] on input "text" at bounding box center [438, 57] width 455 height 14
type input "neptune"
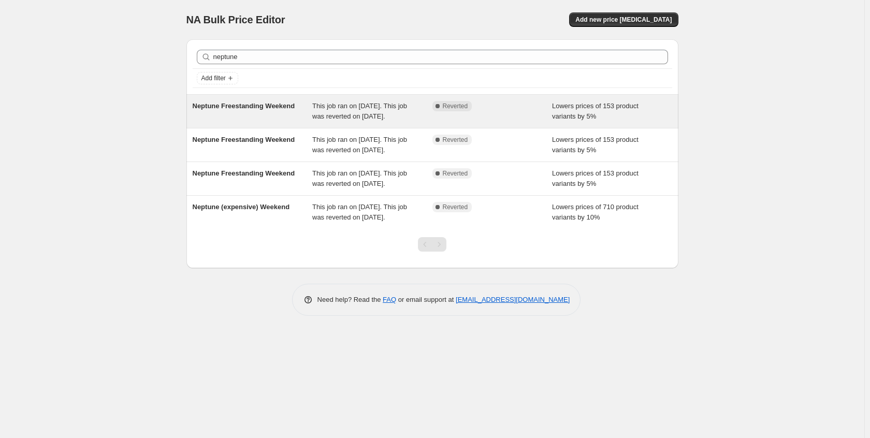
click at [297, 114] on div "Neptune Freestanding Weekend" at bounding box center [253, 111] width 120 height 21
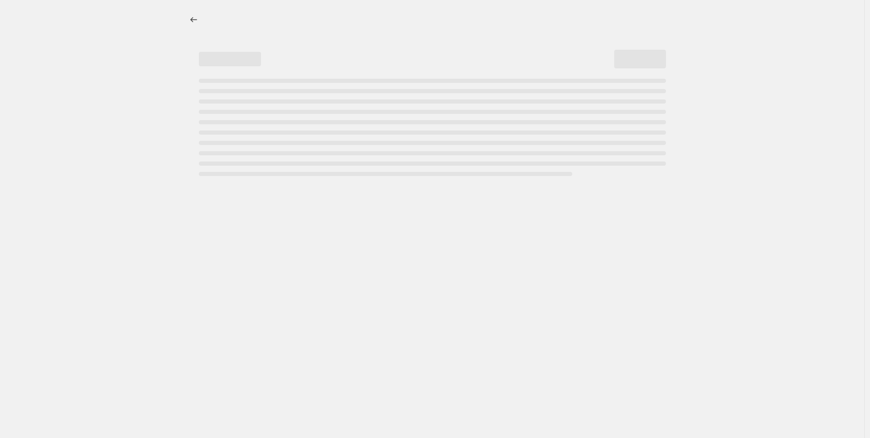
select select "percentage"
select select "no_change"
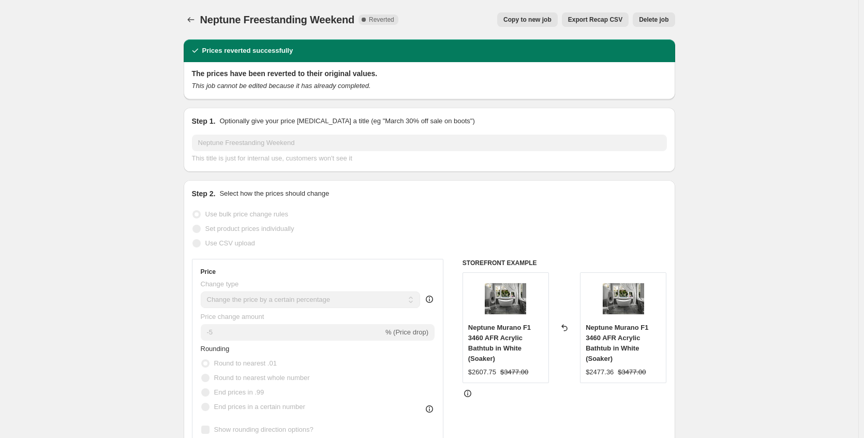
click at [528, 23] on span "Copy to new job" at bounding box center [528, 20] width 48 height 8
select select "percentage"
select select "no_change"
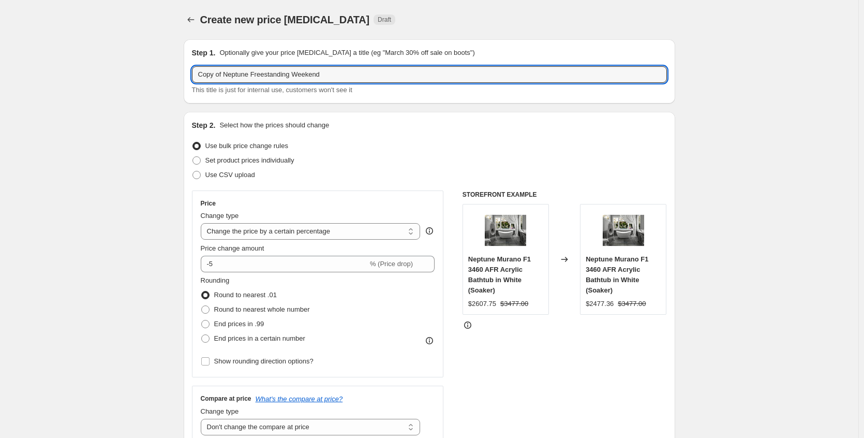
drag, startPoint x: 227, startPoint y: 77, endPoint x: 157, endPoint y: 78, distance: 69.9
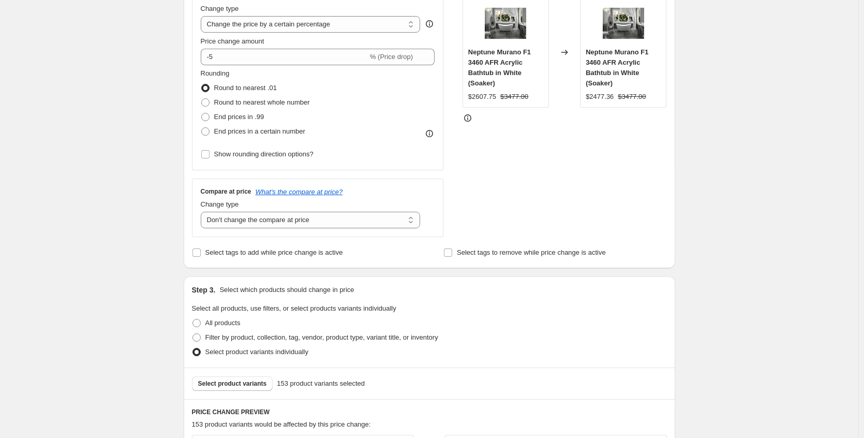
scroll to position [645, 0]
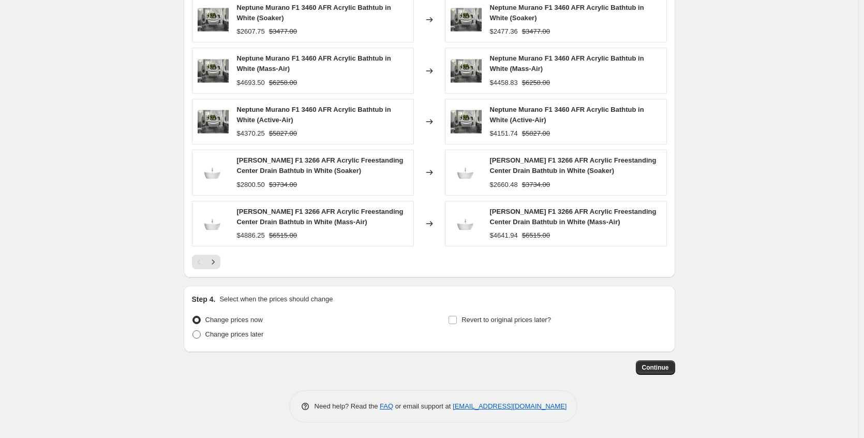
type input "Neptune Freestanding Weekend"
click at [262, 337] on span "Change prices later" at bounding box center [235, 334] width 58 height 8
click at [193, 331] on input "Change prices later" at bounding box center [193, 330] width 1 height 1
radio input "true"
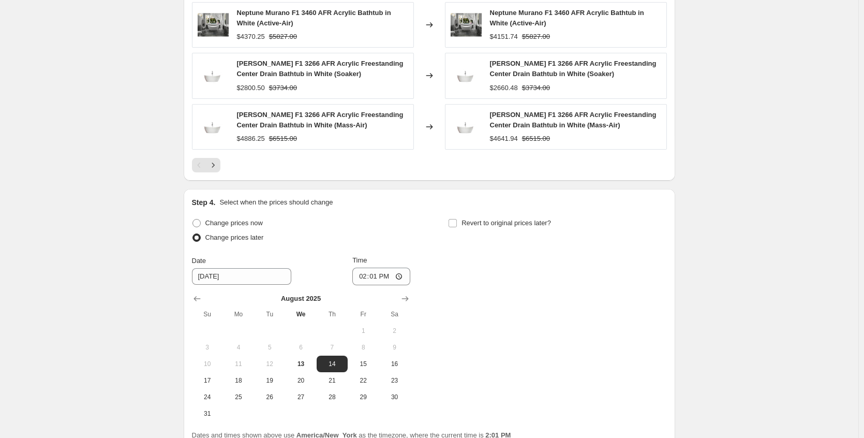
scroll to position [839, 0]
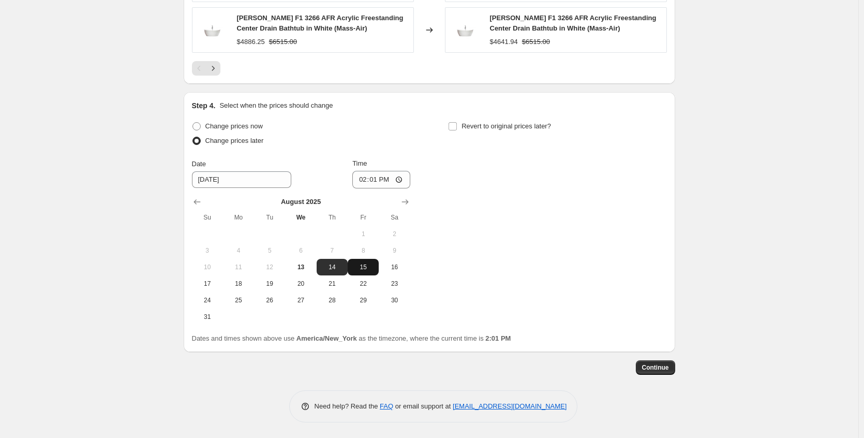
click at [370, 269] on span "15" at bounding box center [363, 267] width 23 height 8
type input "[DATE]"
click at [486, 254] on div "Change prices now Change prices later Date [DATE] Time 14:[DATE] Mo Tu We Th Fr…" at bounding box center [429, 222] width 475 height 206
click at [457, 127] on input "Revert to original prices later?" at bounding box center [453, 126] width 8 height 8
checkbox input "true"
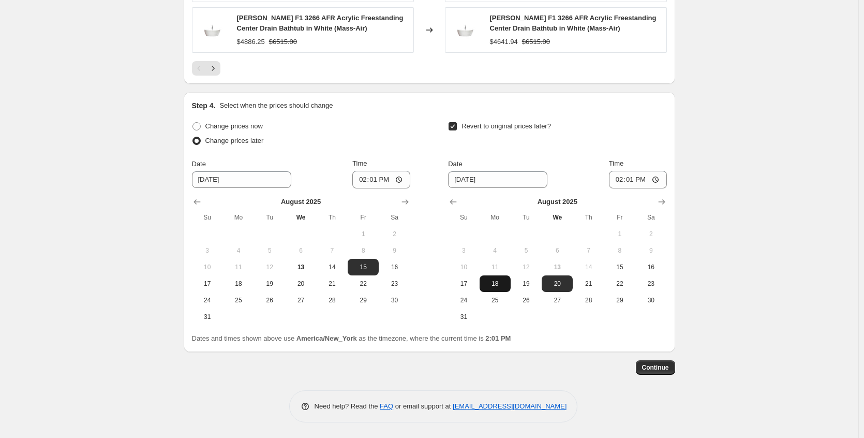
click at [499, 289] on button "18" at bounding box center [495, 283] width 31 height 17
type input "[DATE]"
click at [658, 178] on input "14:01" at bounding box center [638, 180] width 58 height 18
type input "02:01"
drag, startPoint x: 740, startPoint y: 222, endPoint x: 711, endPoint y: 279, distance: 63.4
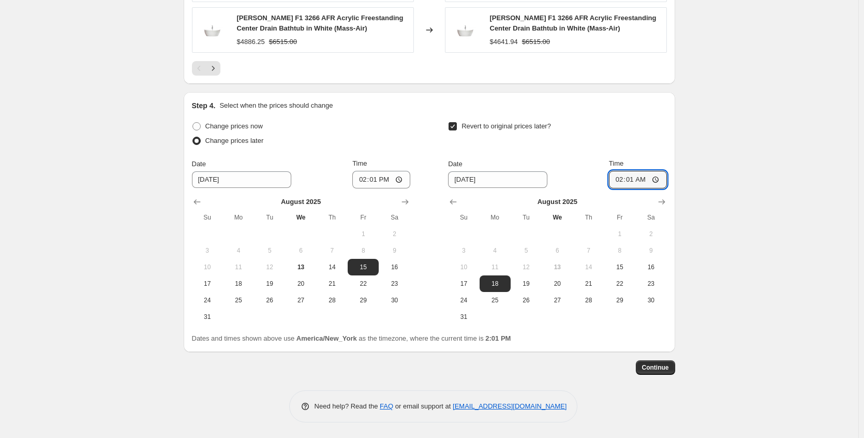
click at [661, 367] on span "Continue" at bounding box center [655, 367] width 27 height 8
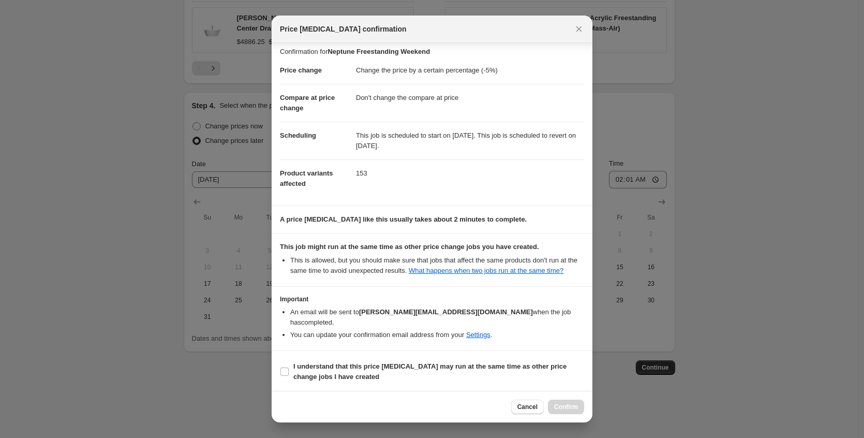
scroll to position [6, 0]
click at [383, 378] on span "I understand that this price [MEDICAL_DATA] may run at the same time as other p…" at bounding box center [439, 370] width 291 height 21
click at [289, 374] on input "I understand that this price [MEDICAL_DATA] may run at the same time as other p…" at bounding box center [285, 370] width 8 height 8
checkbox input "true"
click at [567, 407] on span "Confirm" at bounding box center [566, 407] width 24 height 8
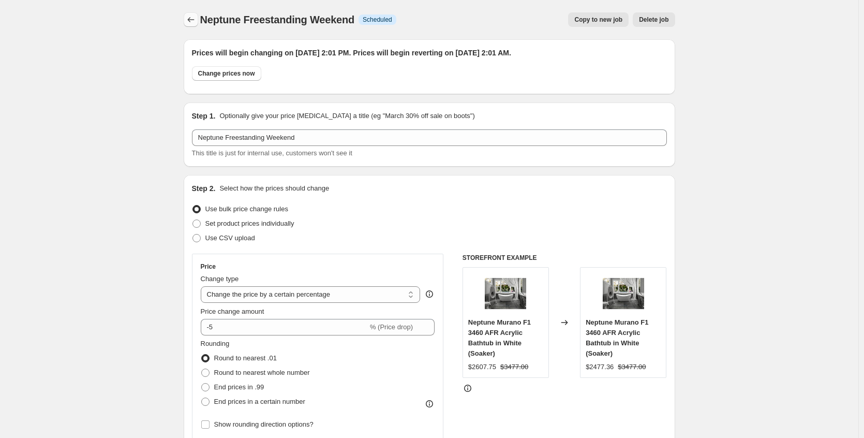
click at [189, 23] on icon "Price change jobs" at bounding box center [191, 19] width 10 height 10
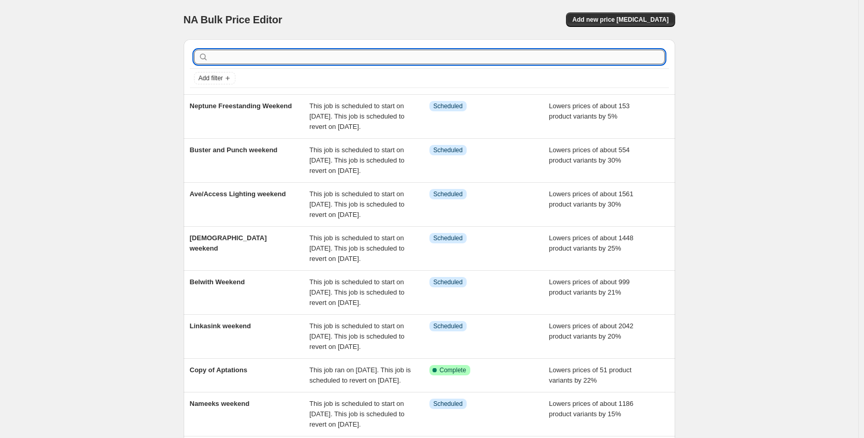
click at [233, 58] on input "text" at bounding box center [438, 57] width 455 height 14
type input "amba"
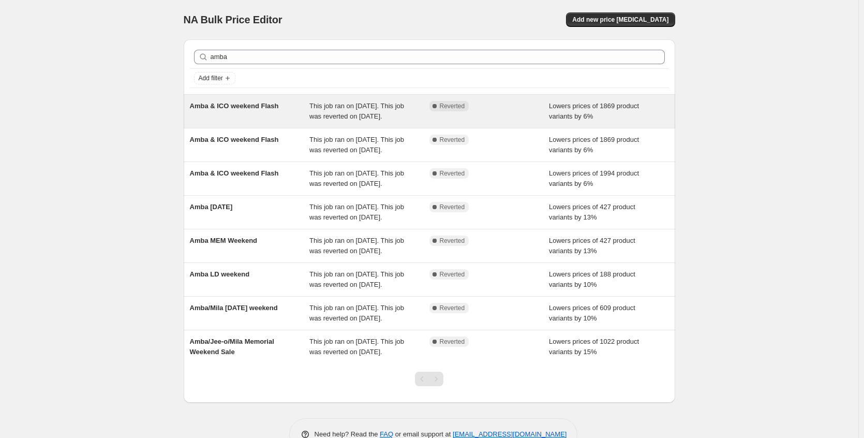
click at [228, 110] on span "Amba & ICO weekend Flash" at bounding box center [234, 106] width 89 height 8
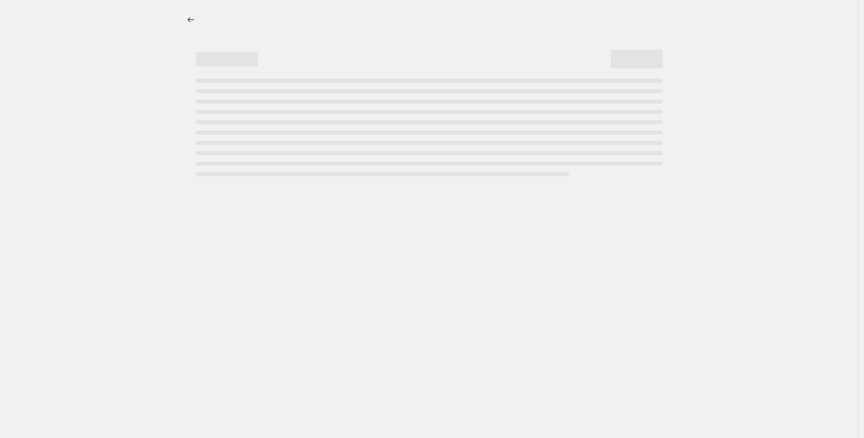
select select "percentage"
select select "no_change"
select select "collection"
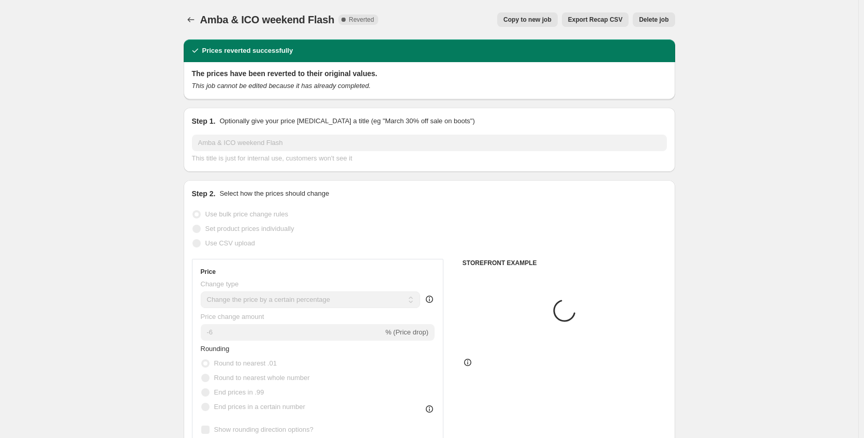
click at [538, 21] on span "Copy to new job" at bounding box center [528, 20] width 48 height 8
select select "percentage"
select select "no_change"
select select "collection"
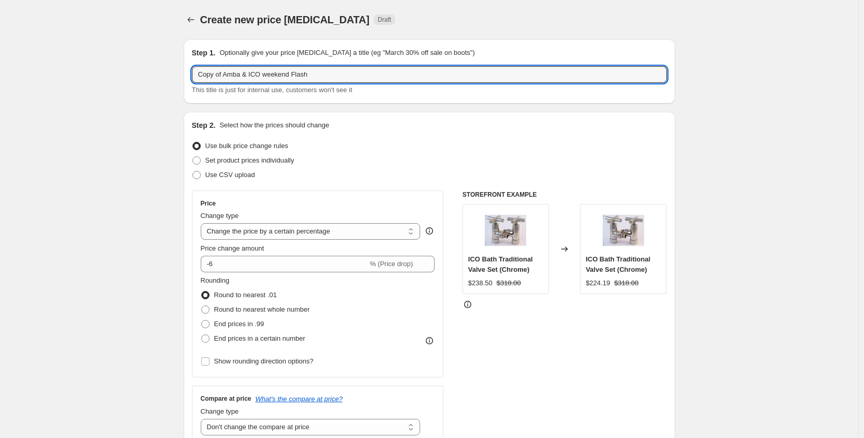
drag, startPoint x: 228, startPoint y: 74, endPoint x: 174, endPoint y: 75, distance: 54.4
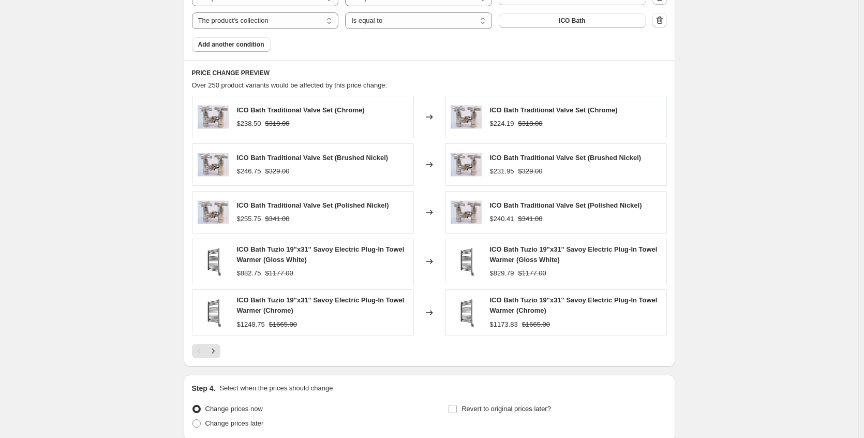
scroll to position [801, 0]
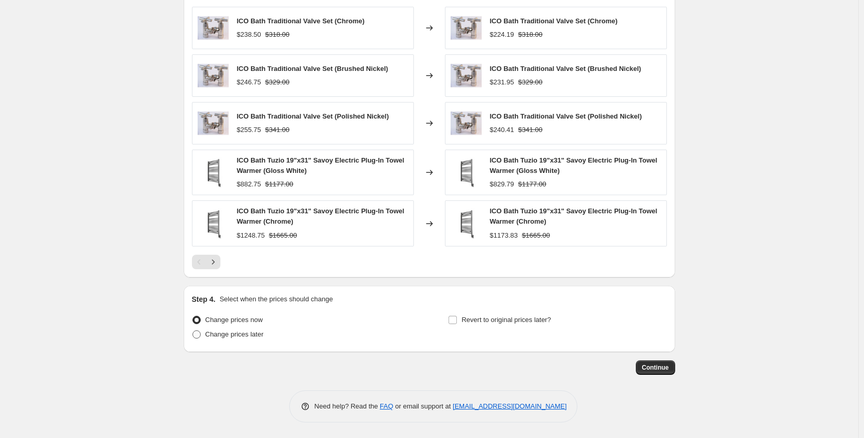
type input "Amba & ICO weekend Flash"
click at [263, 336] on span "Change prices later" at bounding box center [235, 334] width 58 height 8
click at [193, 331] on input "Change prices later" at bounding box center [193, 330] width 1 height 1
radio input "true"
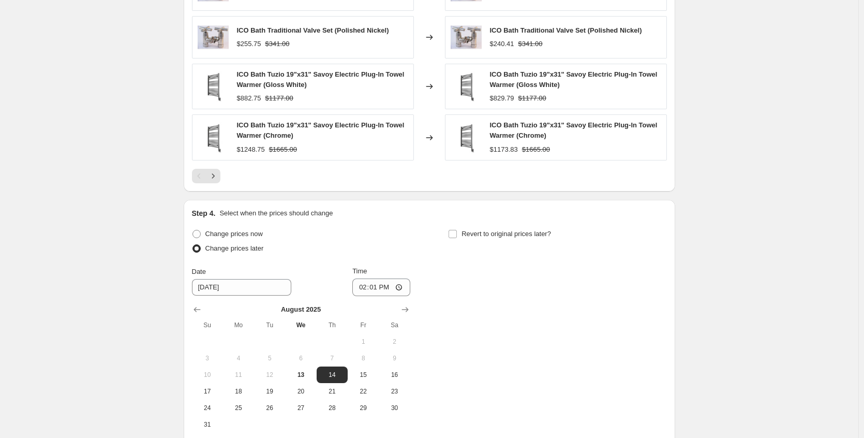
scroll to position [994, 0]
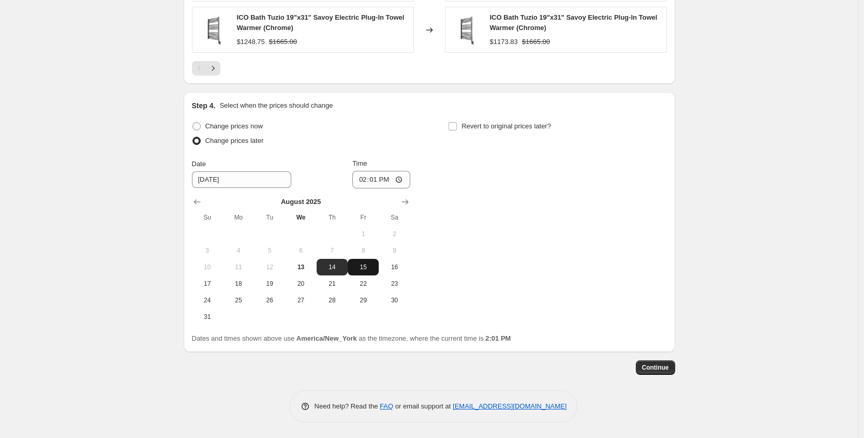
click at [357, 268] on span "15" at bounding box center [363, 267] width 23 height 8
type input "[DATE]"
click at [405, 180] on input "14:01" at bounding box center [382, 180] width 58 height 18
type input "22:05"
click at [466, 182] on div "Change prices now Change prices later Date [DATE] Time 22:[DATE] Mo Tu We Th Fr…" at bounding box center [429, 222] width 475 height 206
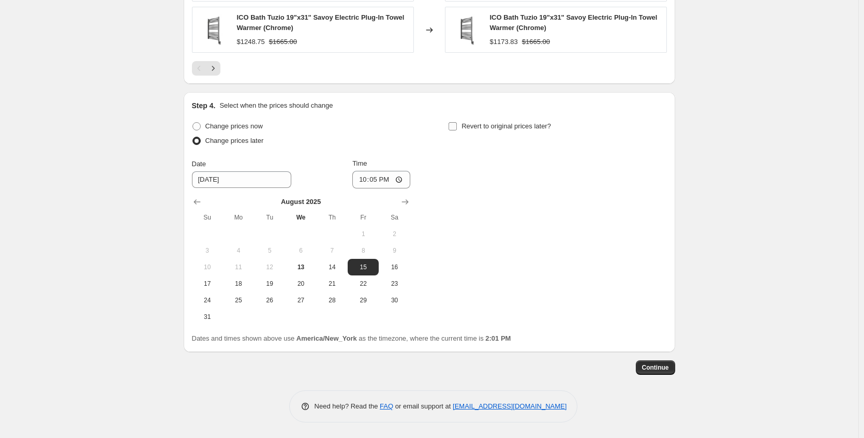
click at [457, 127] on input "Revert to original prices later?" at bounding box center [453, 126] width 8 height 8
checkbox input "true"
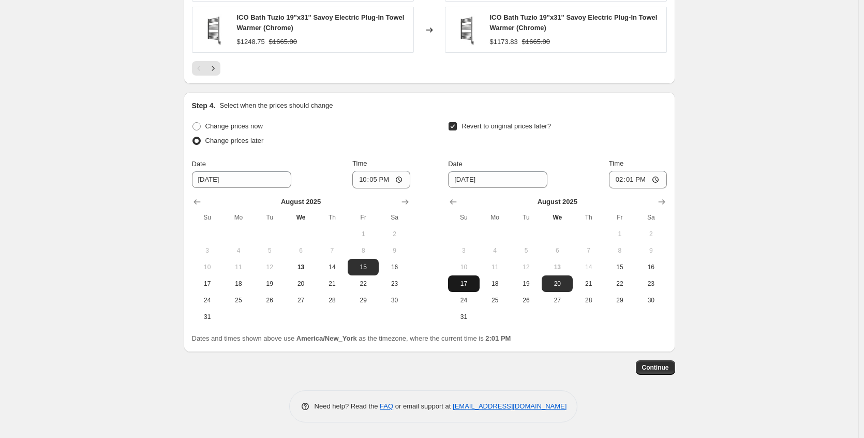
click at [466, 288] on button "17" at bounding box center [463, 283] width 31 height 17
type input "[DATE]"
click at [660, 178] on input "14:01" at bounding box center [638, 180] width 58 height 18
type input "21:05"
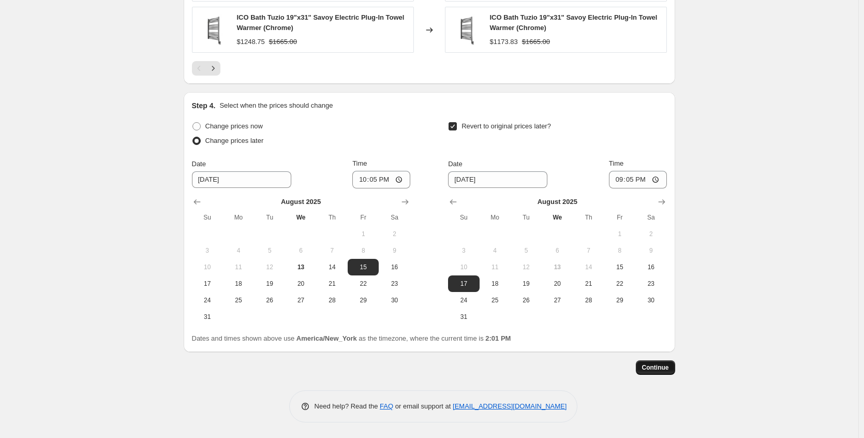
click at [666, 363] on button "Continue" at bounding box center [655, 367] width 39 height 14
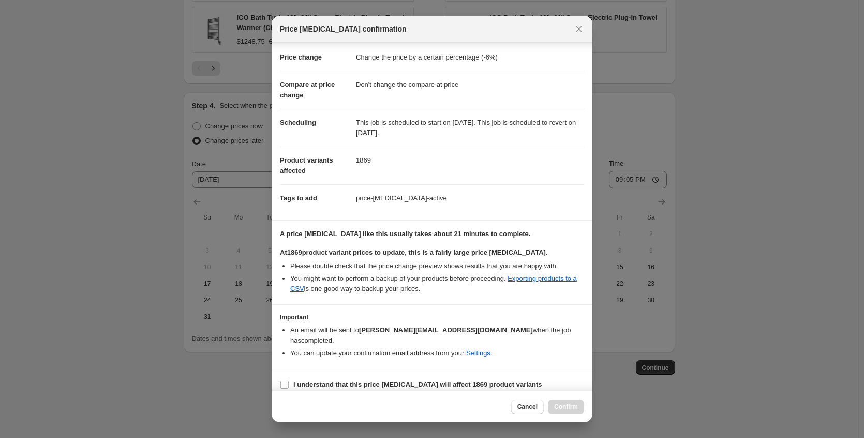
scroll to position [27, 0]
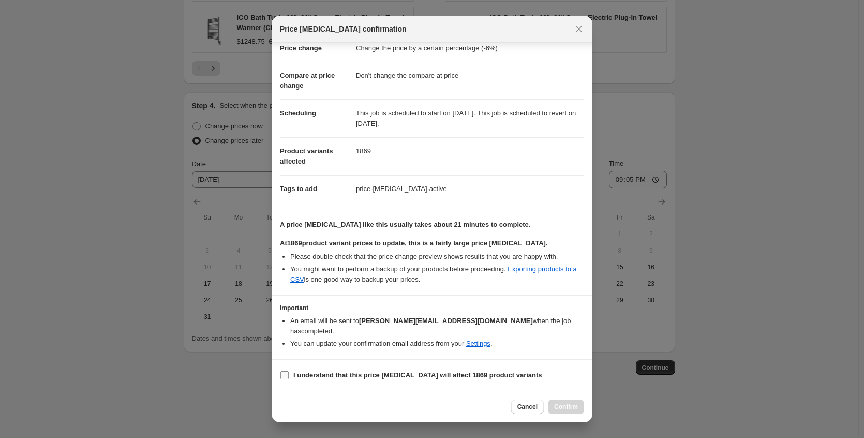
click at [388, 377] on b "I understand that this price [MEDICAL_DATA] will affect 1869 product variants" at bounding box center [418, 375] width 249 height 8
click at [289, 377] on input "I understand that this price [MEDICAL_DATA] will affect 1869 product variants" at bounding box center [285, 375] width 8 height 8
checkbox input "true"
click at [570, 409] on span "Confirm" at bounding box center [566, 407] width 24 height 8
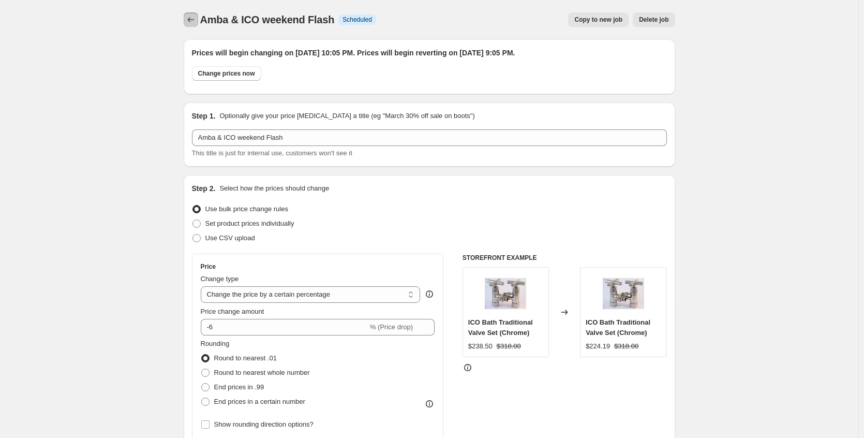
click at [192, 23] on icon "Price change jobs" at bounding box center [191, 19] width 10 height 10
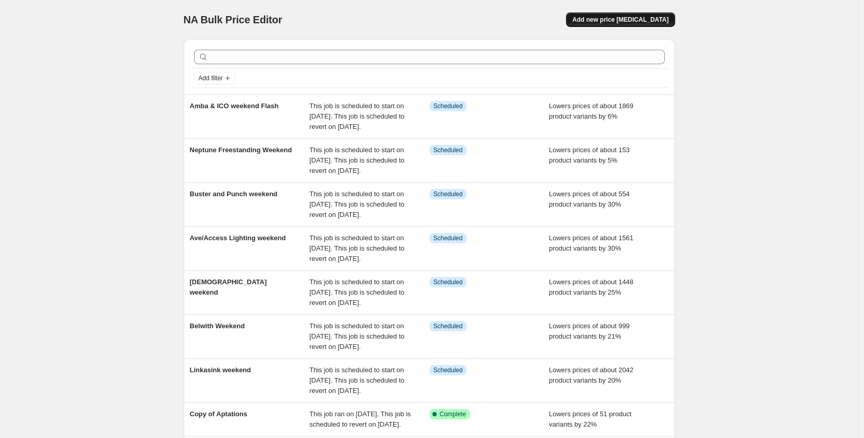
click at [631, 18] on span "Add new price [MEDICAL_DATA]" at bounding box center [621, 20] width 96 height 8
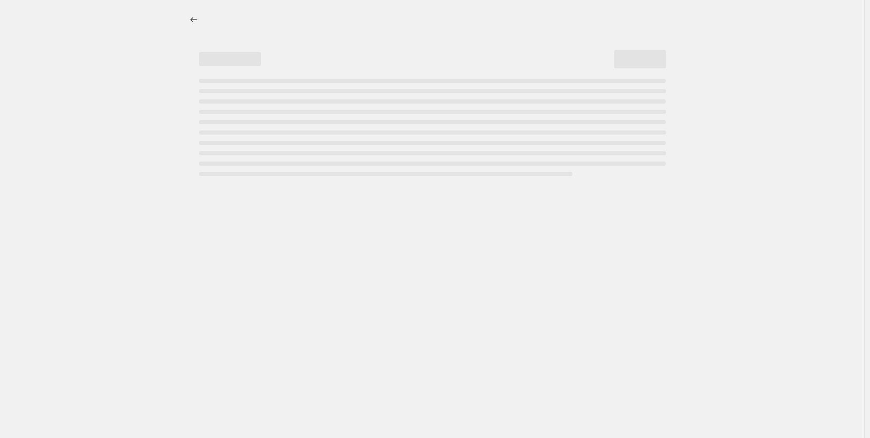
select select "percentage"
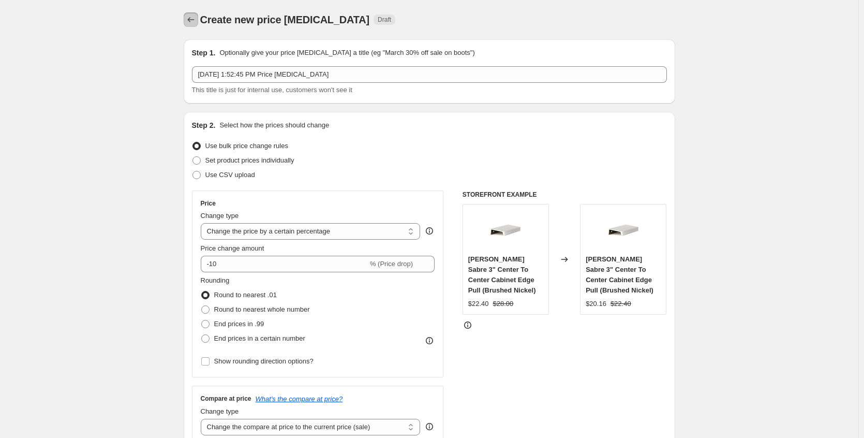
click at [194, 19] on icon "Price change jobs" at bounding box center [191, 19] width 10 height 10
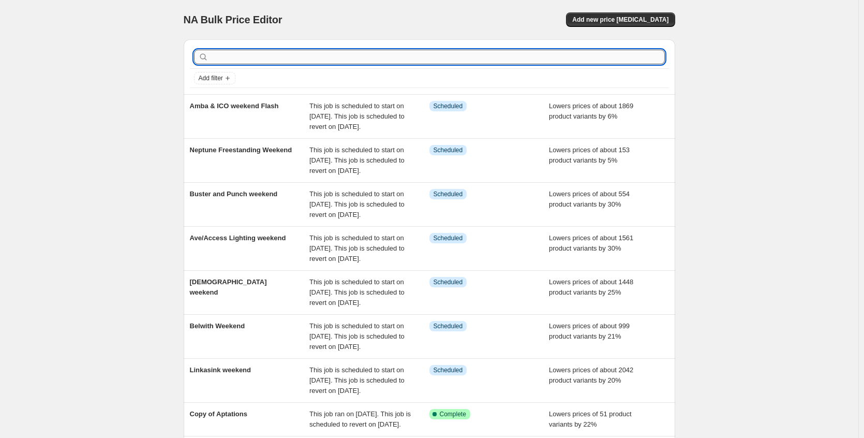
click at [250, 61] on input "text" at bounding box center [438, 57] width 455 height 14
type input "mr [PERSON_NAME]"
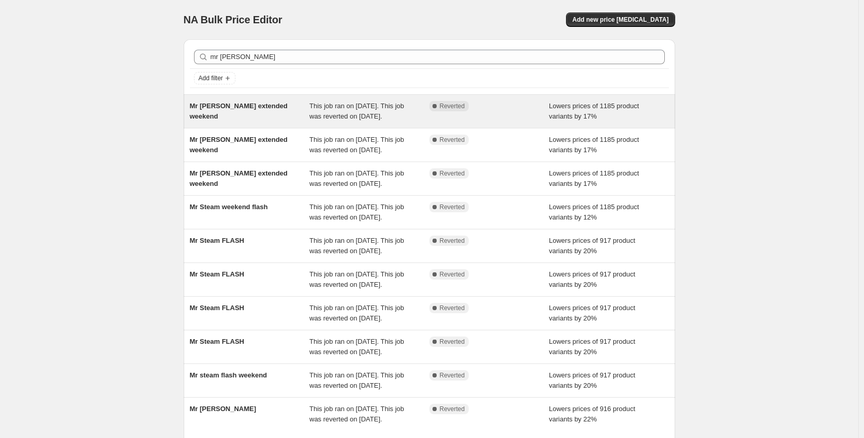
click at [261, 109] on span "Mr [PERSON_NAME] extended weekend" at bounding box center [239, 111] width 98 height 18
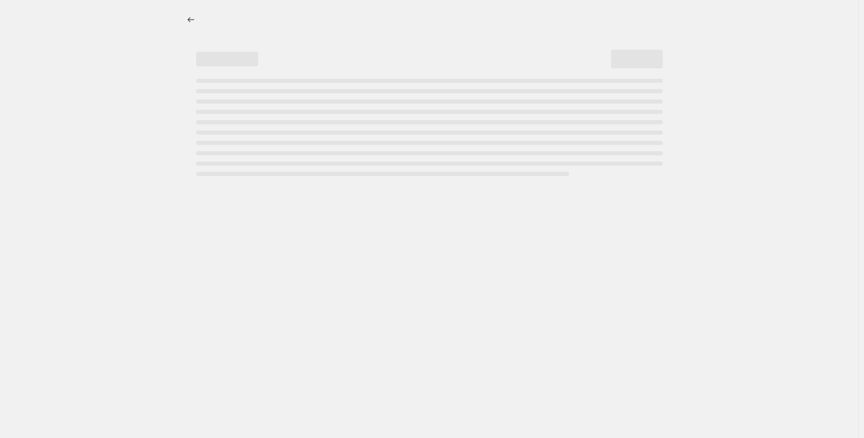
select select "percentage"
select select "no_change"
select select "vendor"
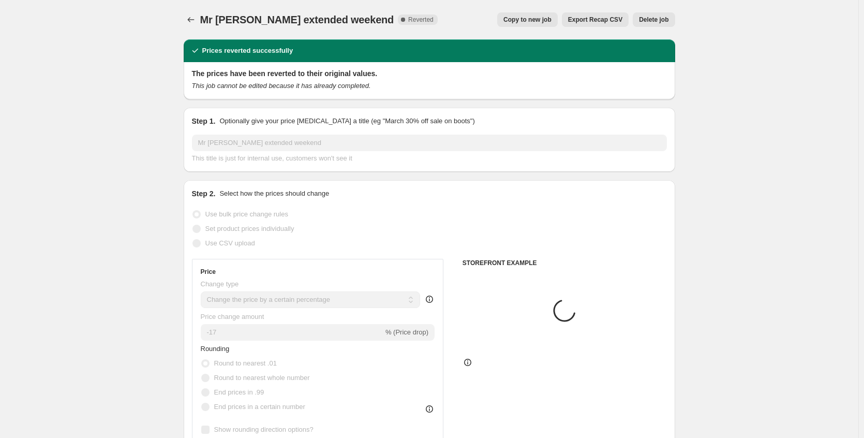
click at [531, 23] on span "Copy to new job" at bounding box center [528, 20] width 48 height 8
select select "percentage"
select select "no_change"
select select "vendor"
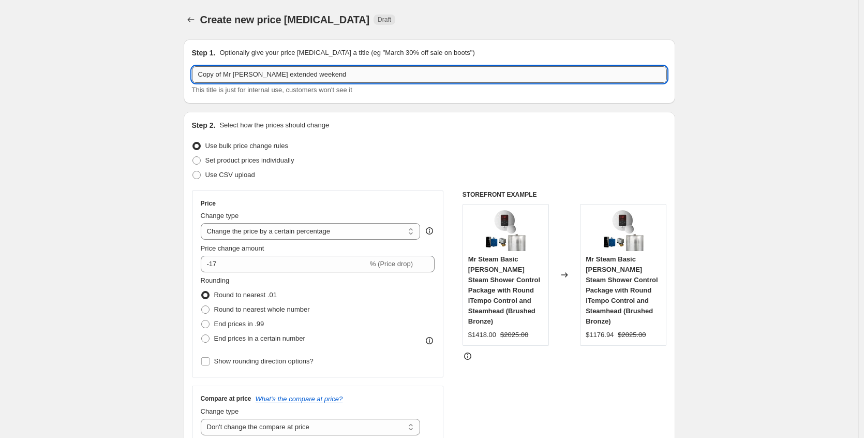
click at [226, 75] on input "Copy of Mr [PERSON_NAME] extended weekend" at bounding box center [429, 74] width 475 height 17
drag, startPoint x: 227, startPoint y: 74, endPoint x: 152, endPoint y: 75, distance: 74.6
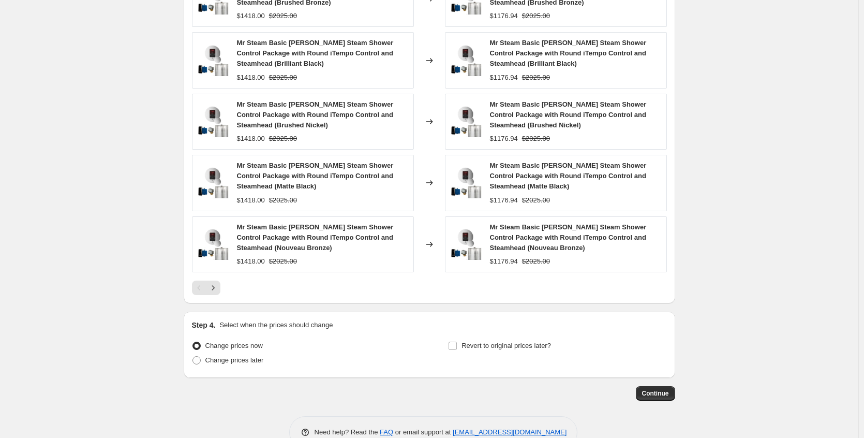
scroll to position [782, 0]
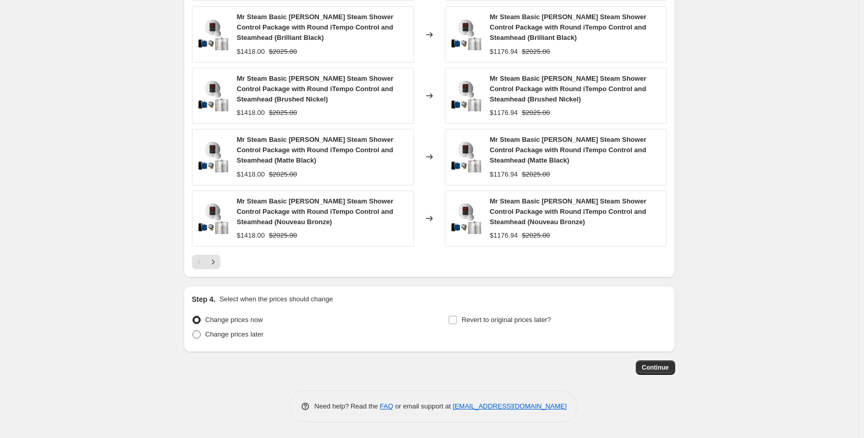
type input "Mr [PERSON_NAME] extended weekend"
click at [237, 335] on span "Change prices later" at bounding box center [235, 334] width 58 height 8
click at [193, 331] on input "Change prices later" at bounding box center [193, 330] width 1 height 1
radio input "true"
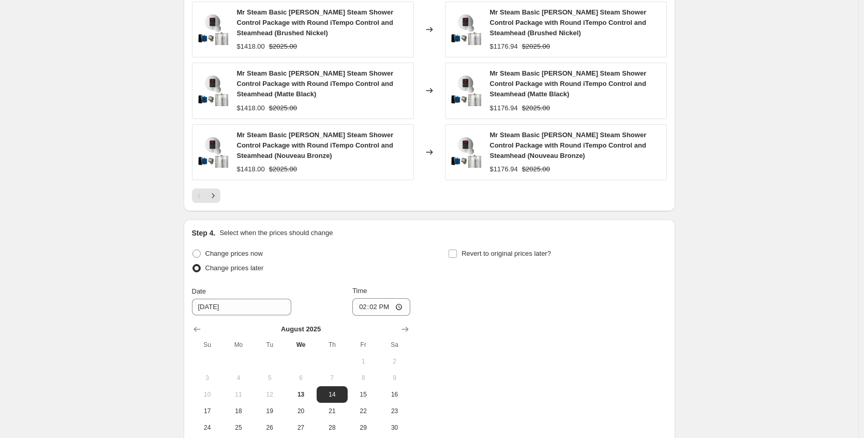
scroll to position [937, 0]
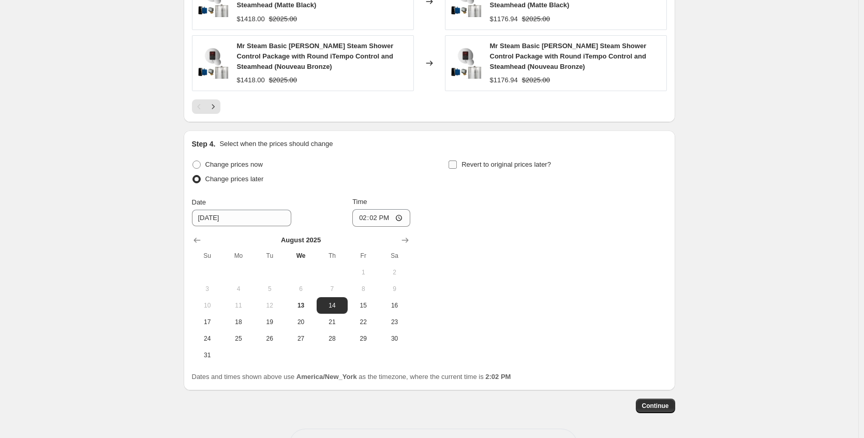
click at [480, 163] on span "Revert to original prices later?" at bounding box center [507, 164] width 90 height 8
click at [457, 163] on input "Revert to original prices later?" at bounding box center [453, 164] width 8 height 8
checkbox input "true"
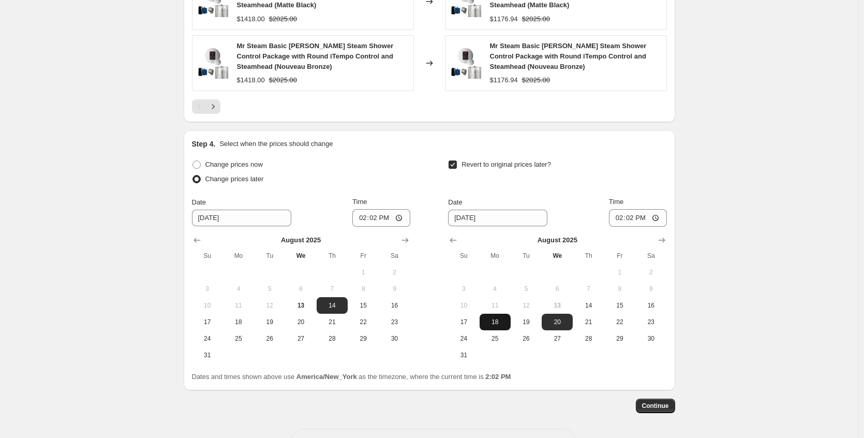
click at [499, 323] on span "18" at bounding box center [495, 322] width 23 height 8
type input "[DATE]"
click at [656, 215] on input "14:02" at bounding box center [638, 218] width 58 height 18
type input "08:08"
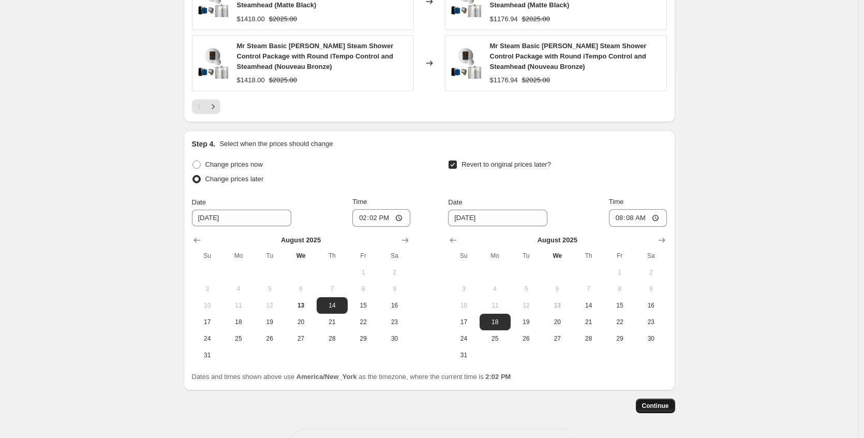
click at [667, 413] on button "Continue" at bounding box center [655, 406] width 39 height 14
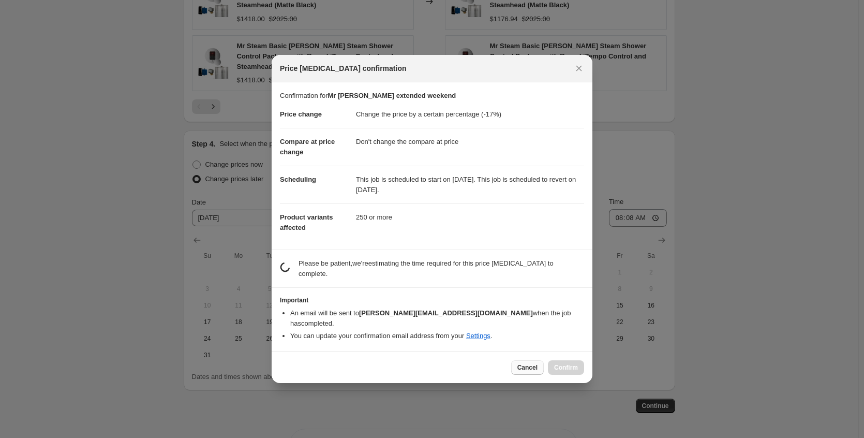
click at [524, 363] on span "Cancel" at bounding box center [528, 367] width 20 height 8
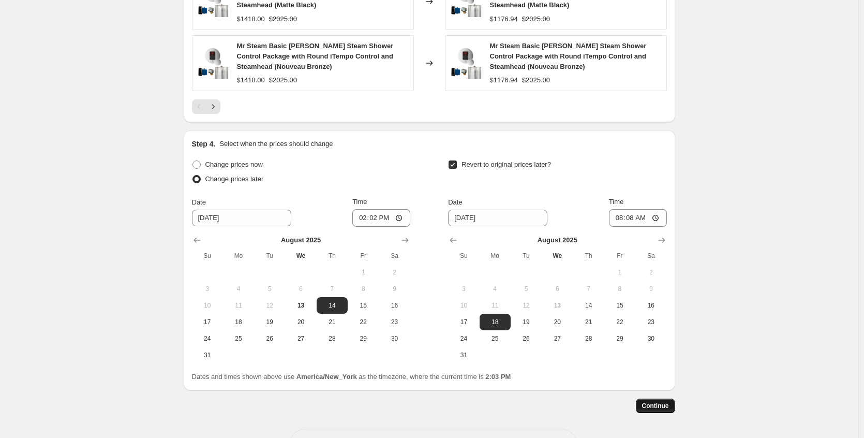
click at [646, 412] on button "Continue" at bounding box center [655, 406] width 39 height 14
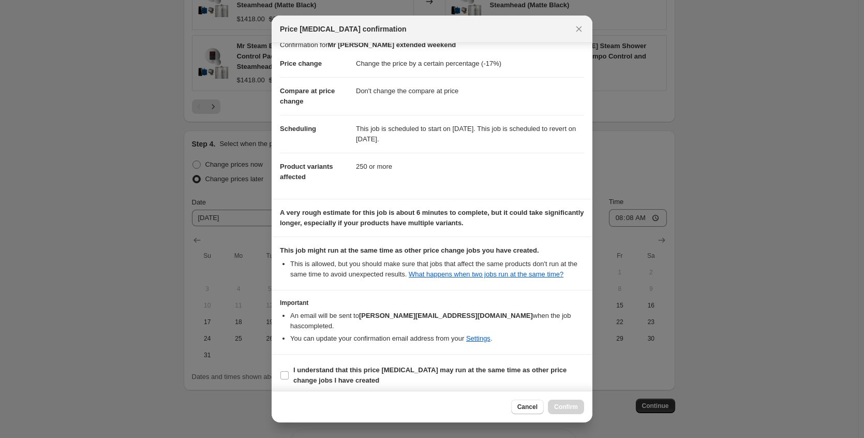
scroll to position [17, 0]
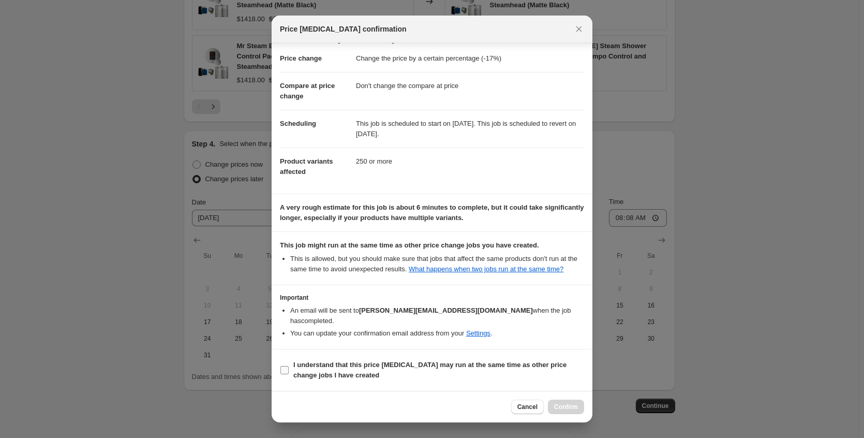
click at [335, 362] on b "I understand that this price [MEDICAL_DATA] may run at the same time as other p…" at bounding box center [430, 370] width 273 height 18
click at [289, 366] on input "I understand that this price [MEDICAL_DATA] may run at the same time as other p…" at bounding box center [285, 370] width 8 height 8
checkbox input "true"
click at [574, 408] on span "Confirm" at bounding box center [566, 407] width 24 height 8
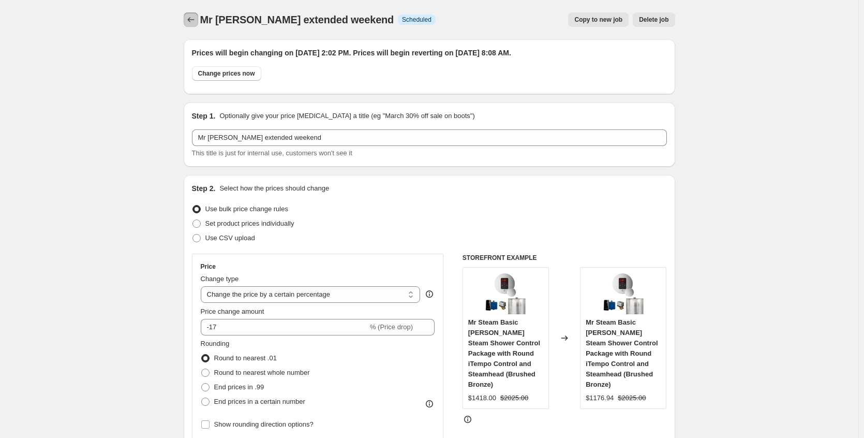
click at [198, 25] on button "Price change jobs" at bounding box center [191, 19] width 14 height 14
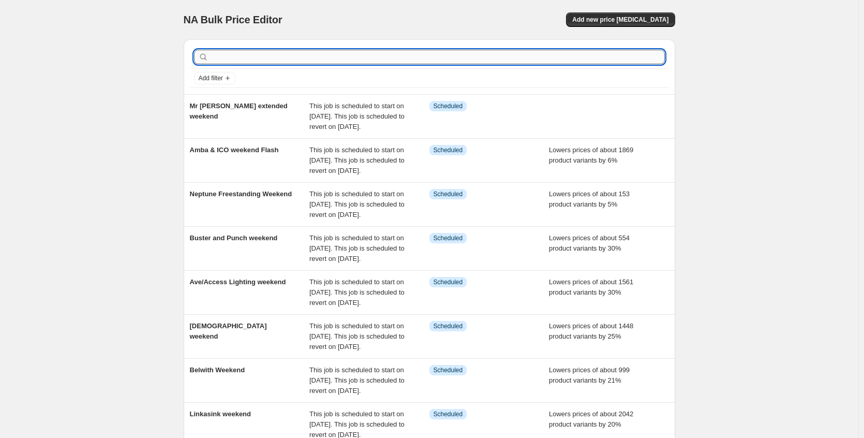
click at [390, 58] on input "text" at bounding box center [438, 57] width 455 height 14
type input "therm"
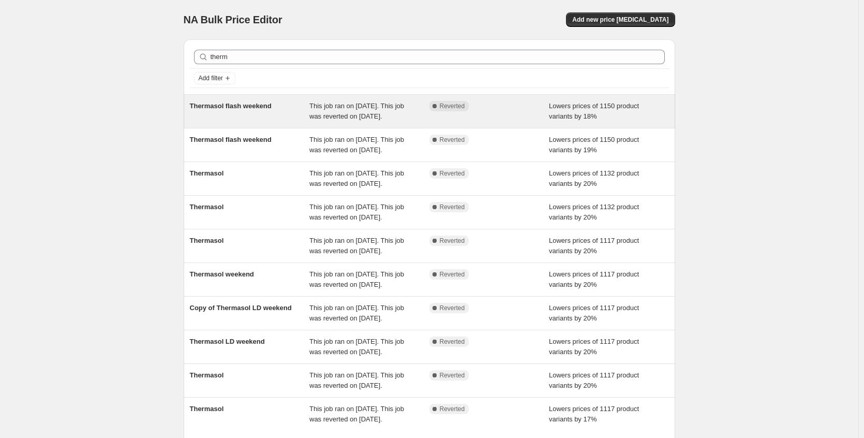
click at [289, 115] on div "Thermasol flash weekend" at bounding box center [250, 111] width 120 height 21
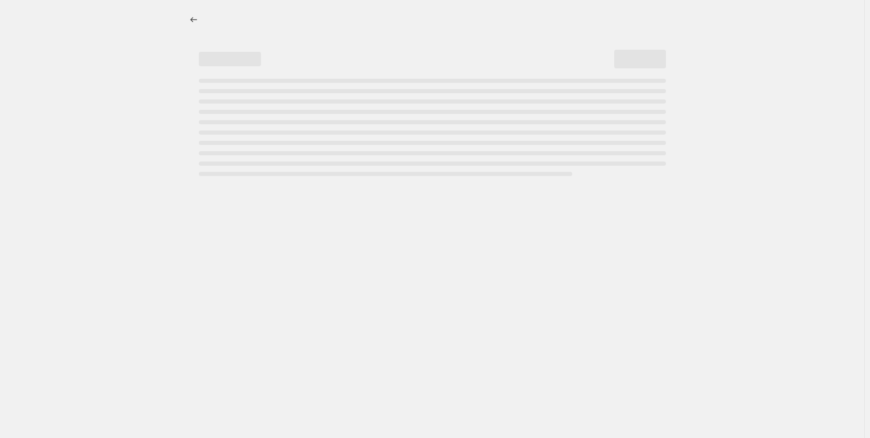
select select "percentage"
select select "no_change"
select select "collection"
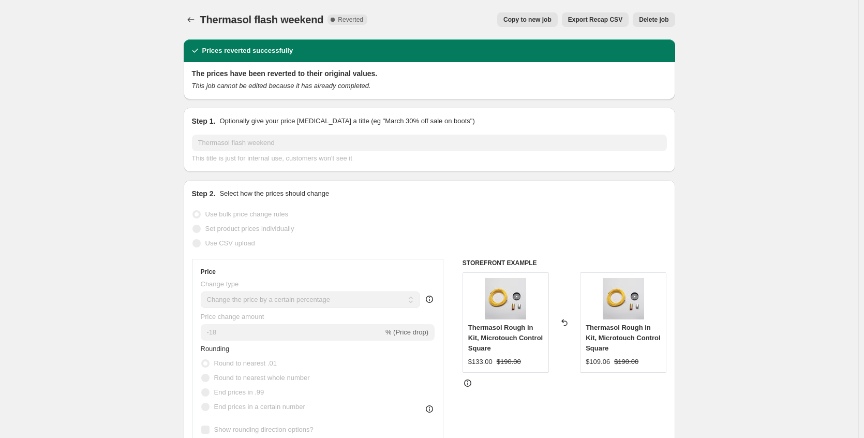
click at [531, 23] on span "Copy to new job" at bounding box center [528, 20] width 48 height 8
select select "percentage"
select select "no_change"
select select "collection"
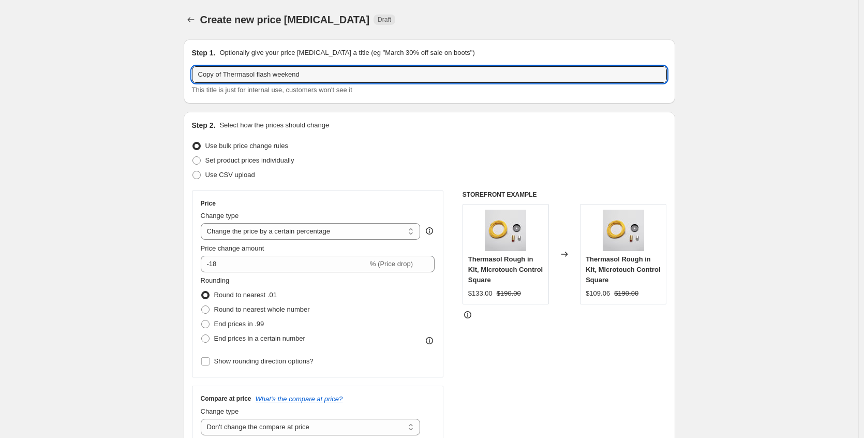
drag, startPoint x: 229, startPoint y: 74, endPoint x: 98, endPoint y: 80, distance: 131.1
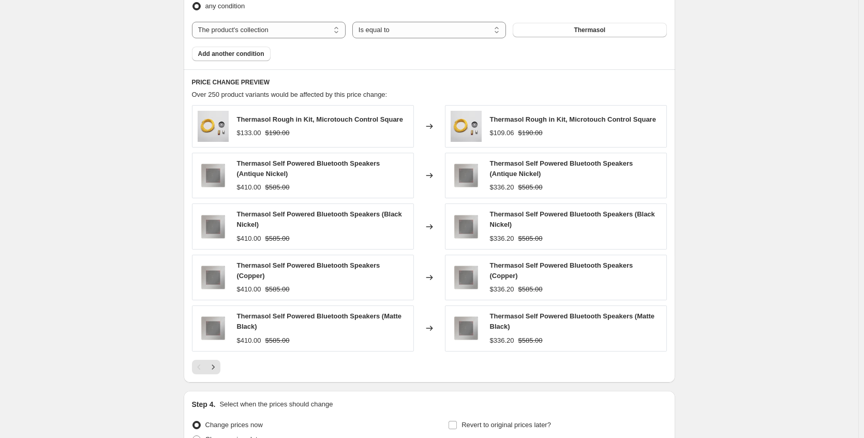
scroll to position [727, 0]
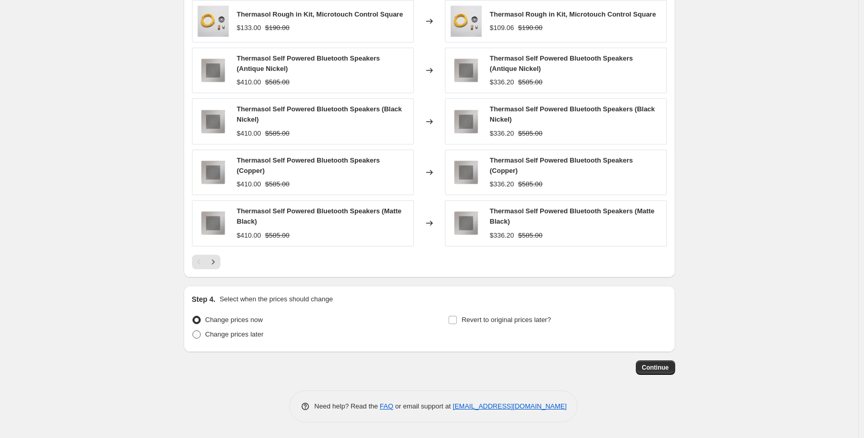
type input "Thermasol flash weekend"
click at [244, 334] on span "Change prices later" at bounding box center [235, 334] width 58 height 8
click at [193, 331] on input "Change prices later" at bounding box center [193, 330] width 1 height 1
radio input "true"
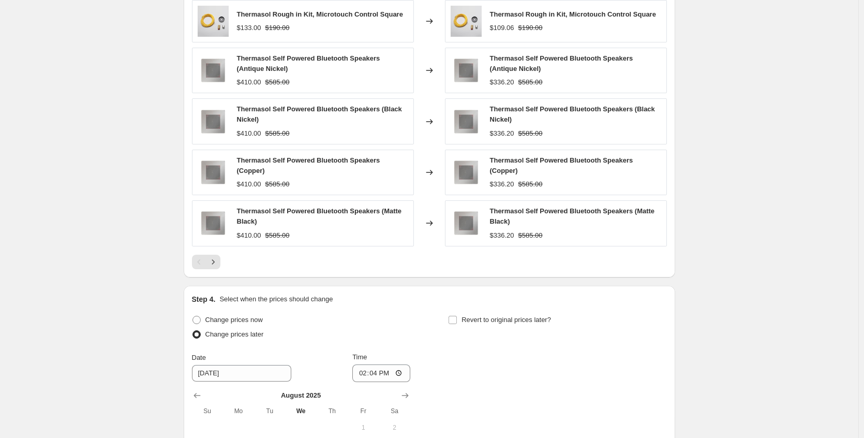
scroll to position [920, 0]
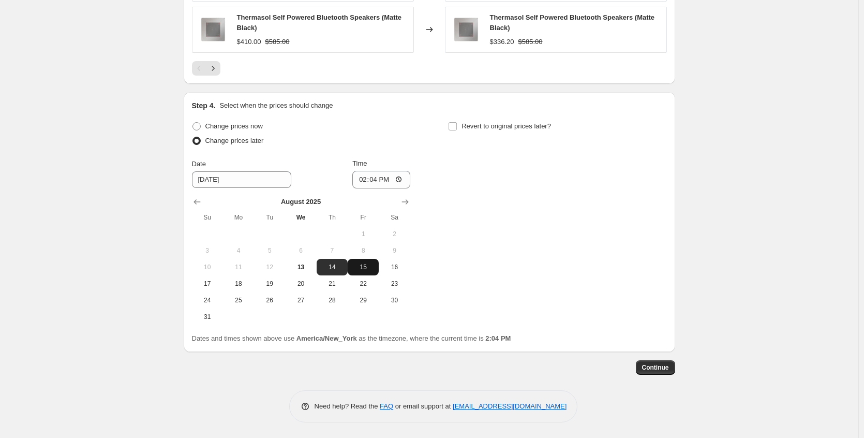
click at [373, 263] on span "15" at bounding box center [363, 267] width 23 height 8
type input "[DATE]"
click at [405, 178] on input "14:04" at bounding box center [382, 180] width 58 height 18
type input "21:04"
click at [506, 213] on div "Change prices now Change prices later Date [DATE] Time 21:[DATE] Mo Tu We Th Fr…" at bounding box center [429, 222] width 475 height 206
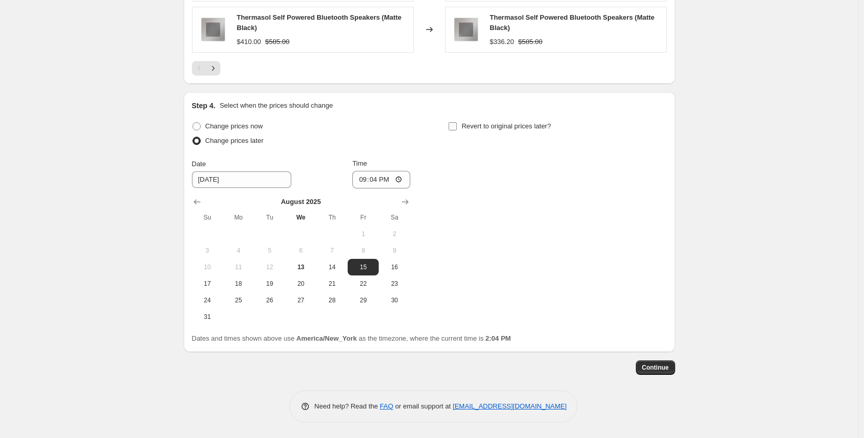
click at [490, 125] on span "Revert to original prices later?" at bounding box center [507, 126] width 90 height 8
click at [457, 125] on input "Revert to original prices later?" at bounding box center [453, 126] width 8 height 8
checkbox input "true"
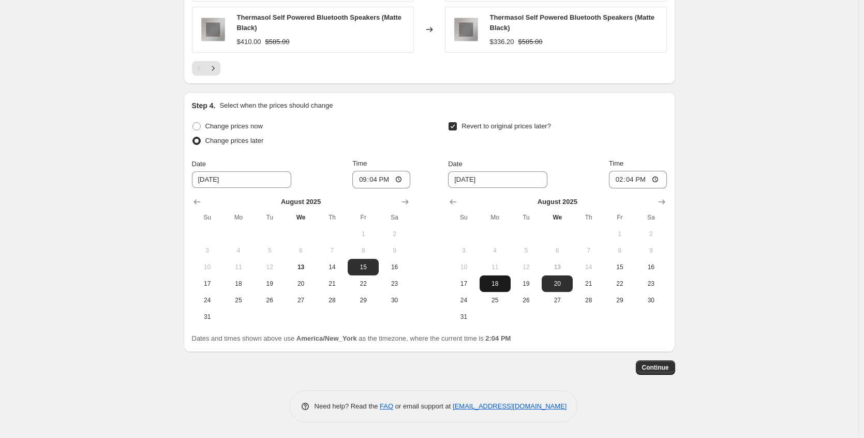
click at [493, 289] on button "18" at bounding box center [495, 283] width 31 height 17
type input "[DATE]"
click at [661, 182] on input "14:04" at bounding box center [638, 180] width 58 height 18
type input "02:04"
drag, startPoint x: 755, startPoint y: 232, endPoint x: 752, endPoint y: 239, distance: 7.4
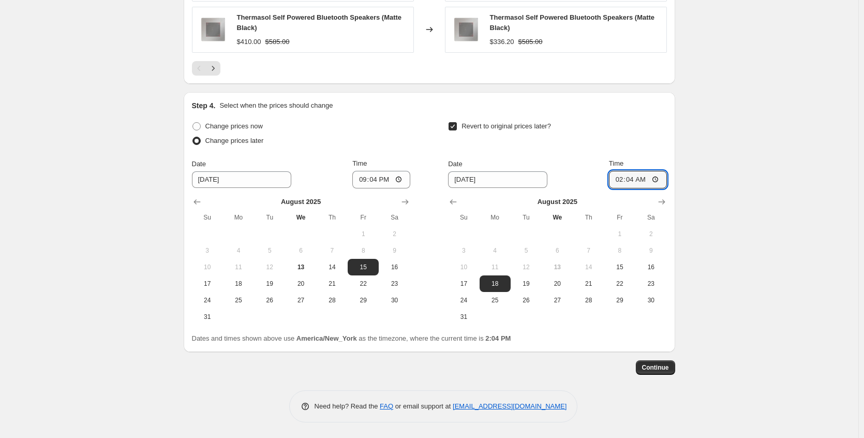
click at [663, 371] on span "Continue" at bounding box center [655, 367] width 27 height 8
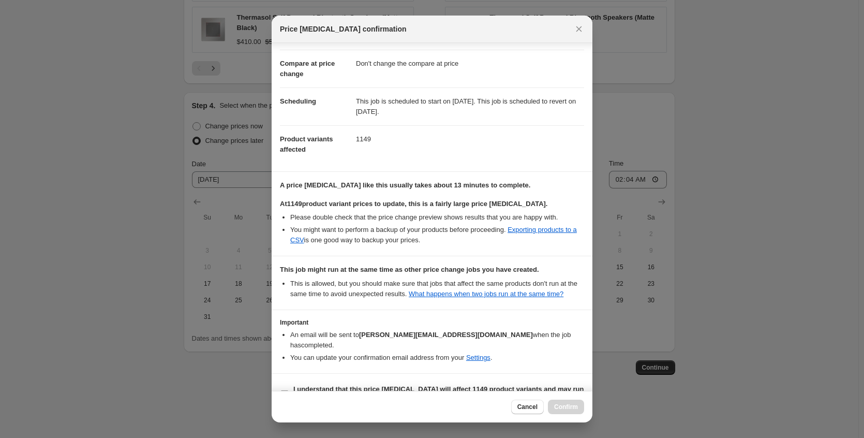
scroll to position [74, 0]
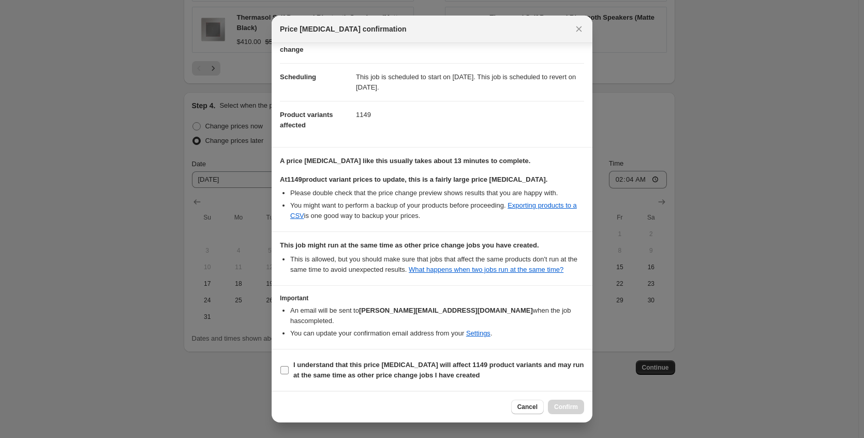
click at [402, 369] on b "I understand that this price [MEDICAL_DATA] will affect 1149 product variants a…" at bounding box center [439, 370] width 291 height 18
click at [289, 369] on input "I understand that this price [MEDICAL_DATA] will affect 1149 product variants a…" at bounding box center [285, 370] width 8 height 8
checkbox input "true"
click at [566, 408] on span "Confirm" at bounding box center [566, 407] width 24 height 8
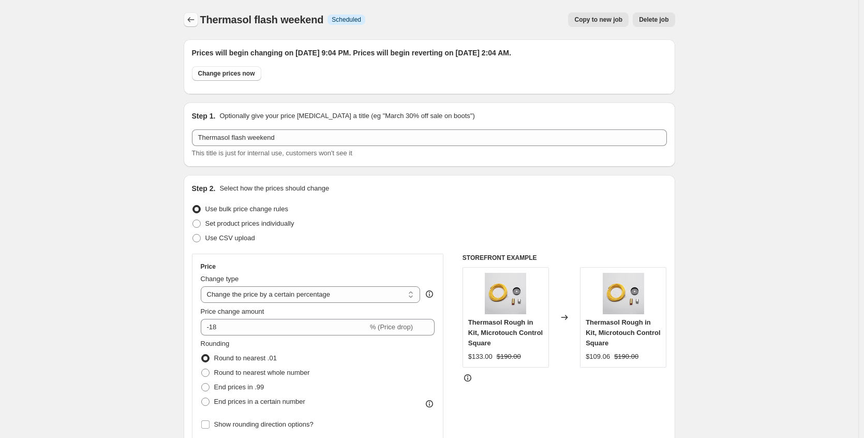
click at [196, 18] on icon "Price change jobs" at bounding box center [191, 19] width 10 height 10
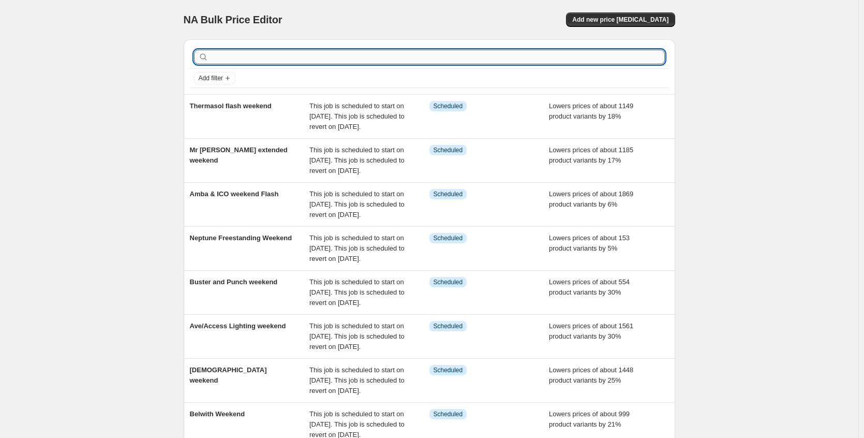
click at [224, 54] on input "text" at bounding box center [438, 57] width 455 height 14
type input "rober"
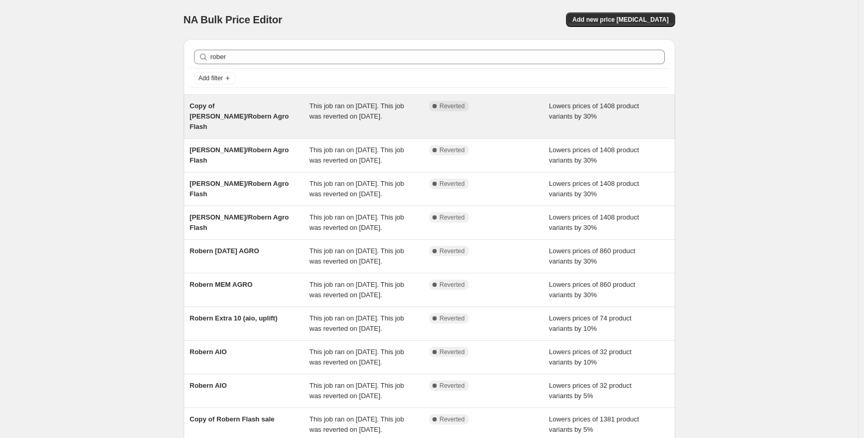
click at [250, 117] on div "Copy of [PERSON_NAME]/Robern Agro Flash" at bounding box center [250, 116] width 120 height 31
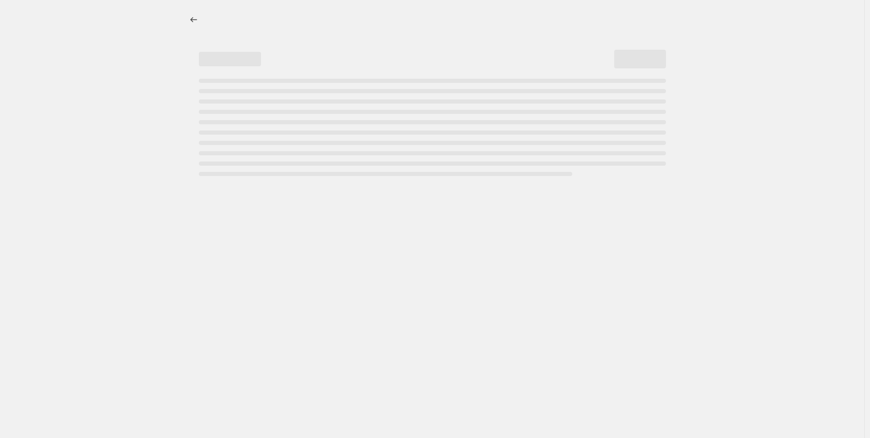
select select "percentage"
select select "no_change"
select select "collection"
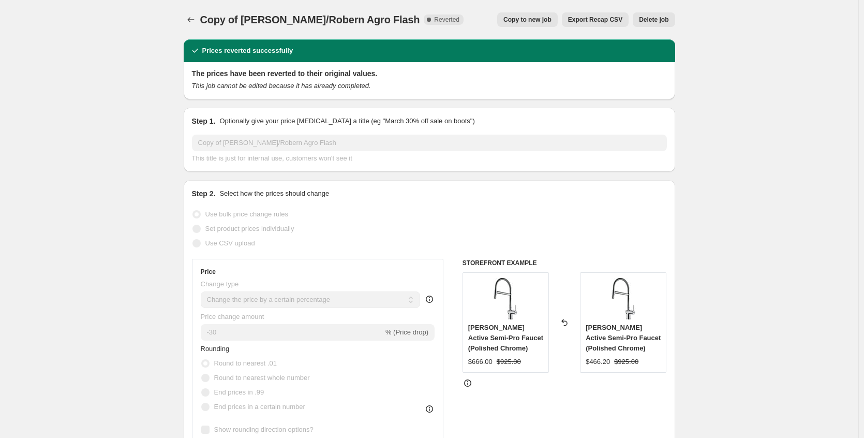
click at [546, 23] on span "Copy to new job" at bounding box center [528, 20] width 48 height 8
select select "percentage"
select select "no_change"
select select "collection"
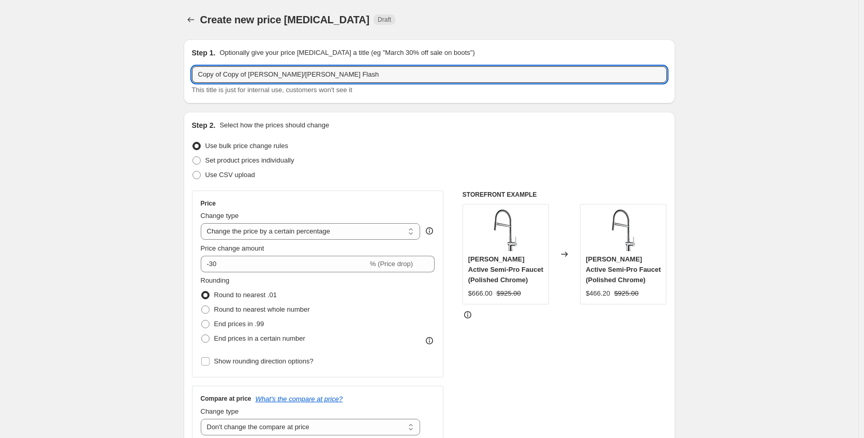
drag, startPoint x: 253, startPoint y: 73, endPoint x: 109, endPoint y: 92, distance: 144.6
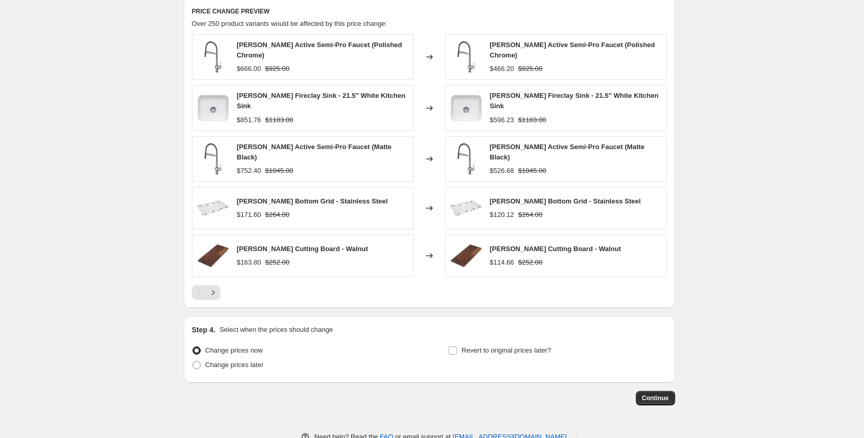
scroll to position [797, 0]
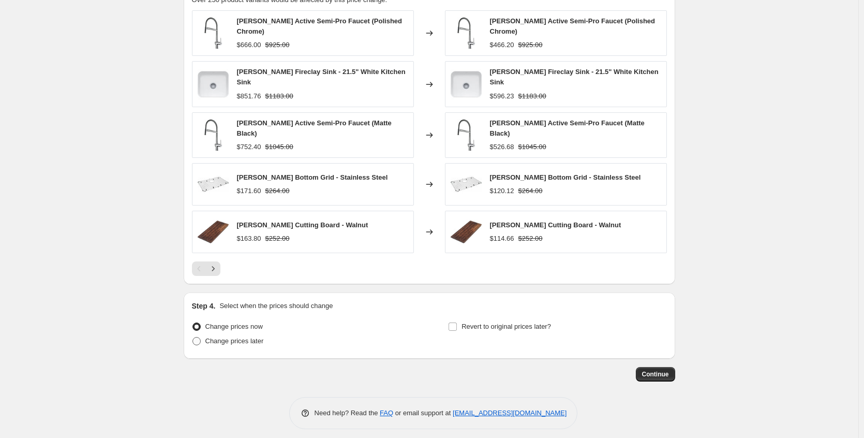
type input "[PERSON_NAME]/Robern Agro Flash"
click at [215, 337] on span "Change prices later" at bounding box center [235, 341] width 58 height 8
click at [193, 337] on input "Change prices later" at bounding box center [193, 337] width 1 height 1
radio input "true"
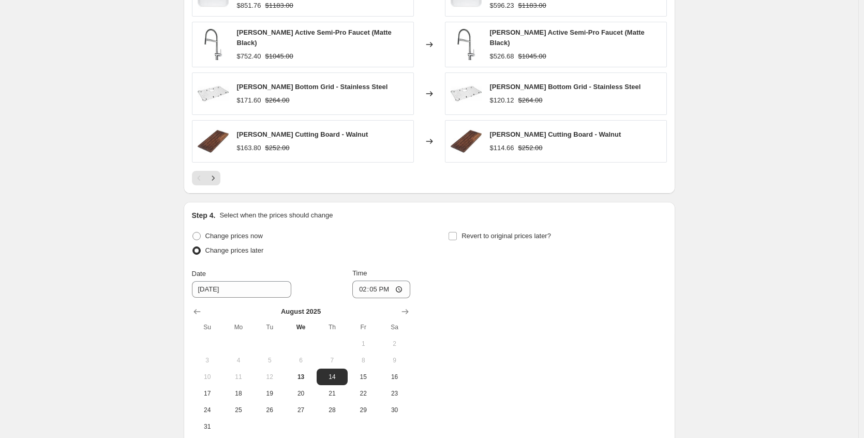
scroll to position [991, 0]
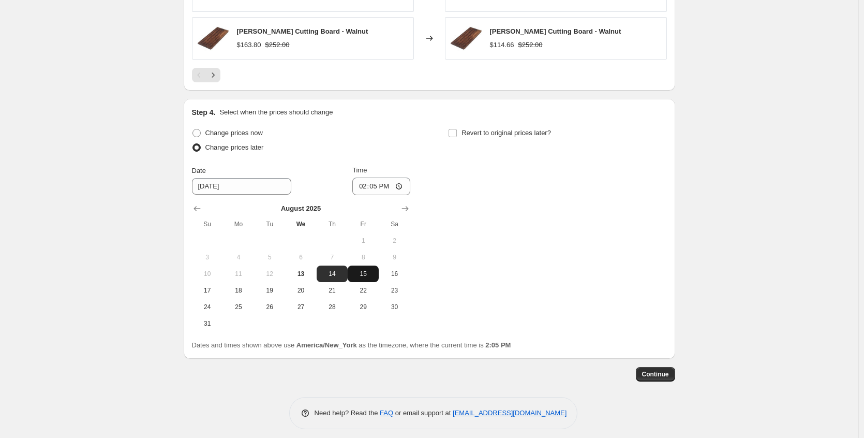
click at [367, 270] on span "15" at bounding box center [363, 274] width 23 height 8
click at [408, 178] on input "14:05" at bounding box center [382, 187] width 58 height 18
click at [404, 180] on input "14:05" at bounding box center [382, 187] width 58 height 18
drag, startPoint x: 492, startPoint y: 187, endPoint x: 491, endPoint y: 182, distance: 5.3
click at [492, 187] on div "Change prices now Change prices later Date [DATE] Time 22:[DATE] Mo Tu We Th Fr…" at bounding box center [429, 229] width 475 height 206
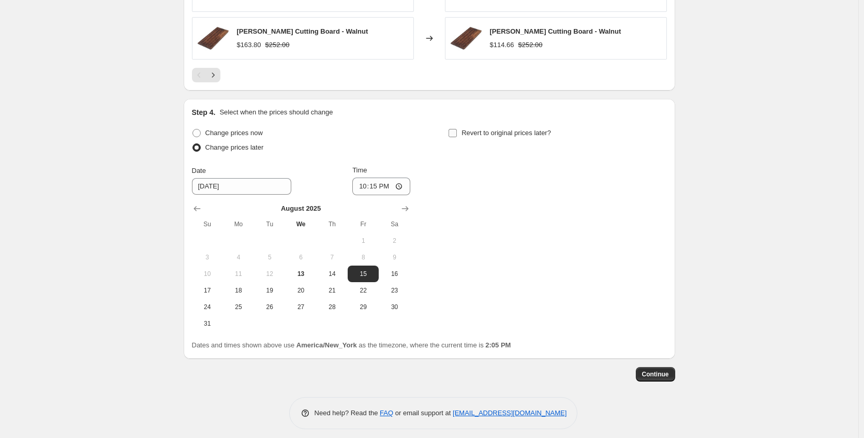
click at [468, 129] on span "Revert to original prices later?" at bounding box center [507, 133] width 90 height 8
click at [457, 129] on input "Revert to original prices later?" at bounding box center [453, 133] width 8 height 8
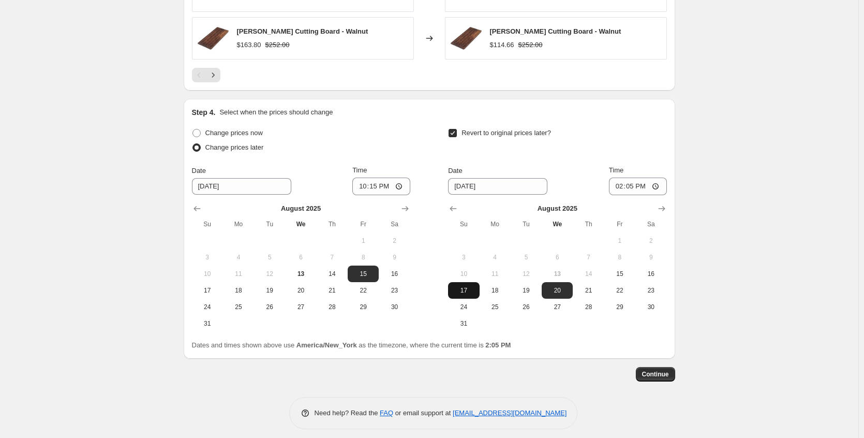
click at [472, 286] on span "17" at bounding box center [463, 290] width 23 height 8
click at [659, 180] on input "14:05" at bounding box center [638, 187] width 58 height 18
click at [655, 370] on span "Continue" at bounding box center [655, 374] width 27 height 8
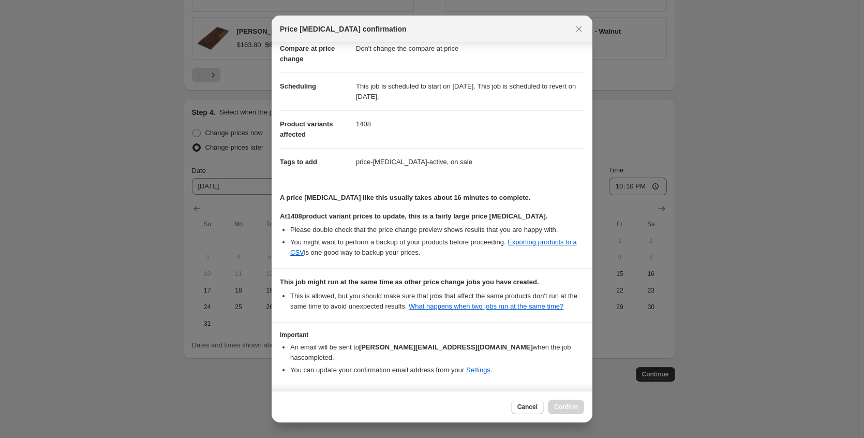
scroll to position [101, 0]
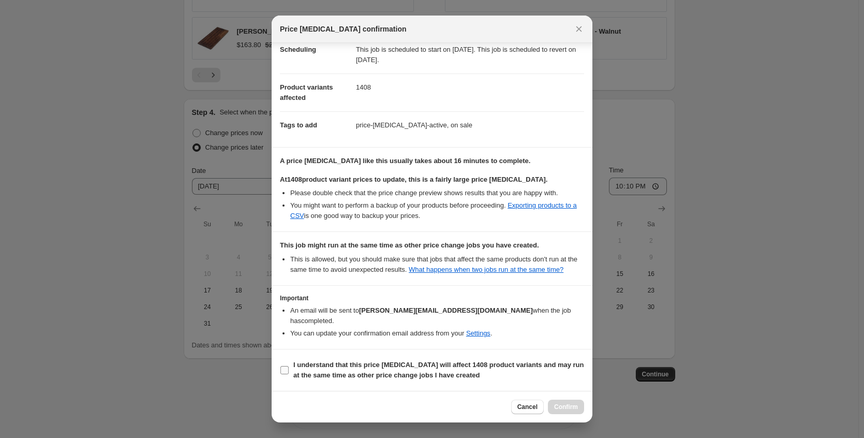
click at [403, 375] on b "I understand that this price [MEDICAL_DATA] will affect 1408 product variants a…" at bounding box center [439, 370] width 291 height 18
click at [289, 374] on input "I understand that this price [MEDICAL_DATA] will affect 1408 product variants a…" at bounding box center [285, 370] width 8 height 8
click at [569, 400] on button "Confirm" at bounding box center [566, 407] width 36 height 14
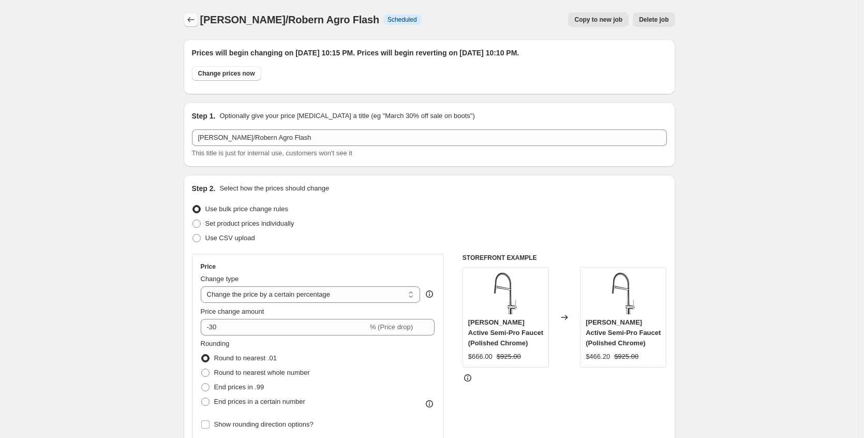
click at [196, 16] on icon "Price change jobs" at bounding box center [191, 19] width 10 height 10
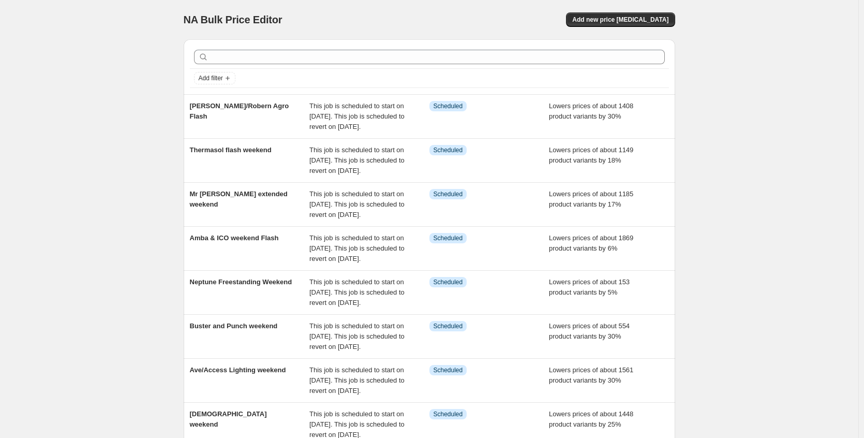
click at [591, 27] on div "NA Bulk Price Editor. This page is ready NA Bulk Price Editor Add new price [ME…" at bounding box center [430, 19] width 492 height 39
click at [600, 22] on span "Add new price [MEDICAL_DATA]" at bounding box center [621, 20] width 96 height 8
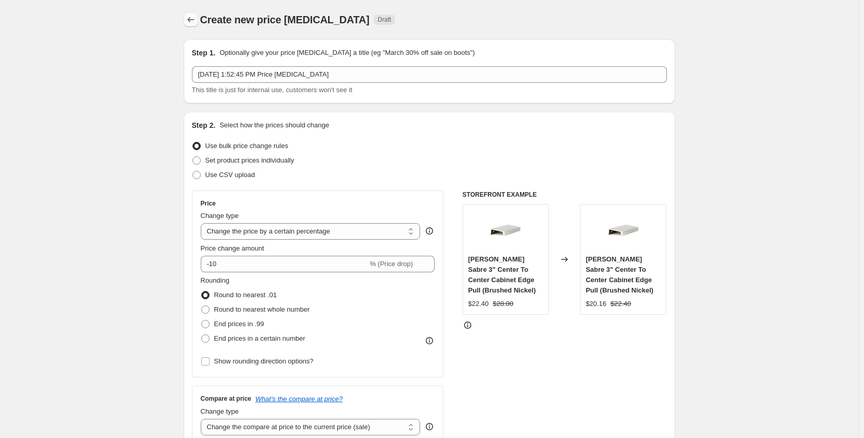
click at [198, 24] on button "Price change jobs" at bounding box center [191, 19] width 14 height 14
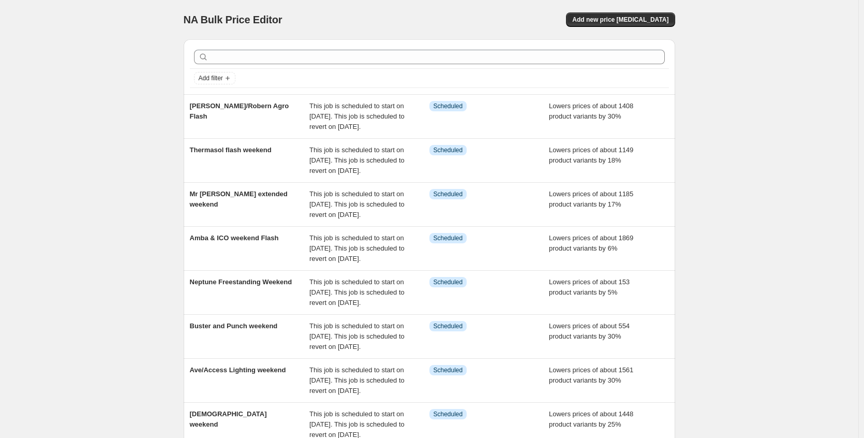
click at [237, 64] on div at bounding box center [429, 57] width 479 height 23
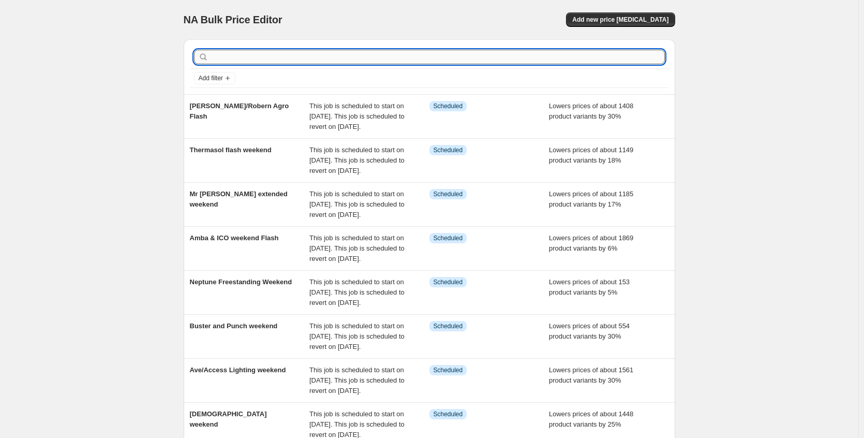
click at [238, 61] on input "text" at bounding box center [438, 57] width 455 height 14
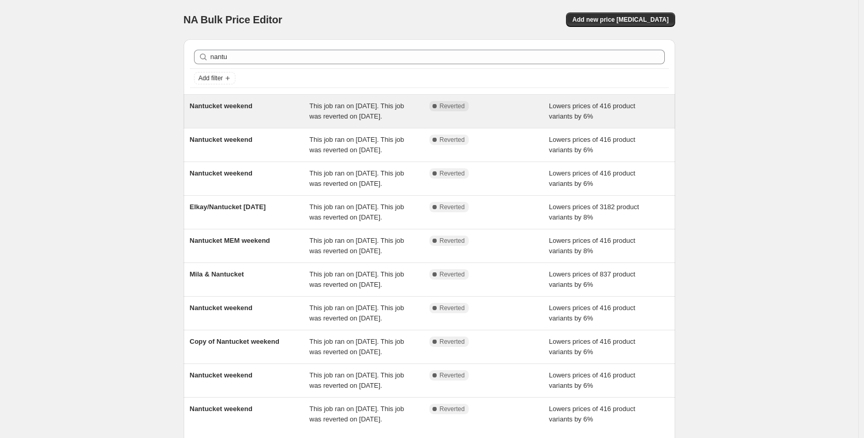
click at [252, 114] on div "Nantucket weekend" at bounding box center [250, 111] width 120 height 21
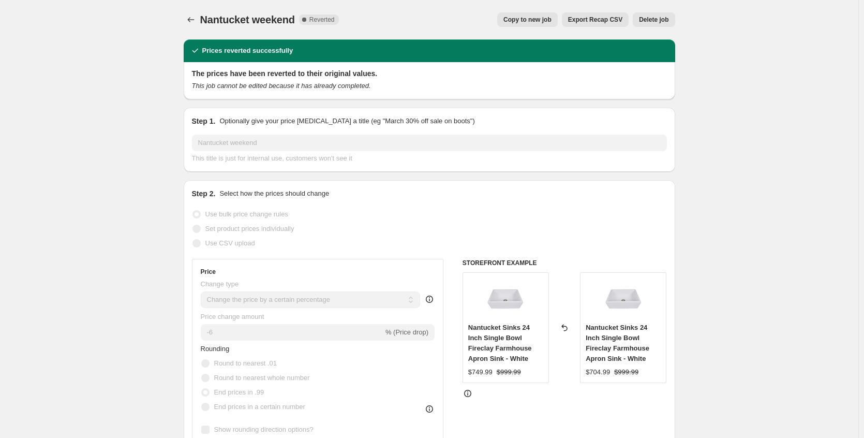
click at [508, 26] on button "Copy to new job" at bounding box center [527, 19] width 61 height 14
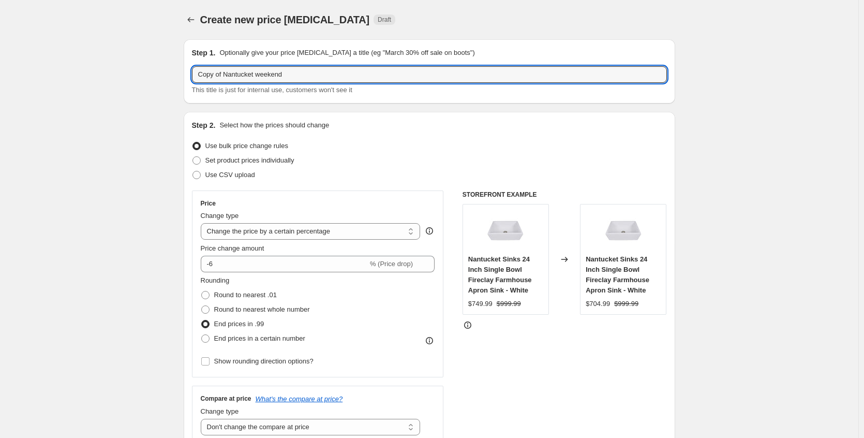
drag, startPoint x: 227, startPoint y: 73, endPoint x: 108, endPoint y: 78, distance: 119.2
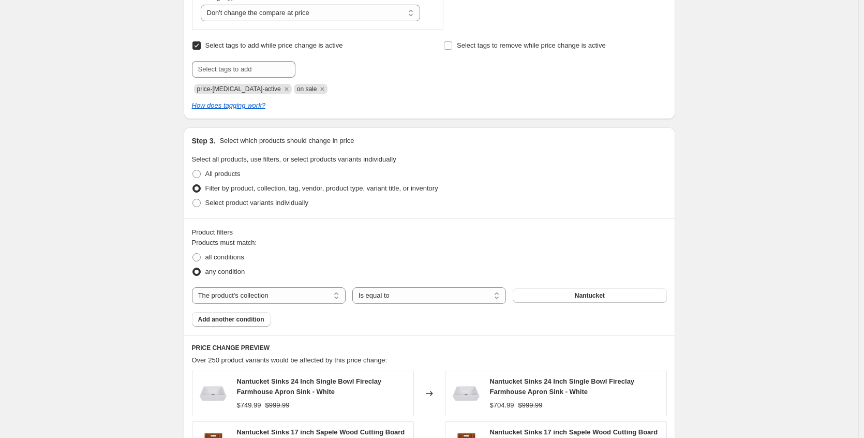
scroll to position [788, 0]
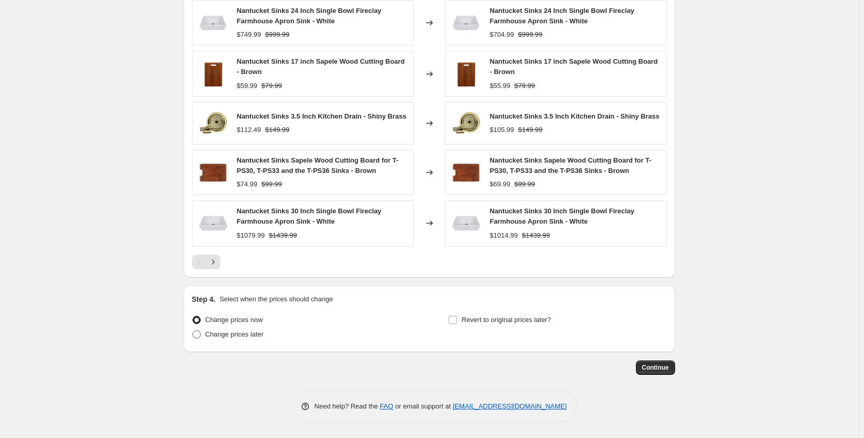
click at [247, 334] on span "Change prices later" at bounding box center [235, 334] width 58 height 8
click at [193, 331] on input "Change prices later" at bounding box center [193, 330] width 1 height 1
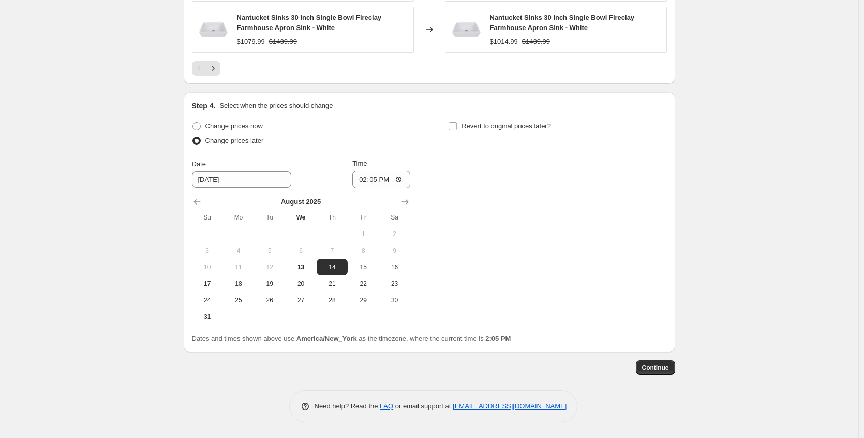
scroll to position [981, 0]
click at [364, 263] on span "15" at bounding box center [363, 267] width 23 height 8
click at [478, 124] on span "Revert to original prices later?" at bounding box center [507, 126] width 90 height 8
click at [457, 124] on input "Revert to original prices later?" at bounding box center [453, 126] width 8 height 8
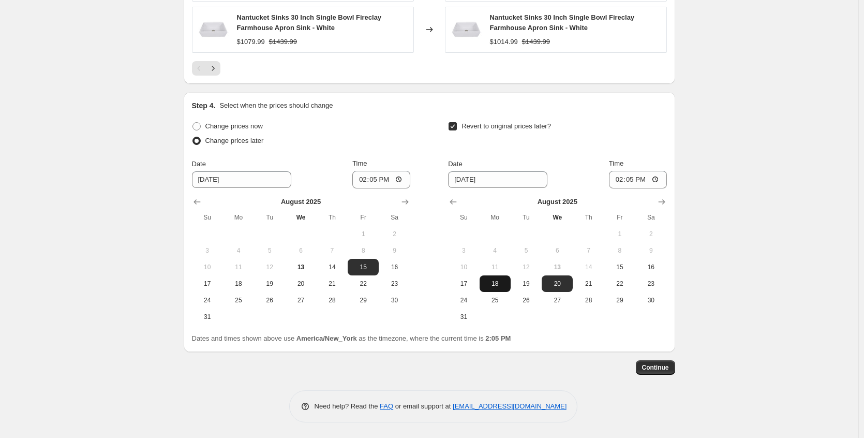
click at [494, 282] on span "18" at bounding box center [495, 284] width 23 height 8
click at [661, 183] on input "14:05" at bounding box center [638, 180] width 58 height 18
click at [656, 369] on span "Continue" at bounding box center [655, 367] width 27 height 8
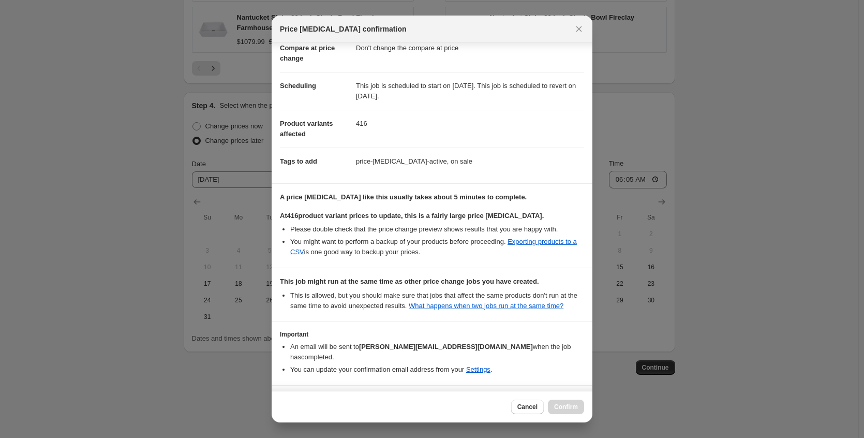
scroll to position [101, 0]
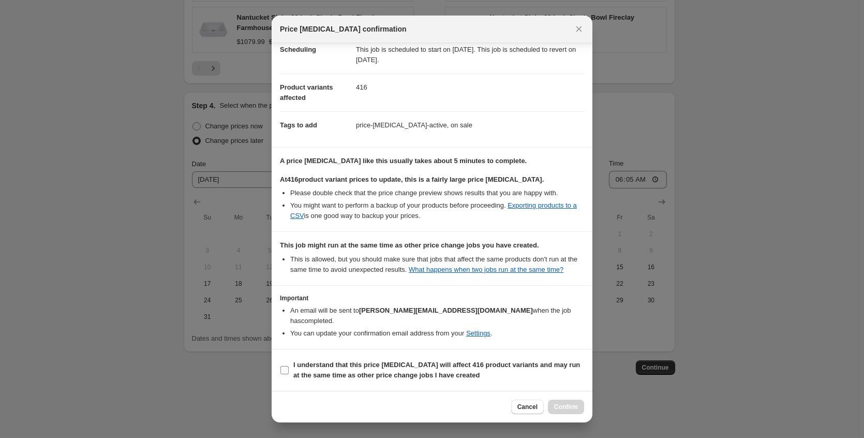
click at [401, 366] on b "I understand that this price [MEDICAL_DATA] will affect 416 product variants an…" at bounding box center [437, 370] width 287 height 18
click at [289, 366] on input "I understand that this price [MEDICAL_DATA] will affect 416 product variants an…" at bounding box center [285, 370] width 8 height 8
click at [565, 405] on span "Confirm" at bounding box center [566, 407] width 24 height 8
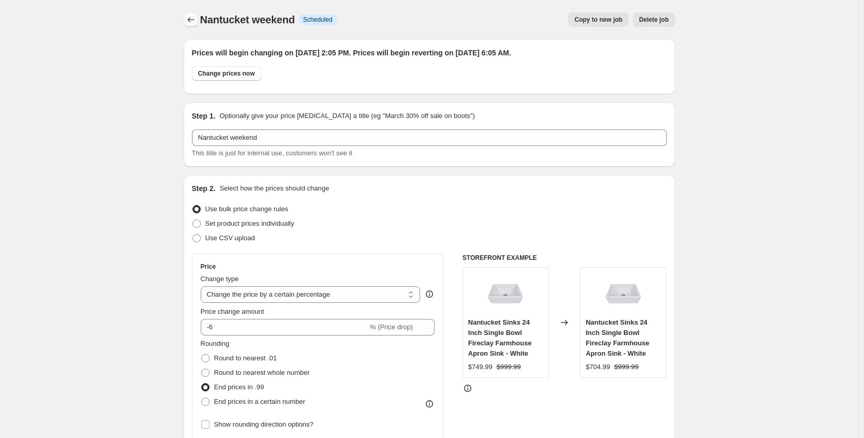
click at [196, 22] on icon "Price change jobs" at bounding box center [191, 19] width 10 height 10
